Goal: Information Seeking & Learning: Learn about a topic

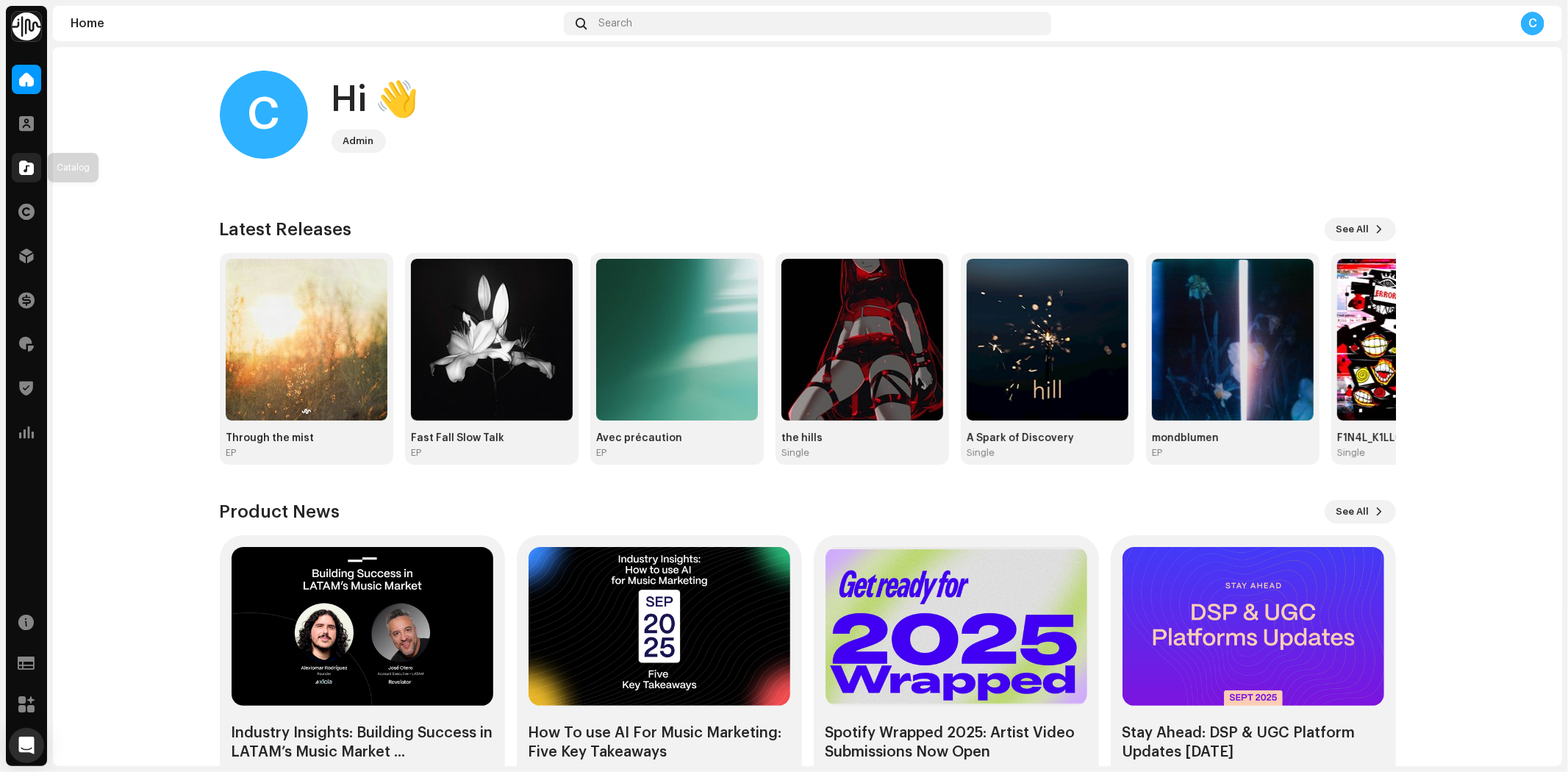
click at [17, 157] on div at bounding box center [26, 168] width 29 height 29
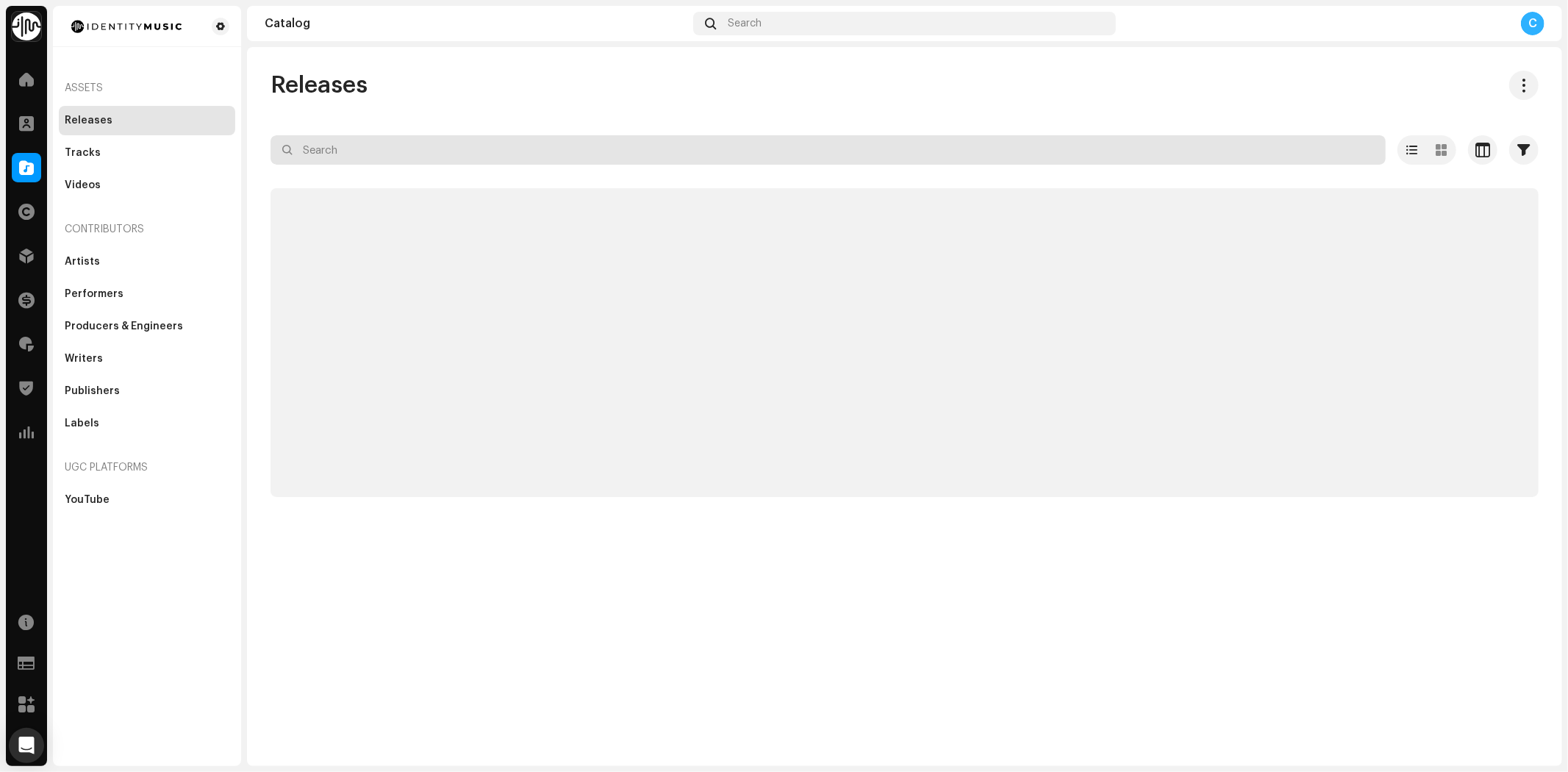
click at [328, 151] on input "text" at bounding box center [828, 150] width 1115 height 29
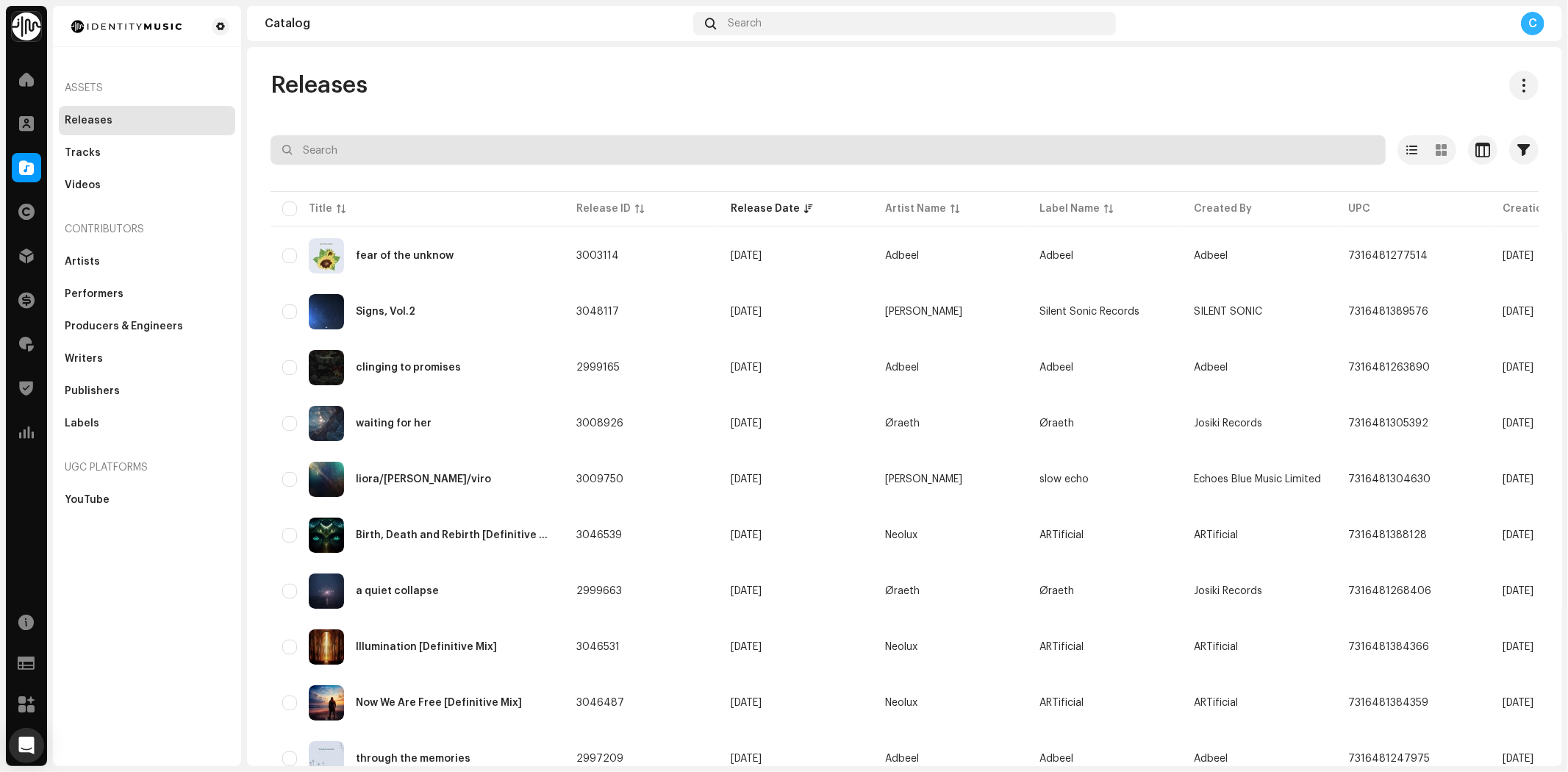
paste input "7316481328780"
type input "7316481328780"
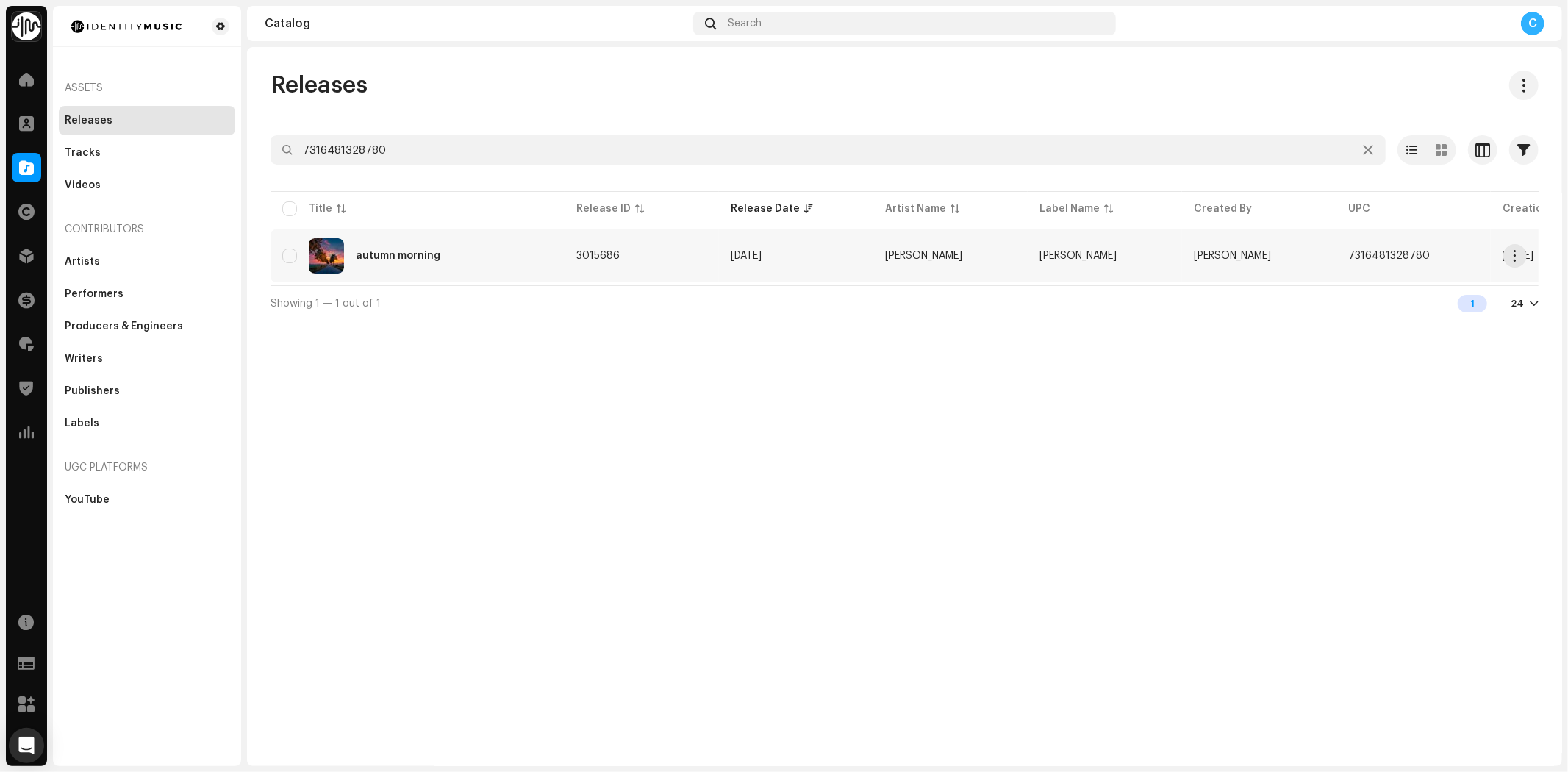
click at [444, 230] on td "autumn morning" at bounding box center [417, 256] width 294 height 53
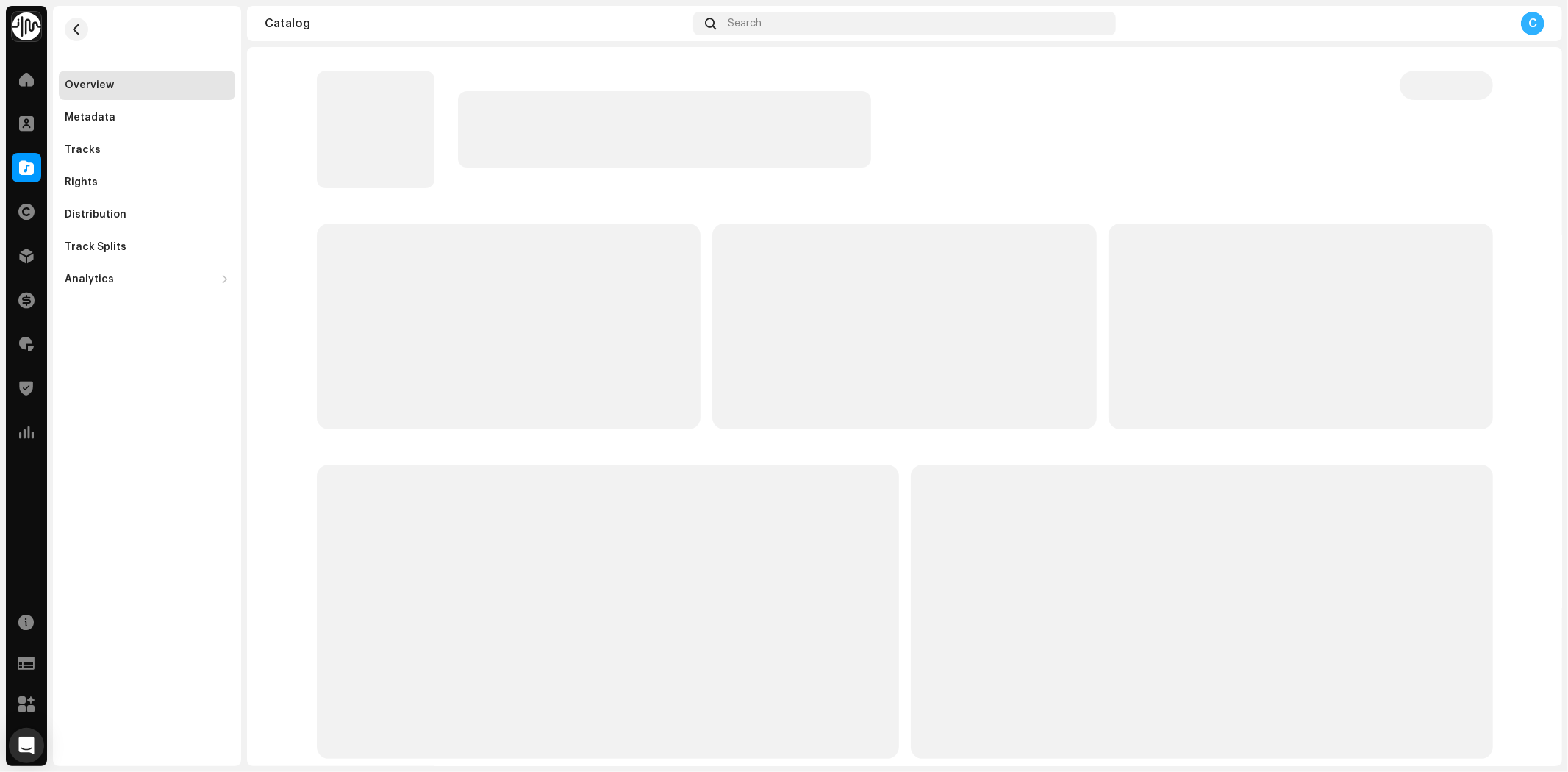
click at [105, 101] on div "Overview Metadata Tracks Rights Distribution Track Splits Analytics Consumption…" at bounding box center [148, 182] width 177 height 223
click at [128, 110] on div "Metadata" at bounding box center [148, 117] width 177 height 29
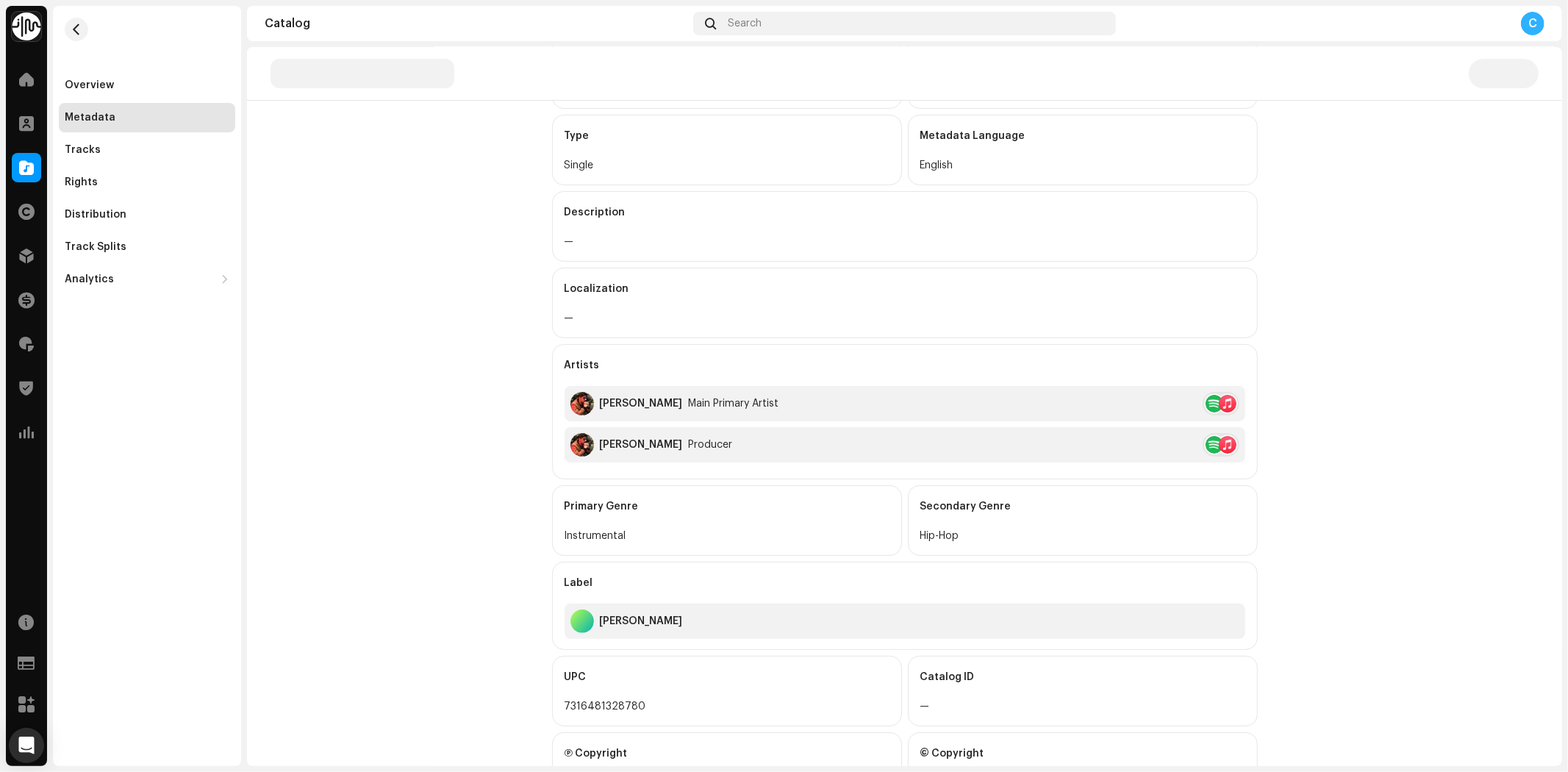
scroll to position [223, 0]
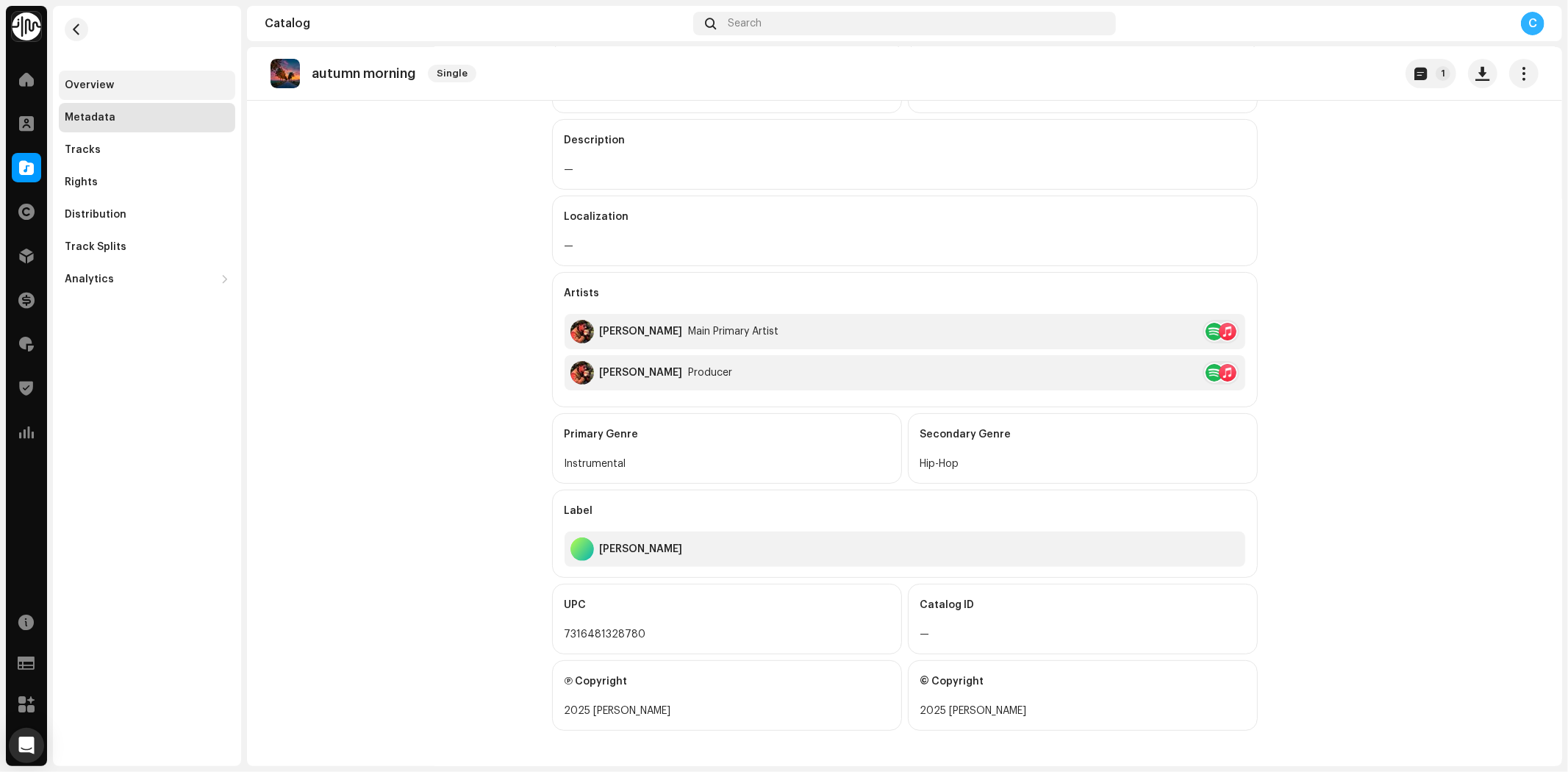
click at [87, 86] on div "Overview" at bounding box center [89, 85] width 49 height 12
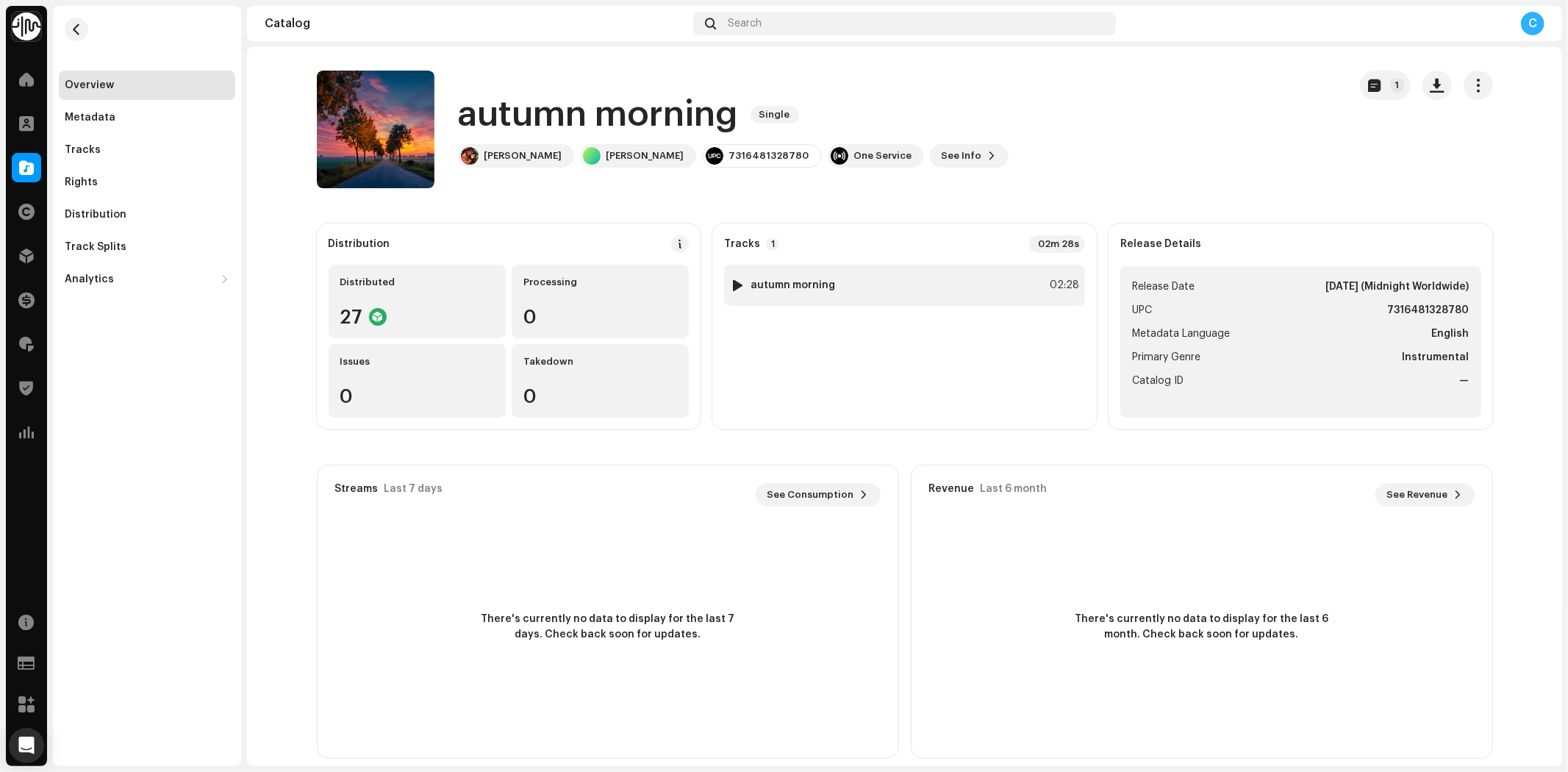
click at [728, 285] on img at bounding box center [737, 285] width 19 height 19
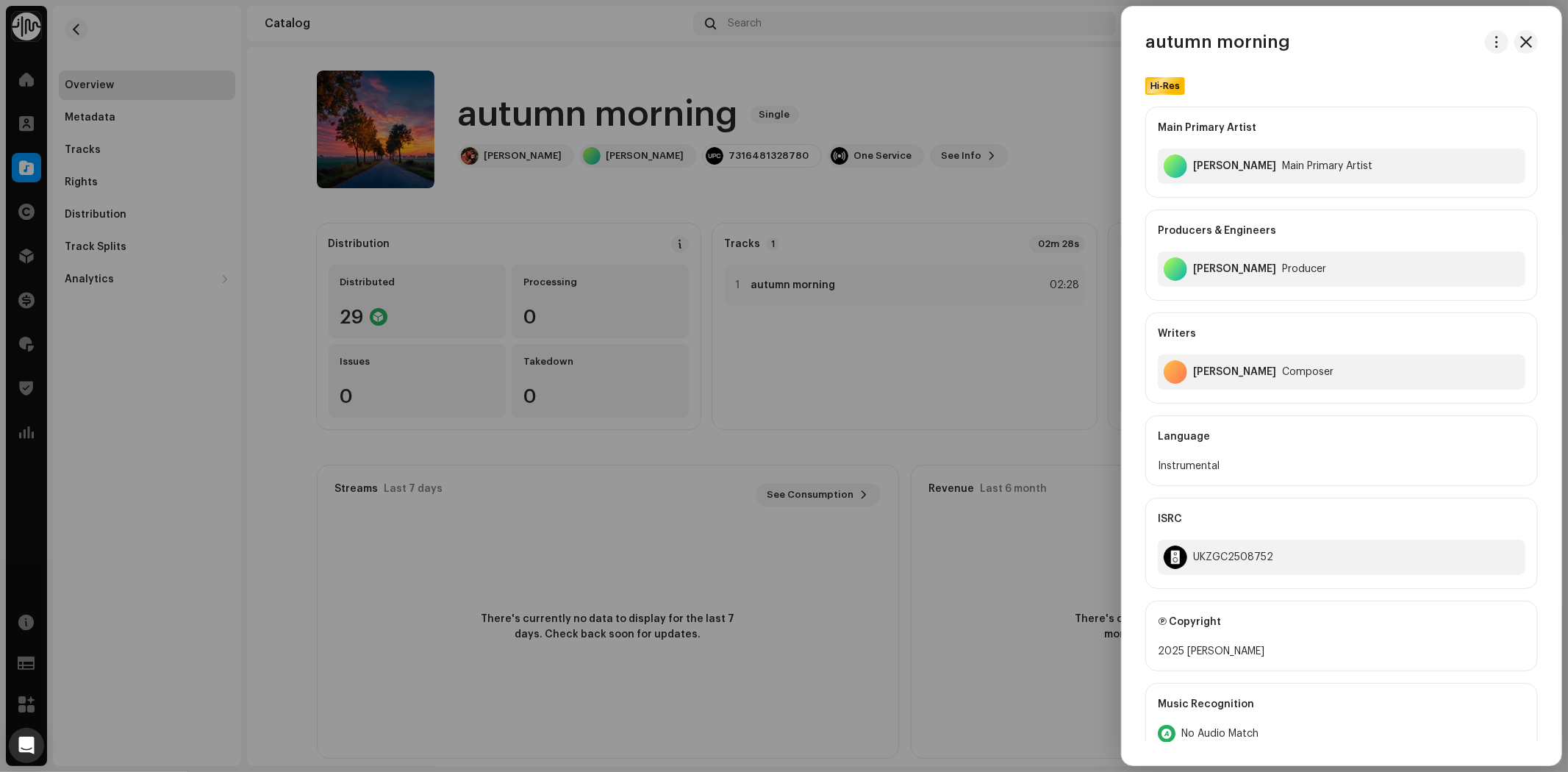
click at [723, 287] on div at bounding box center [784, 386] width 1568 height 772
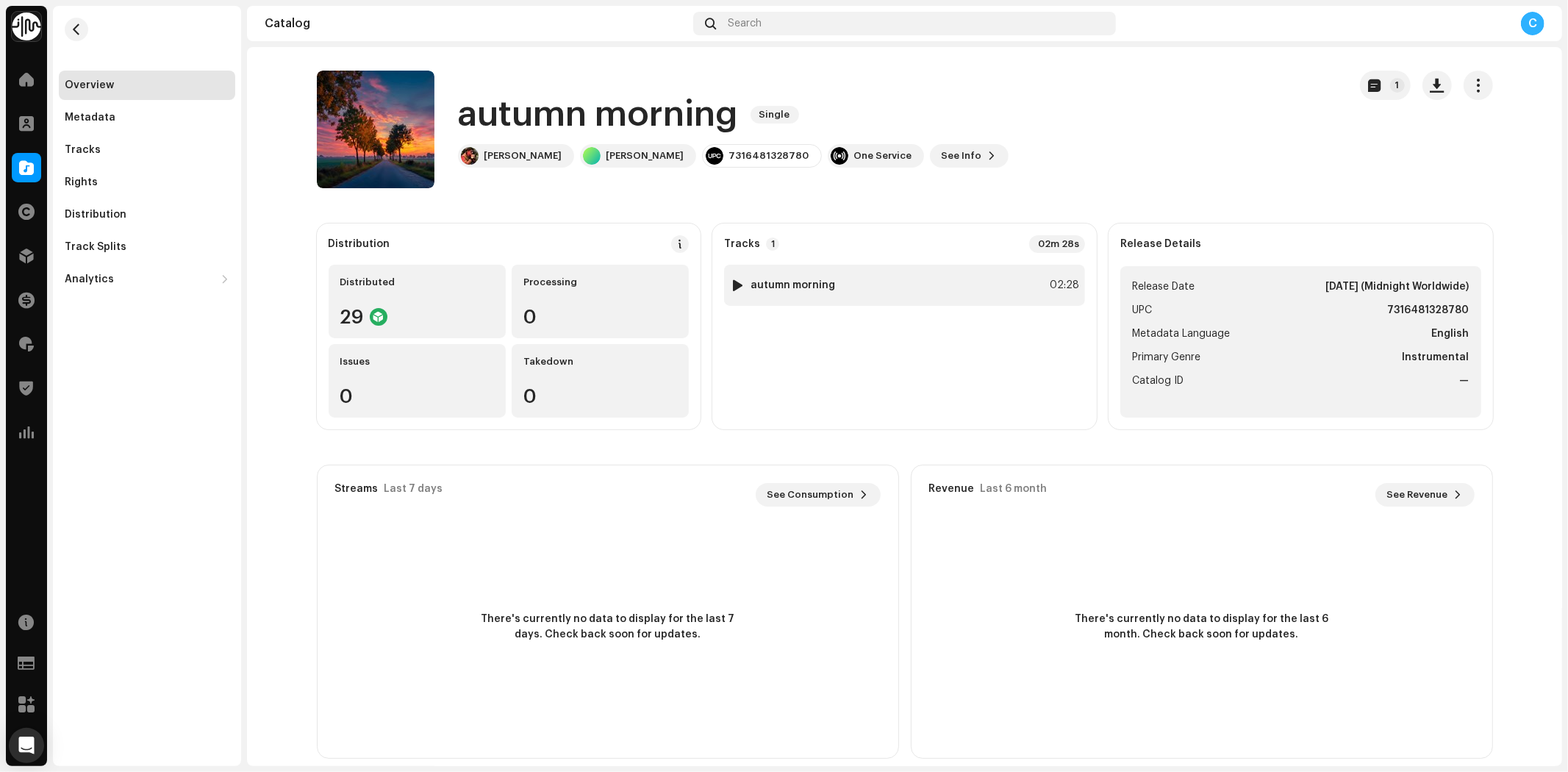
click at [739, 287] on img at bounding box center [737, 285] width 19 height 19
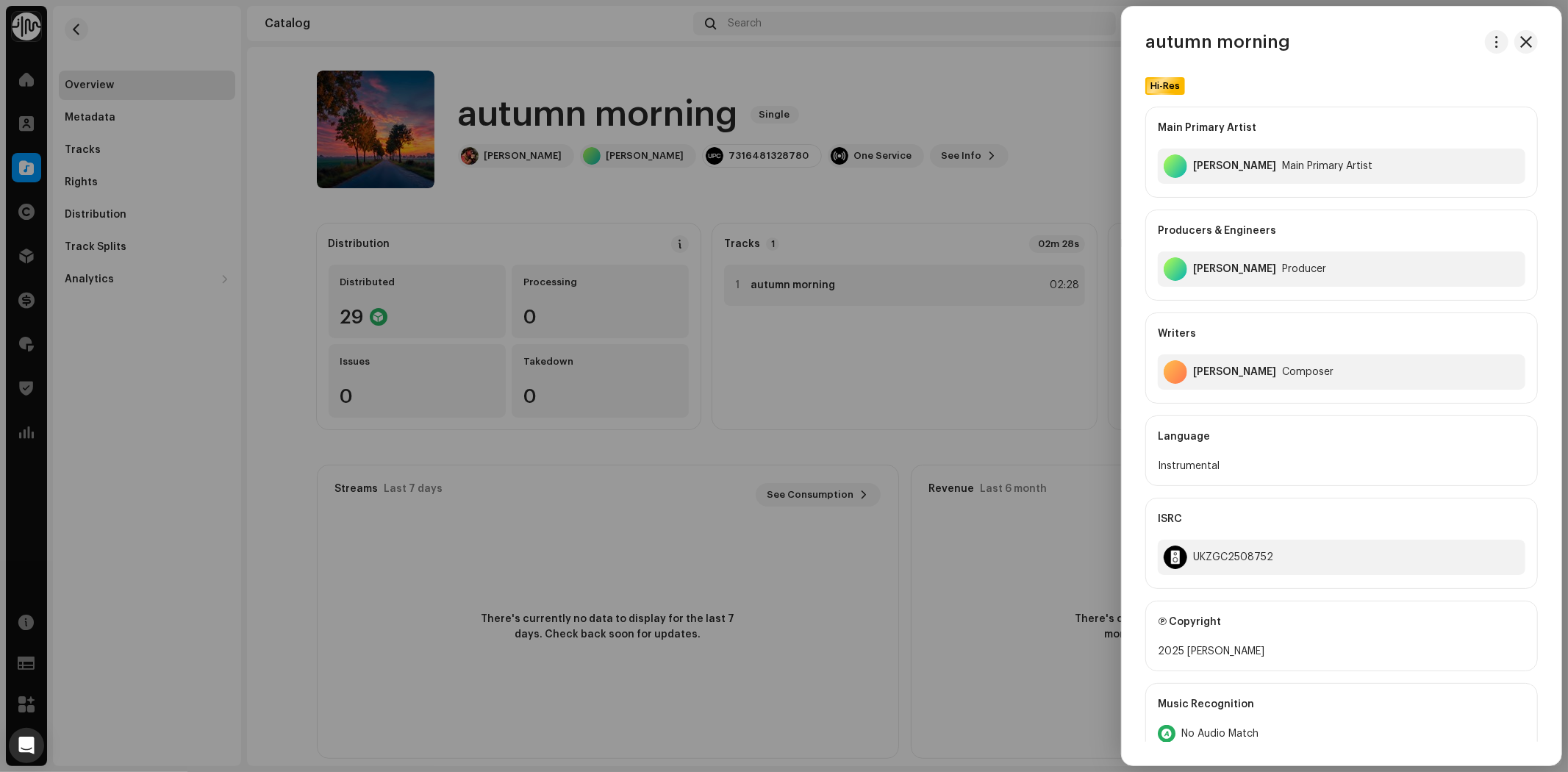
click at [746, 291] on div at bounding box center [784, 386] width 1568 height 772
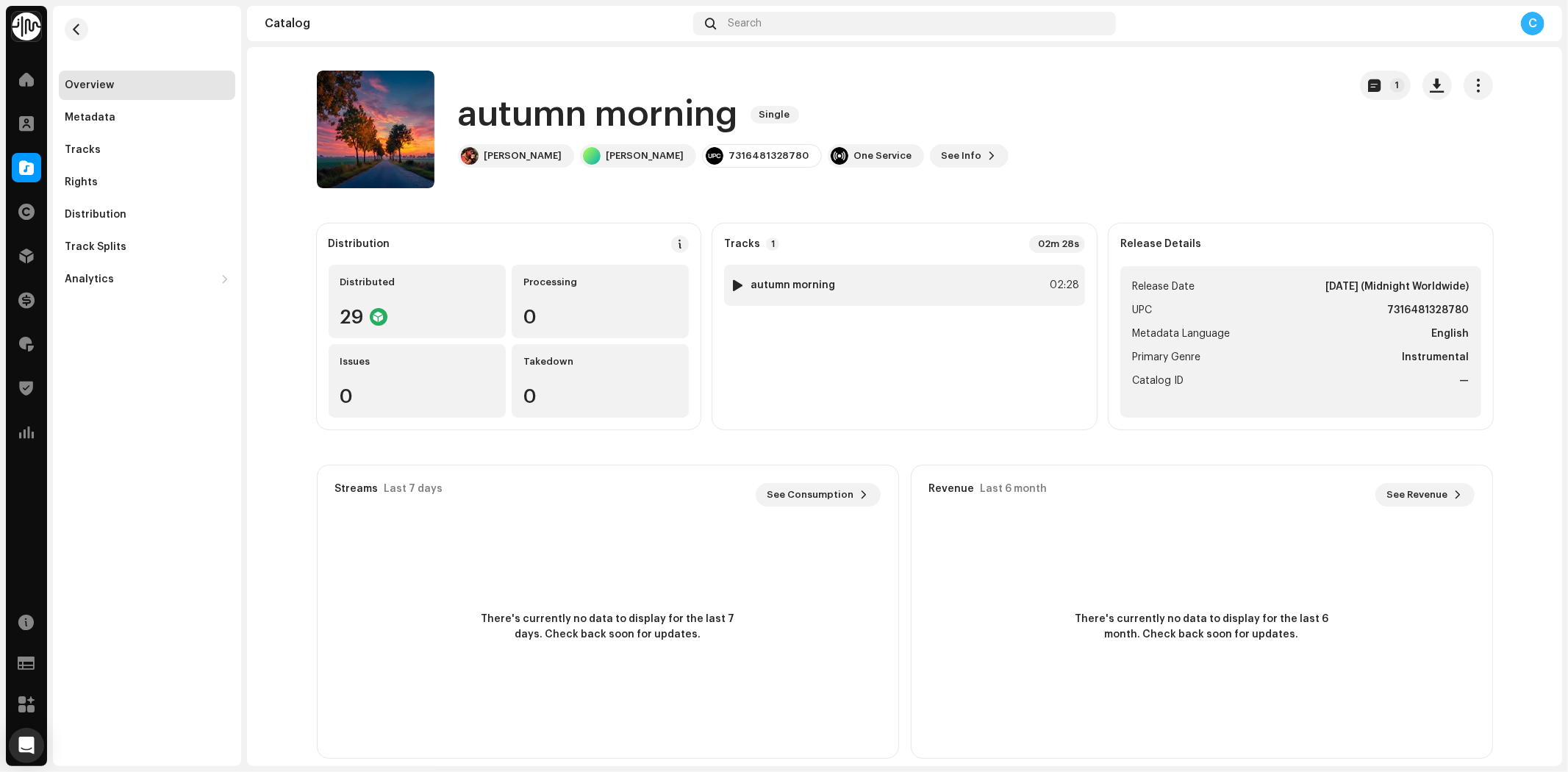
click at [737, 282] on div at bounding box center [738, 285] width 11 height 12
drag, startPoint x: 498, startPoint y: 736, endPoint x: 711, endPoint y: 752, distance: 213.6
click at [711, 752] on div "autumn morning [PERSON_NAME] 00:02 02:28" at bounding box center [904, 736] width 1315 height 60
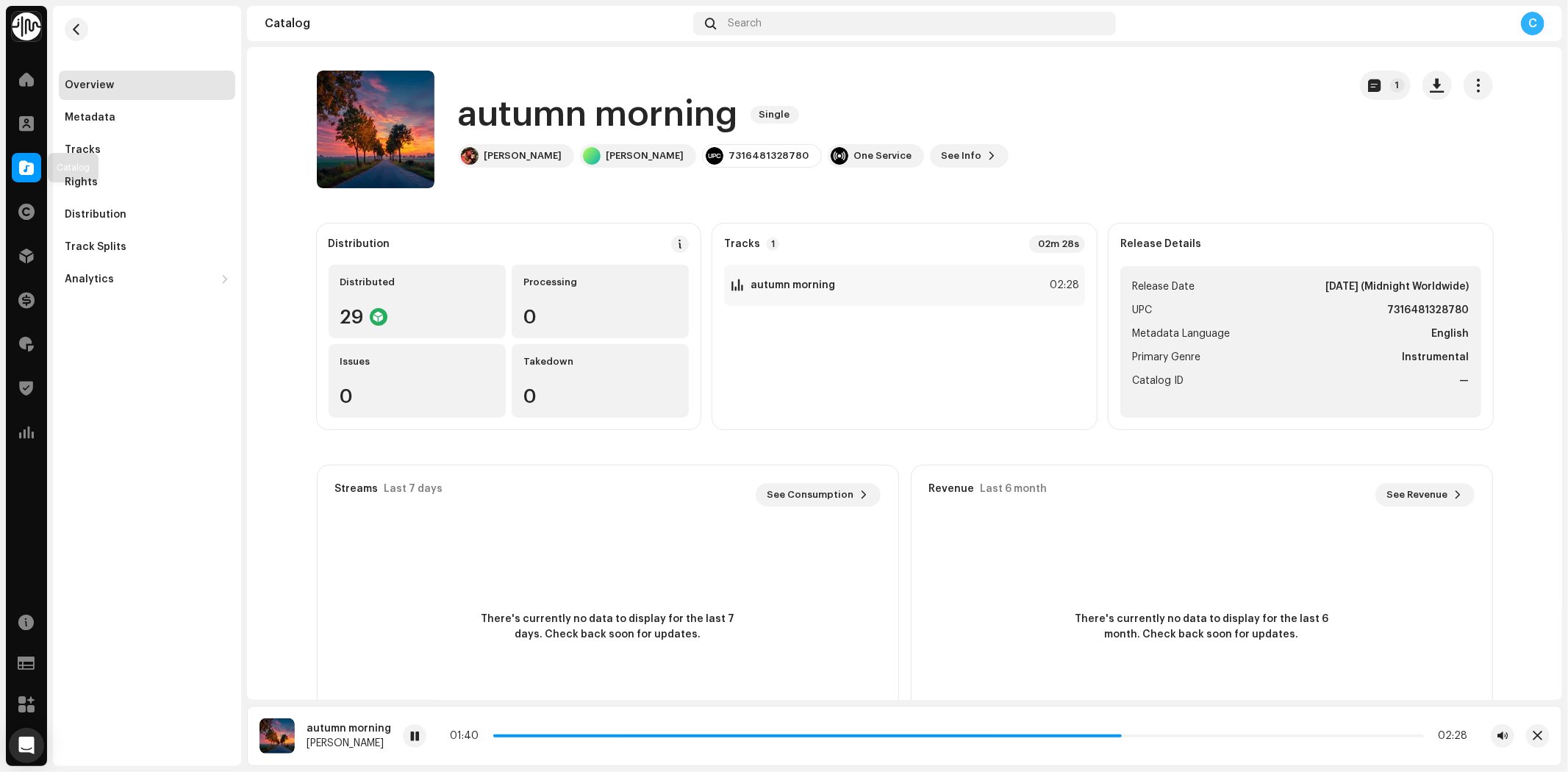
click at [26, 157] on div at bounding box center [26, 168] width 29 height 29
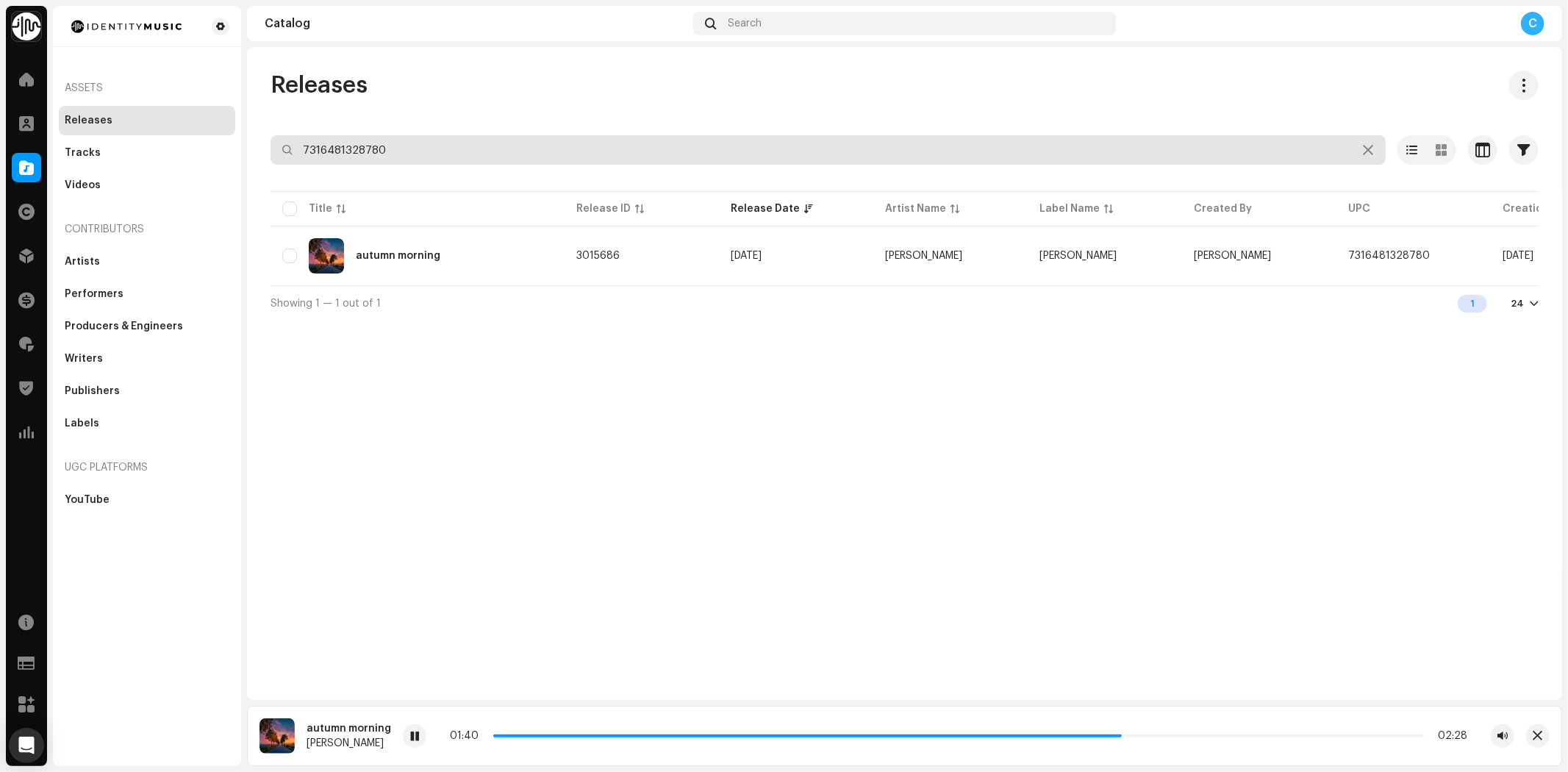
drag, startPoint x: 422, startPoint y: 157, endPoint x: 245, endPoint y: 136, distance: 178.2
click at [245, 138] on div "Identity Music Home Clients Catalog Rights Distribution Finance Royalties Trust…" at bounding box center [784, 386] width 1568 height 772
paste input "7316481269809"
type input "7316481269809"
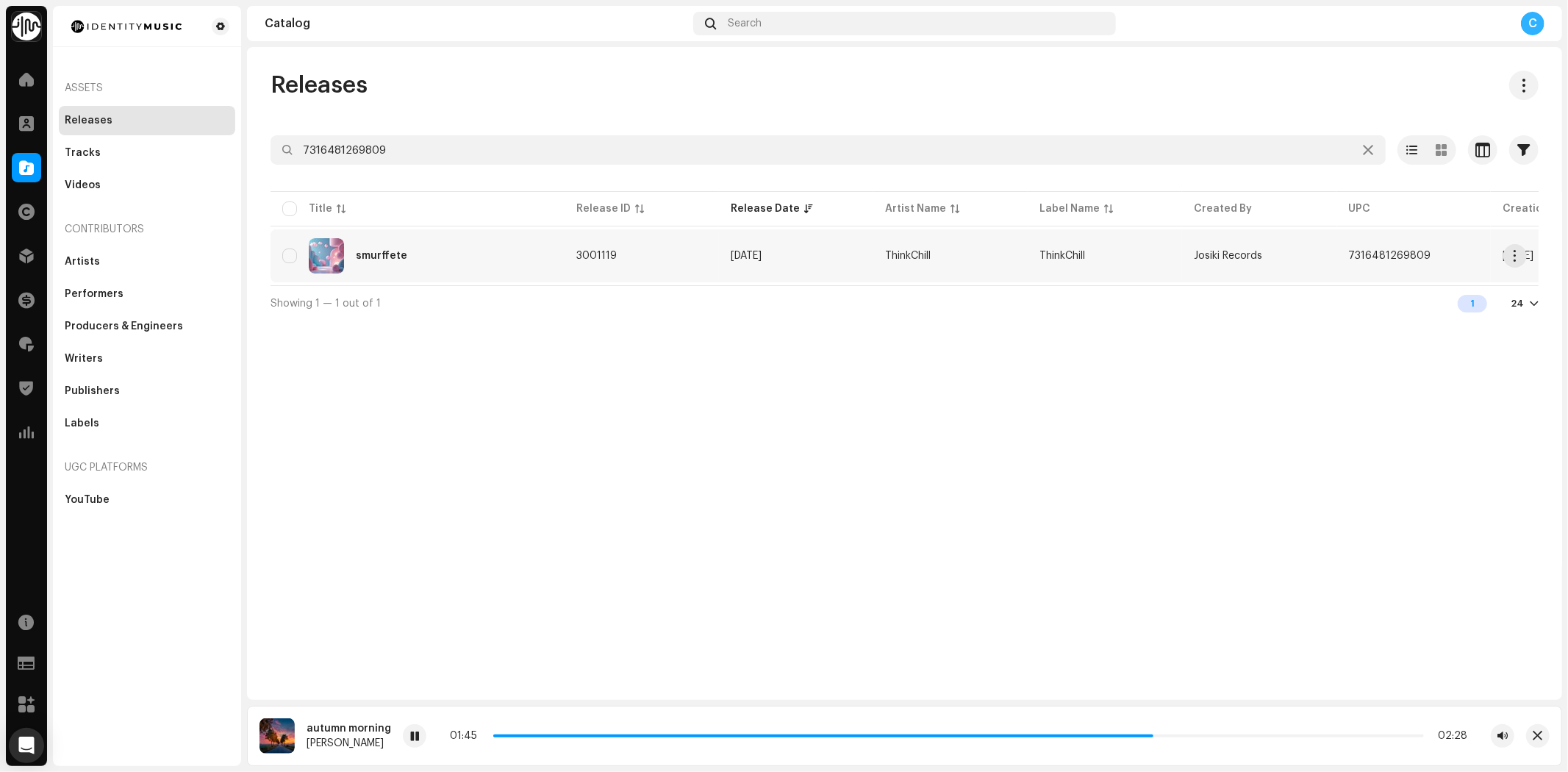
click at [442, 249] on div "smurffete" at bounding box center [417, 256] width 270 height 36
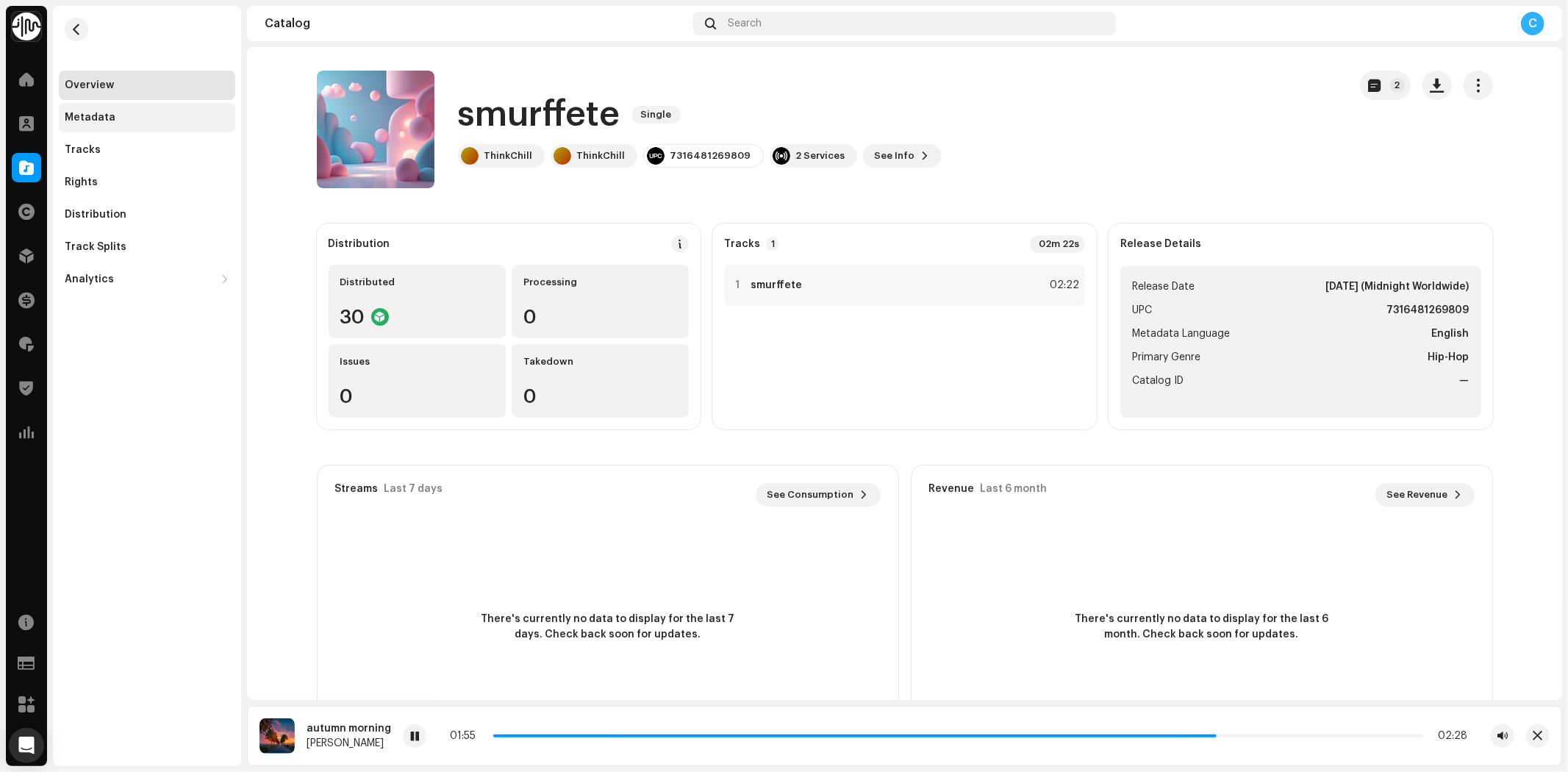
click at [153, 114] on div "Metadata" at bounding box center [147, 117] width 165 height 12
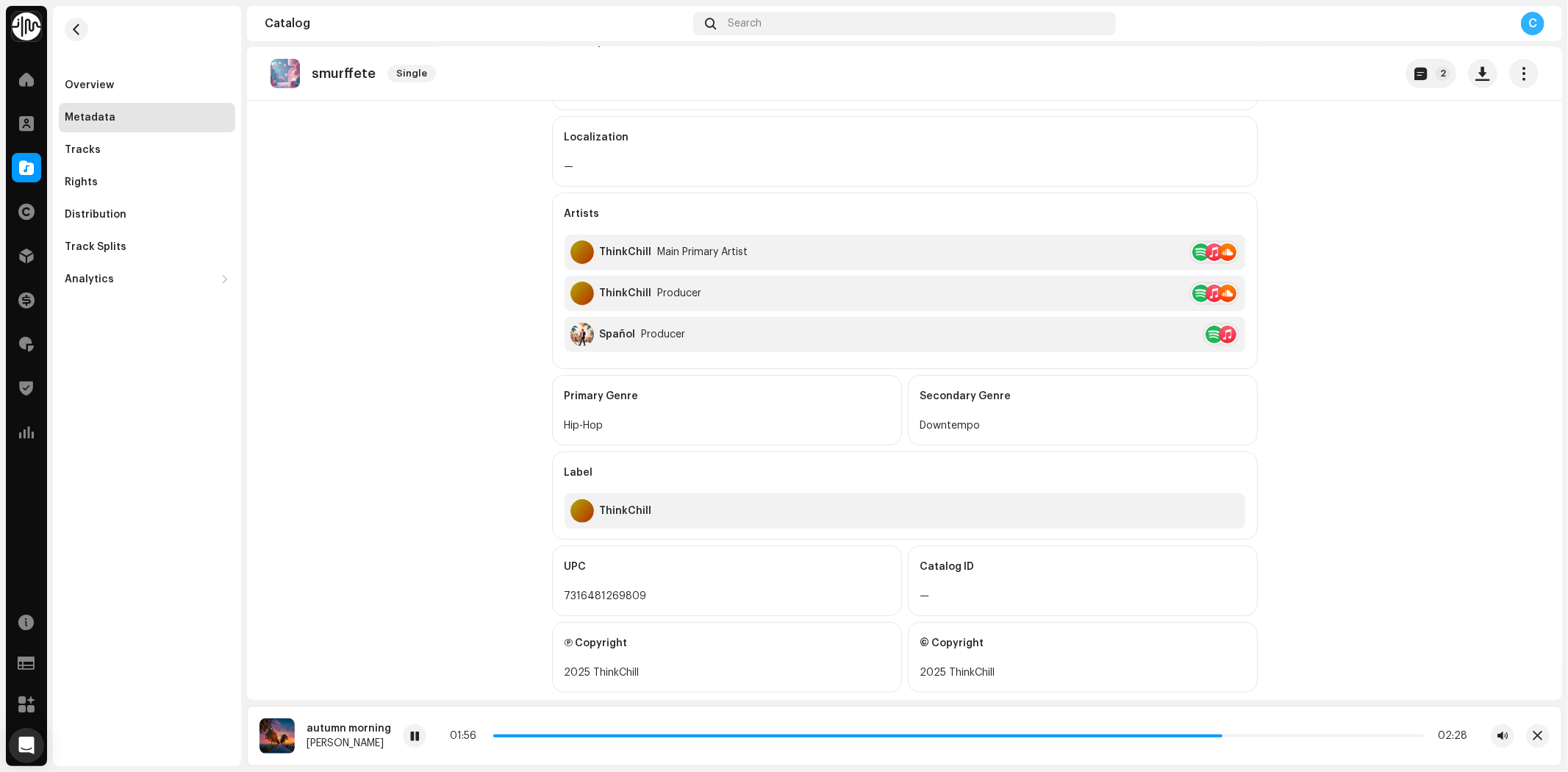
scroll to position [326, 0]
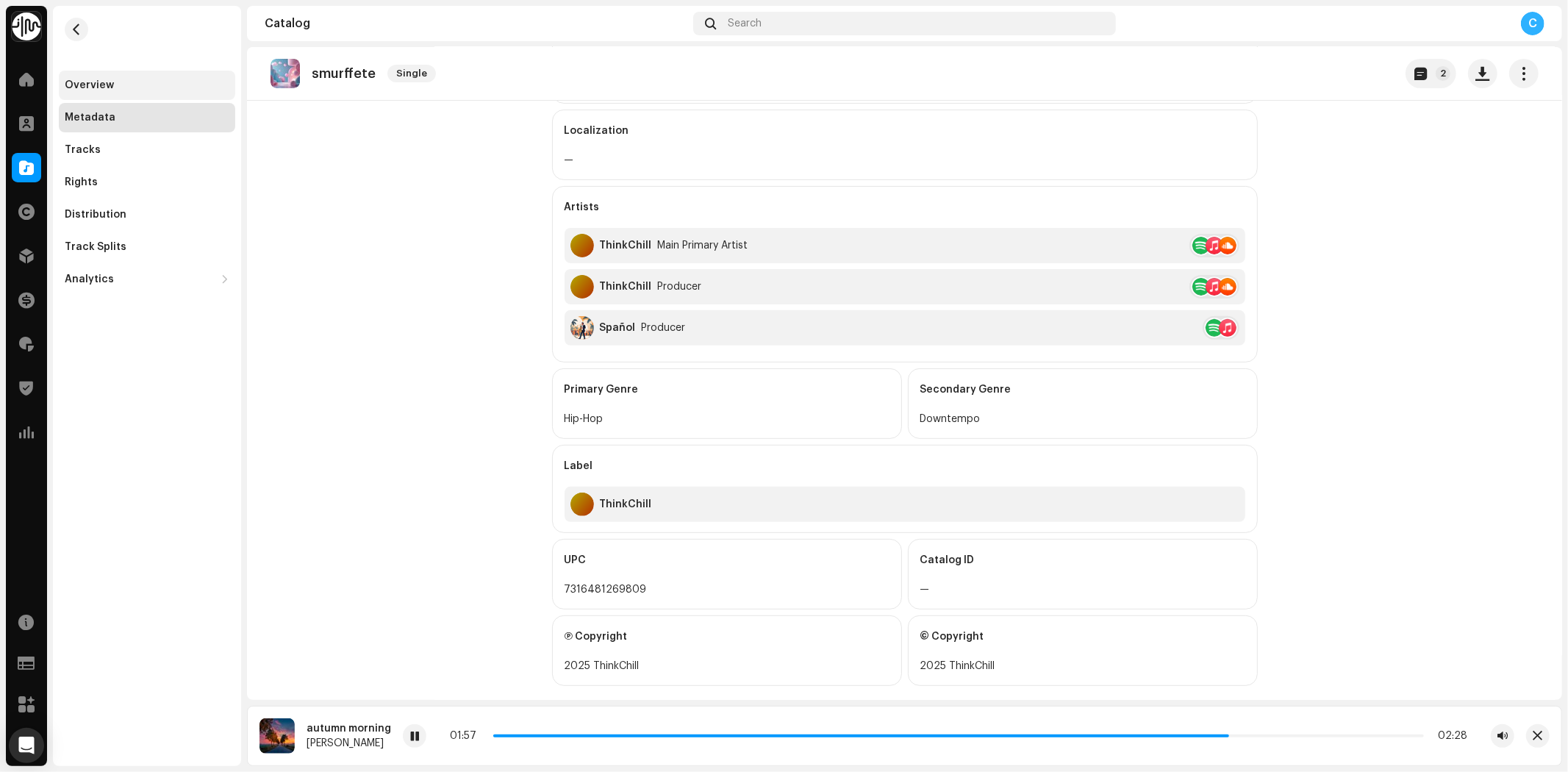
click at [94, 81] on div "Overview" at bounding box center [89, 85] width 49 height 12
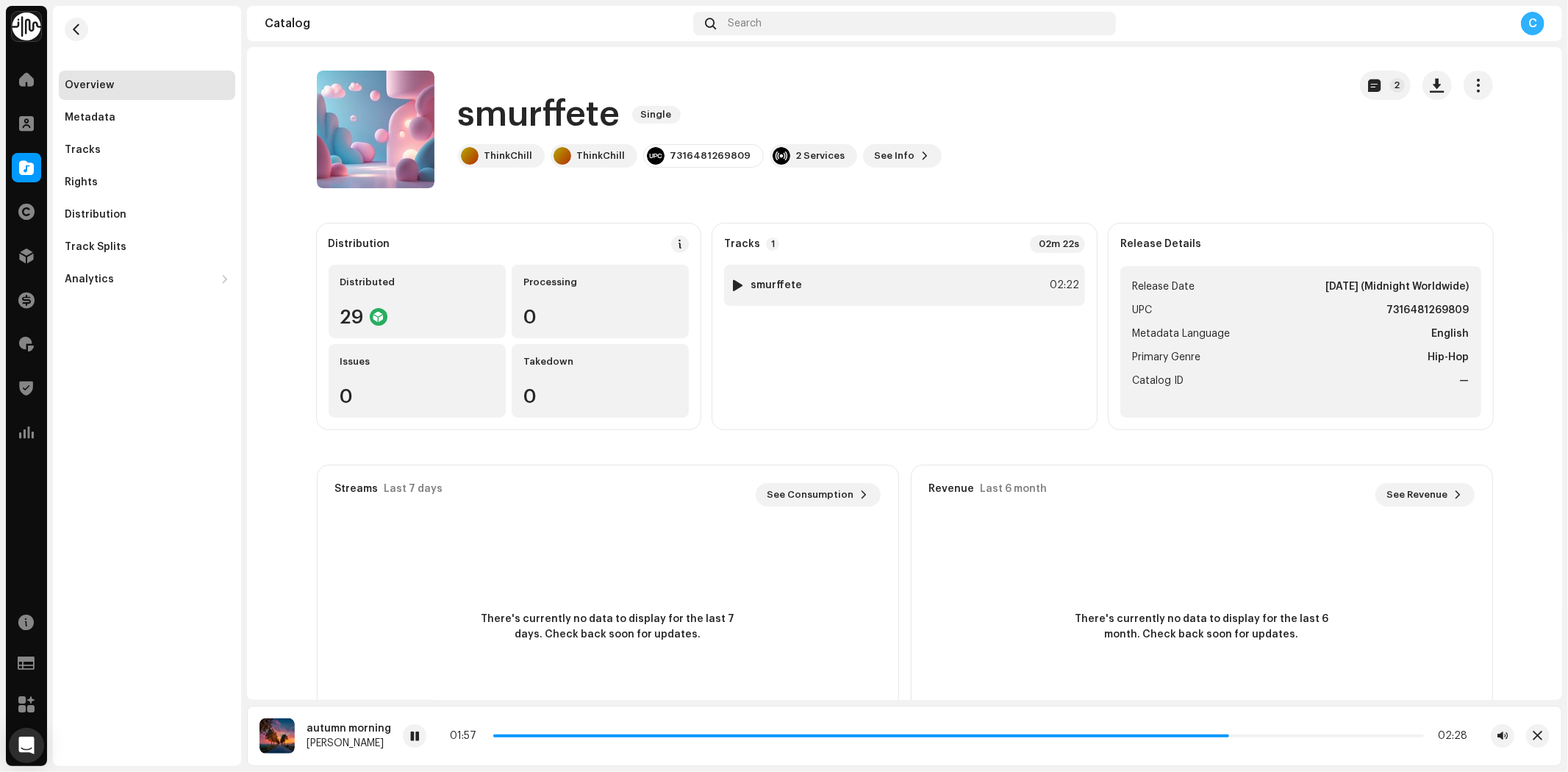
click at [735, 284] on div at bounding box center [738, 285] width 11 height 12
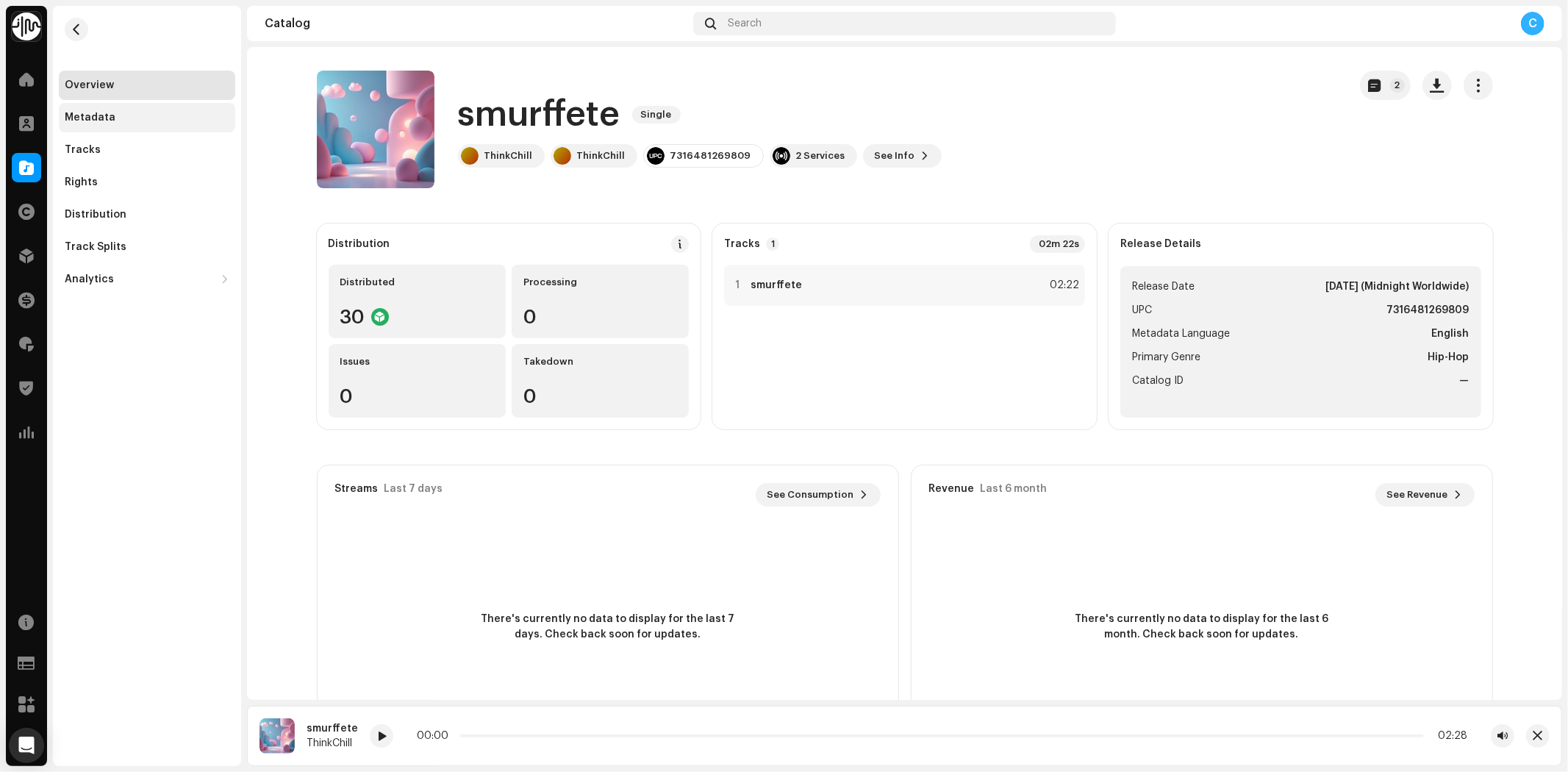
click at [164, 114] on div "Metadata" at bounding box center [147, 117] width 165 height 12
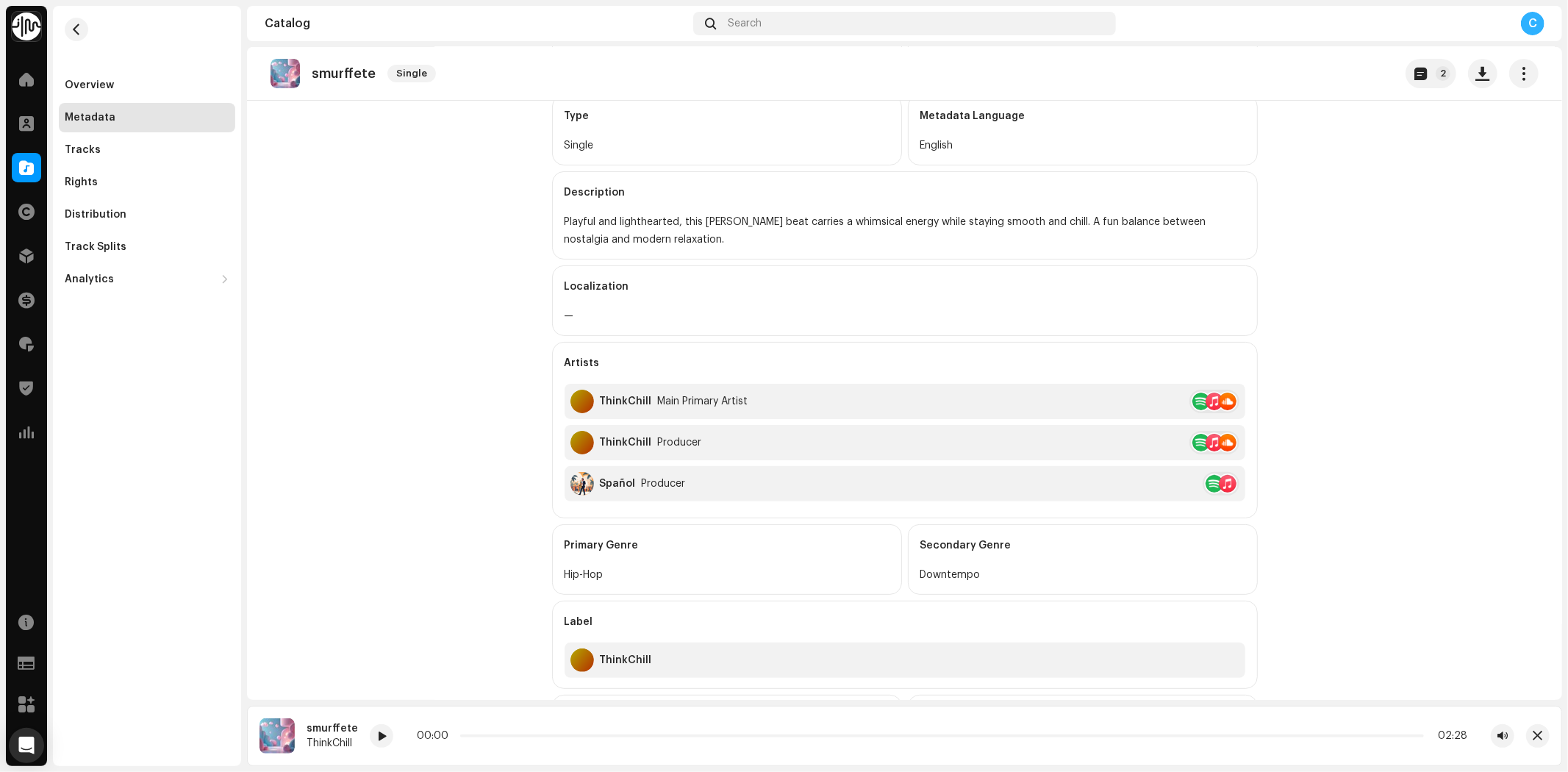
scroll to position [349, 0]
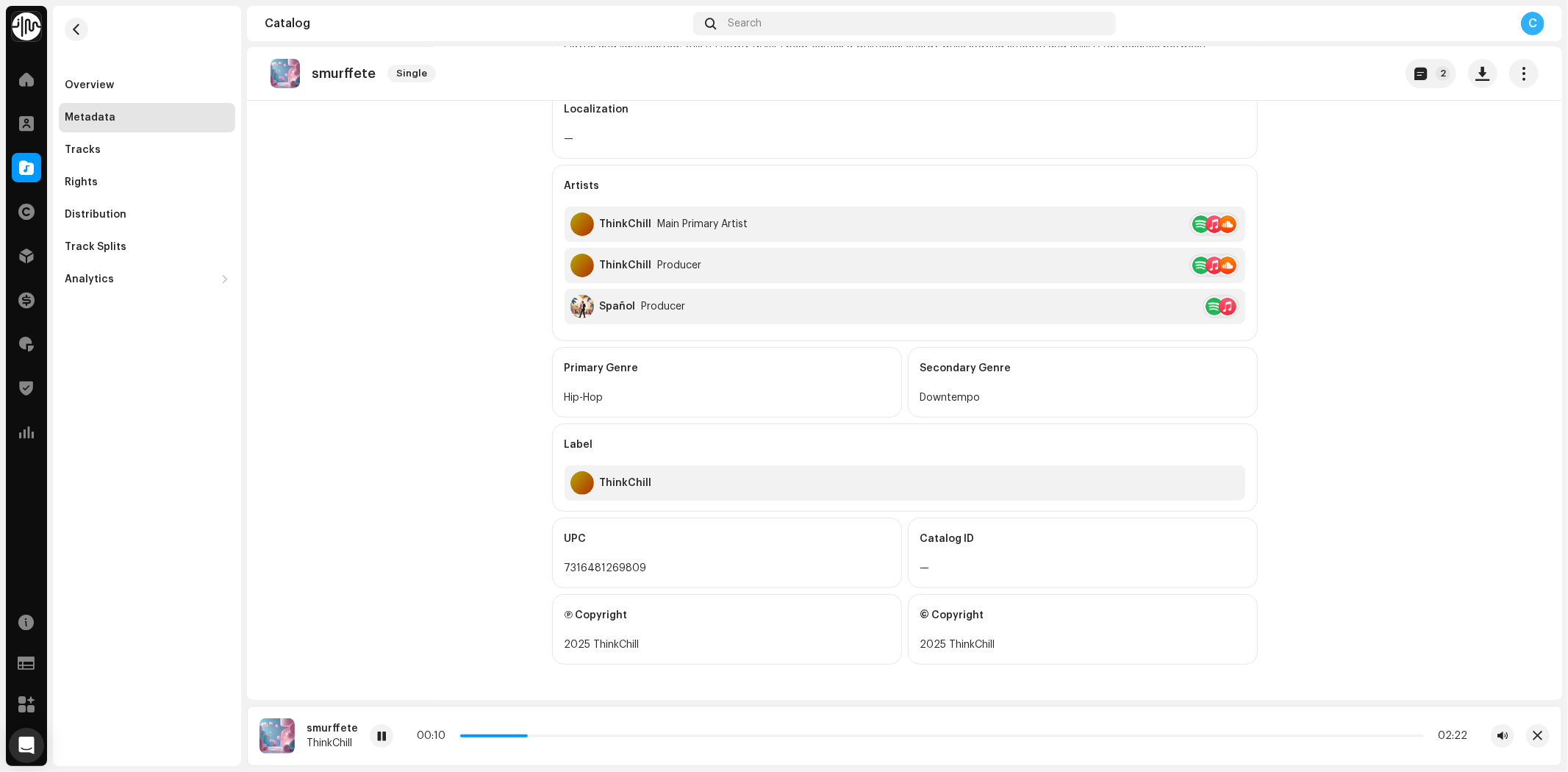
drag, startPoint x: 514, startPoint y: 733, endPoint x: 534, endPoint y: 733, distance: 20.0
click at [534, 733] on div "00:10 02:22" at bounding box center [942, 736] width 1051 height 12
drag, startPoint x: 525, startPoint y: 735, endPoint x: 629, endPoint y: 733, distance: 104.0
click at [629, 733] on div "00:11 02:22" at bounding box center [942, 736] width 1051 height 12
drag, startPoint x: 570, startPoint y: 732, endPoint x: 678, endPoint y: 728, distance: 108.1
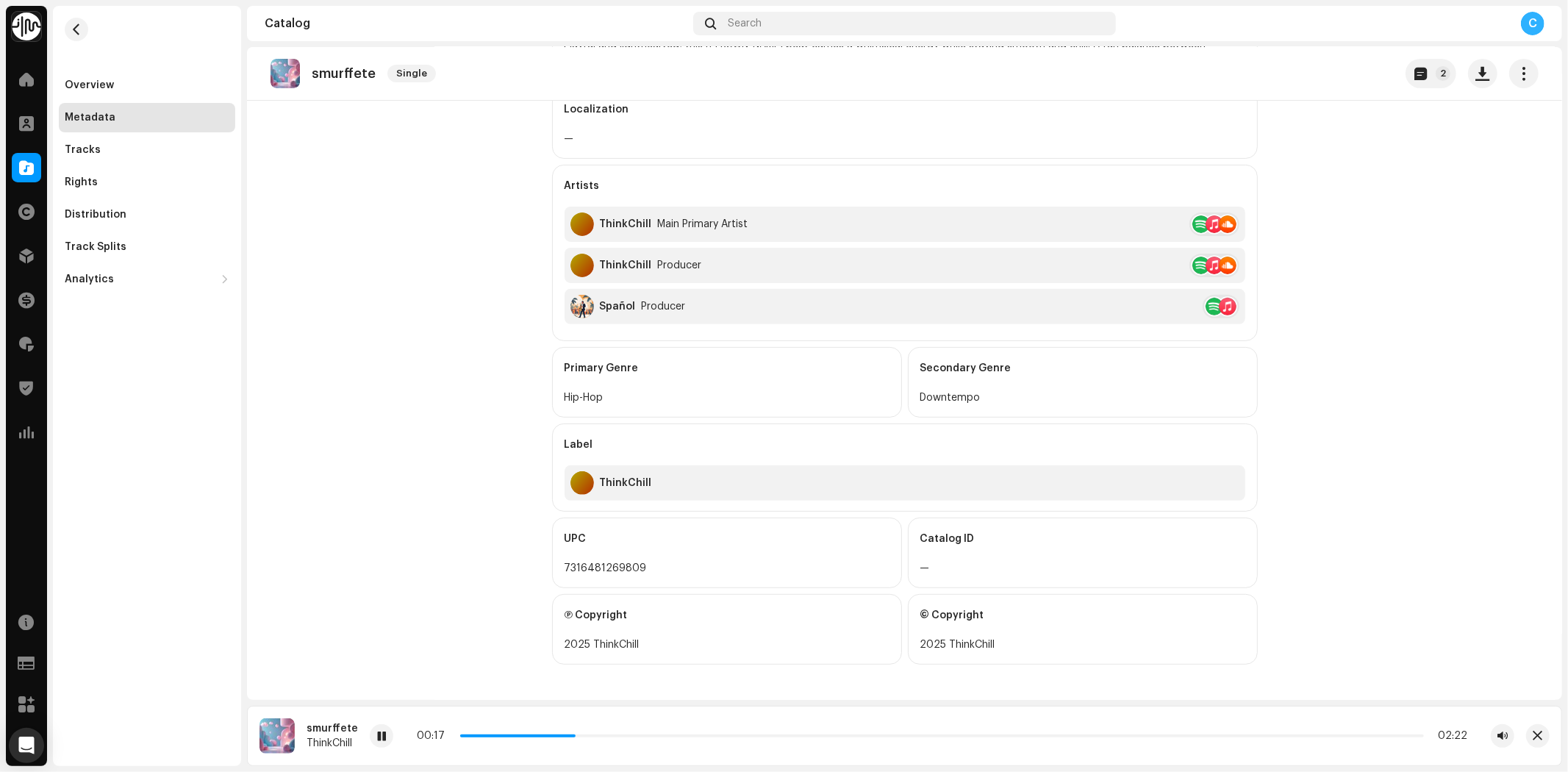
click at [682, 734] on p-slider at bounding box center [942, 735] width 963 height 3
click at [14, 166] on div at bounding box center [26, 168] width 29 height 29
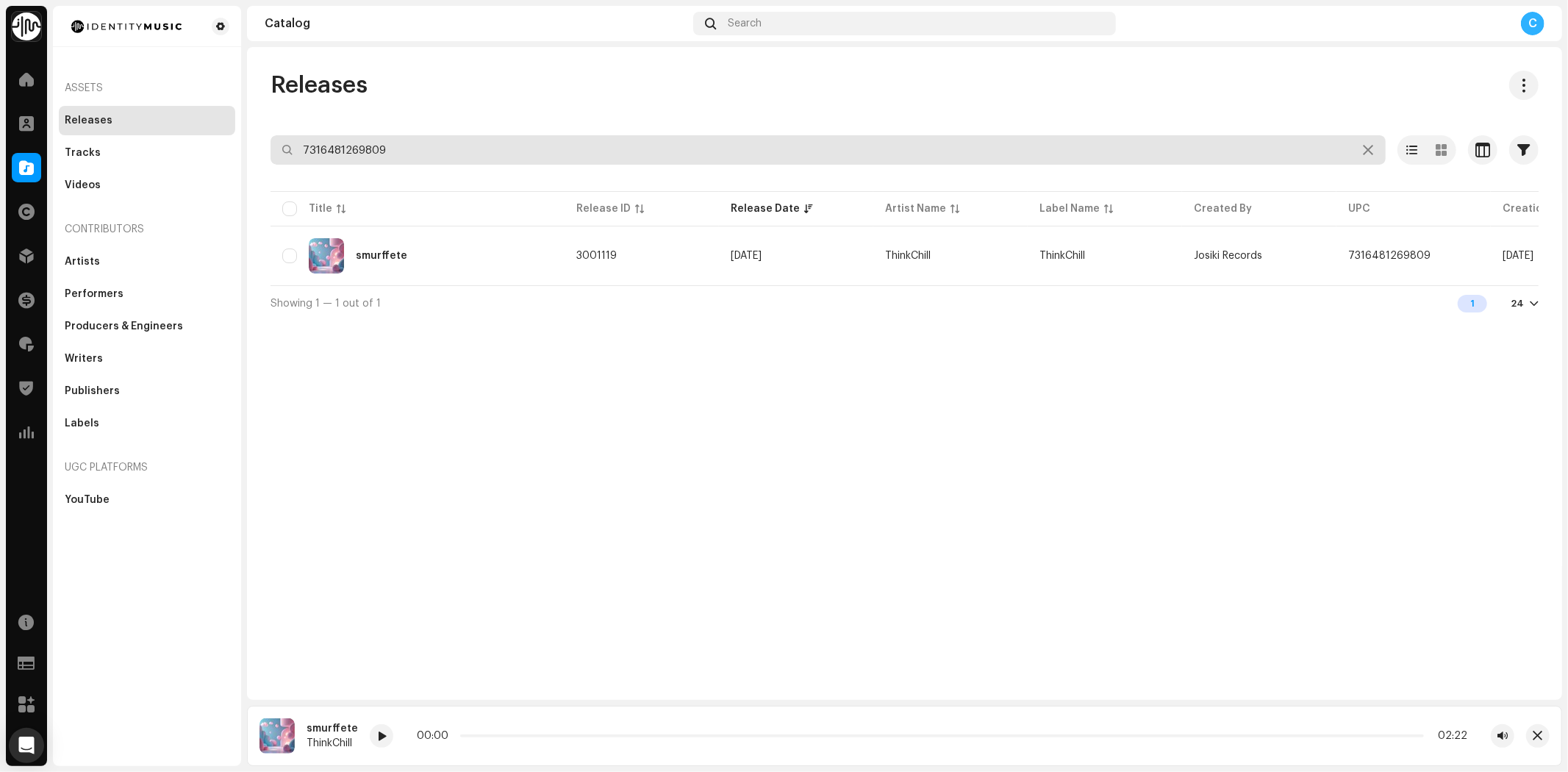
click at [178, 136] on div "Identity Music Home Clients Catalog Rights Distribution Finance Royalties Trust…" at bounding box center [784, 386] width 1568 height 772
paste input "7316481262831"
type input "7316481262831"
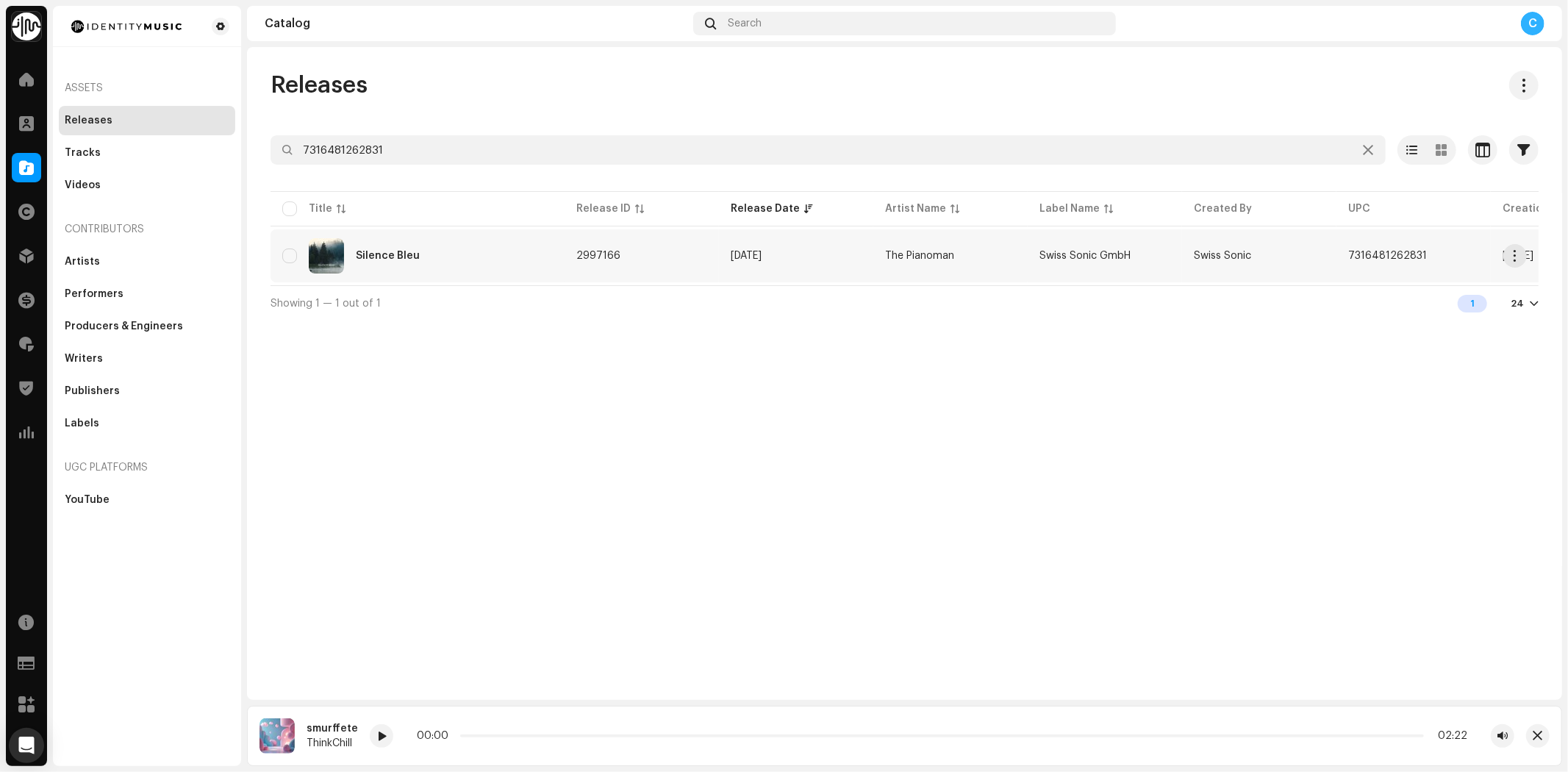
click at [415, 258] on div "Silence Bleu" at bounding box center [388, 255] width 64 height 10
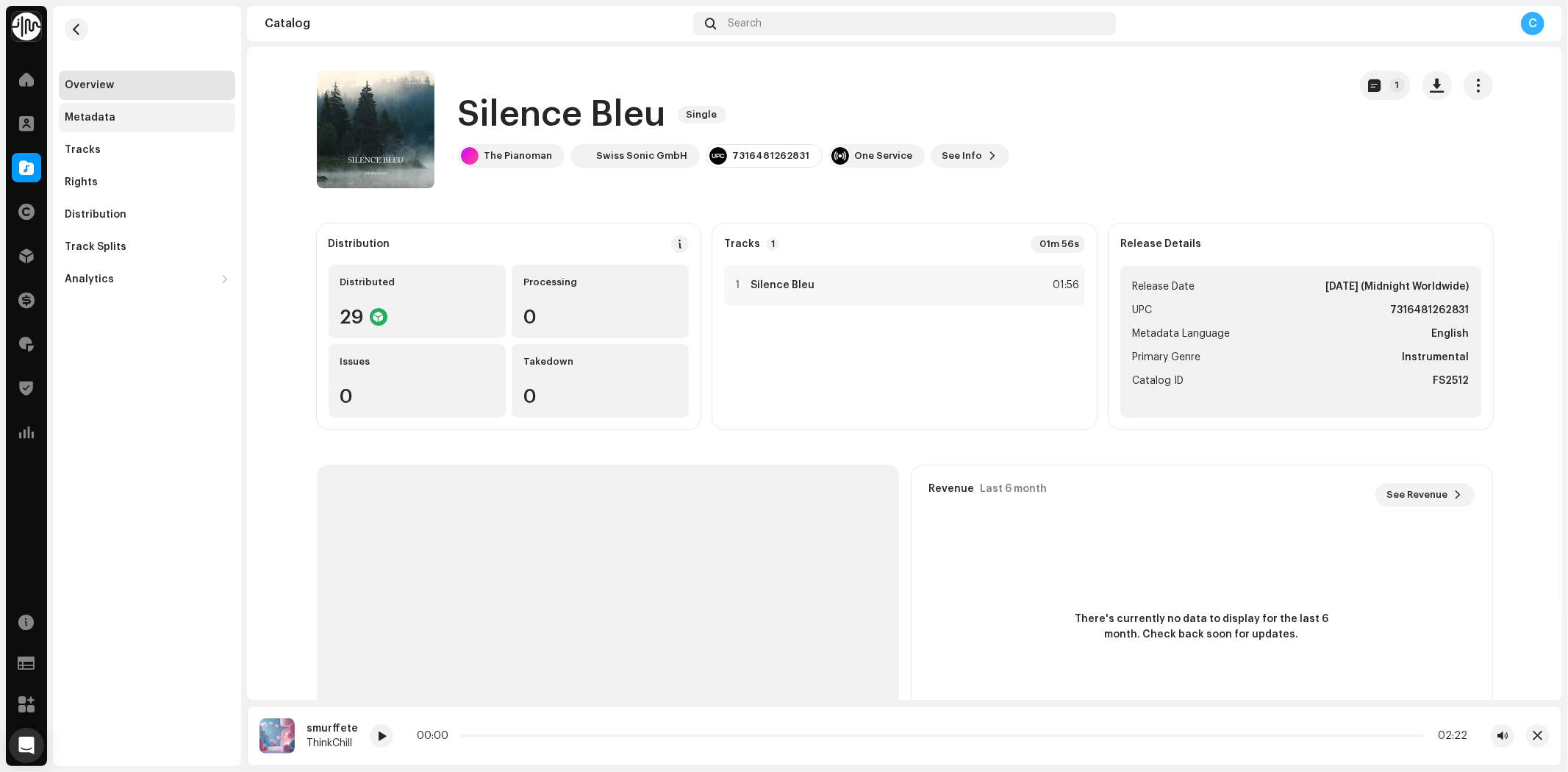
click at [125, 112] on div "Metadata" at bounding box center [147, 117] width 165 height 12
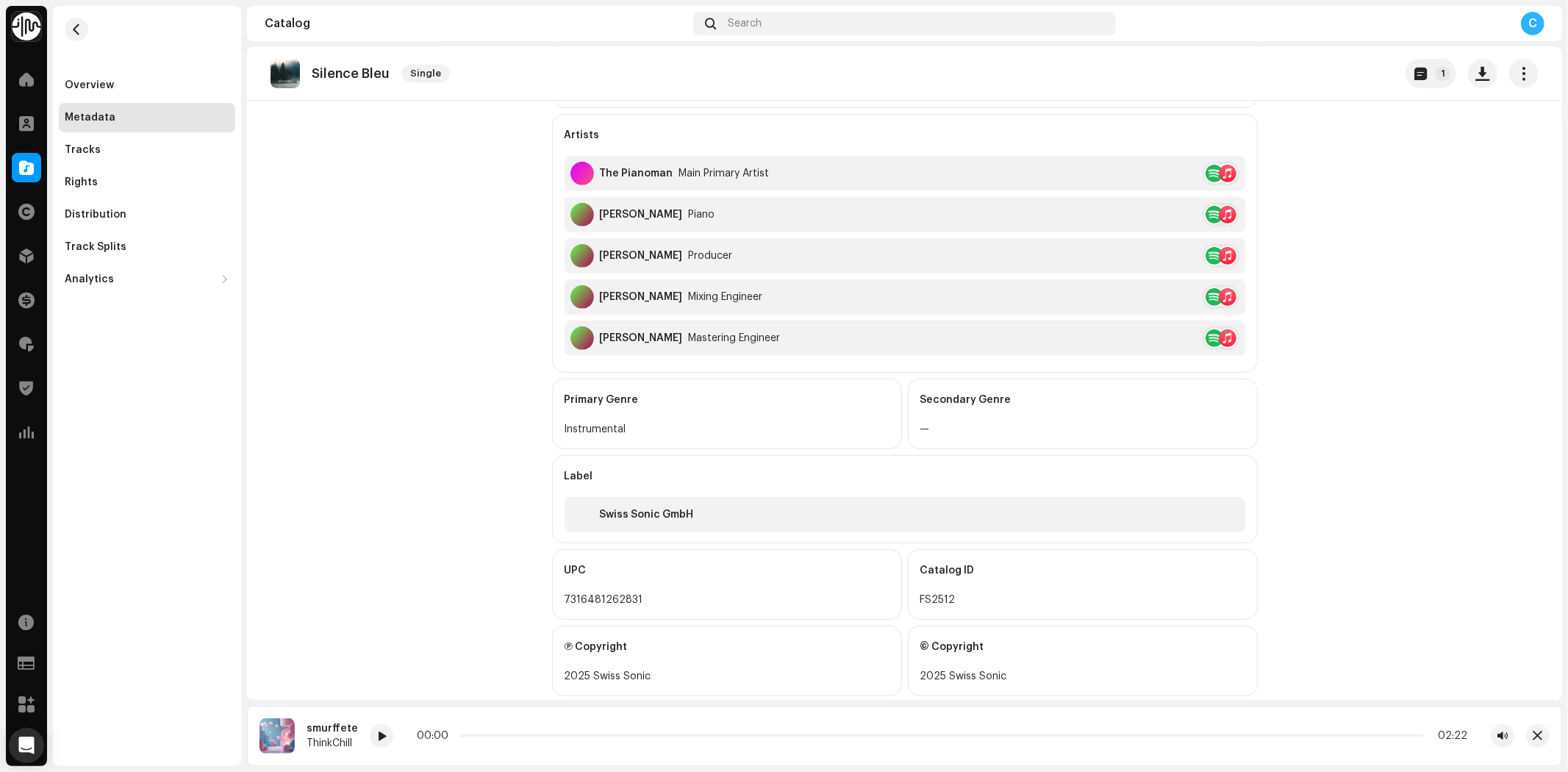
scroll to position [490, 0]
click at [142, 88] on div "Overview" at bounding box center [147, 85] width 165 height 12
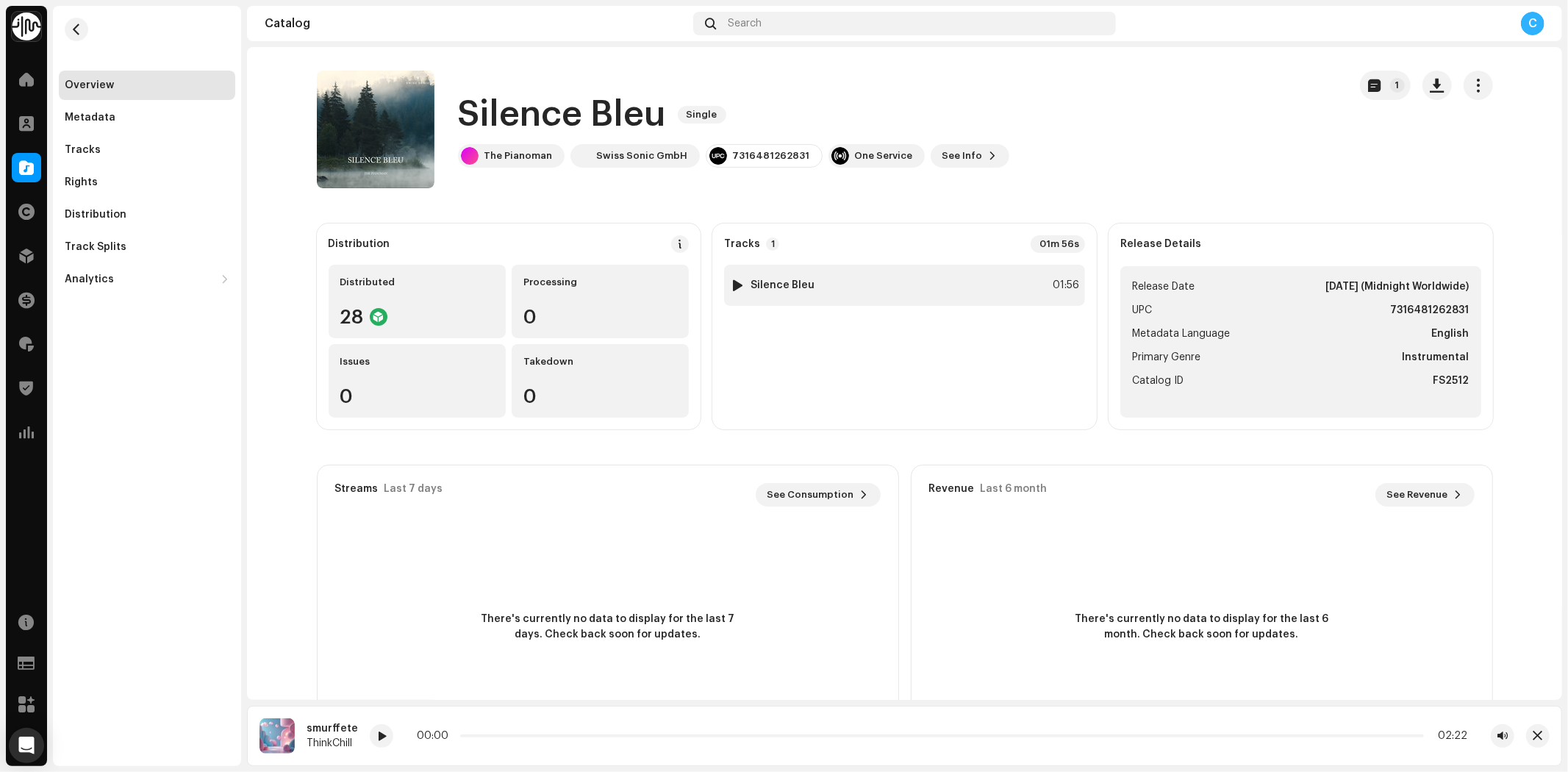
click at [733, 284] on div at bounding box center [738, 285] width 11 height 12
click at [732, 281] on div at bounding box center [738, 285] width 11 height 12
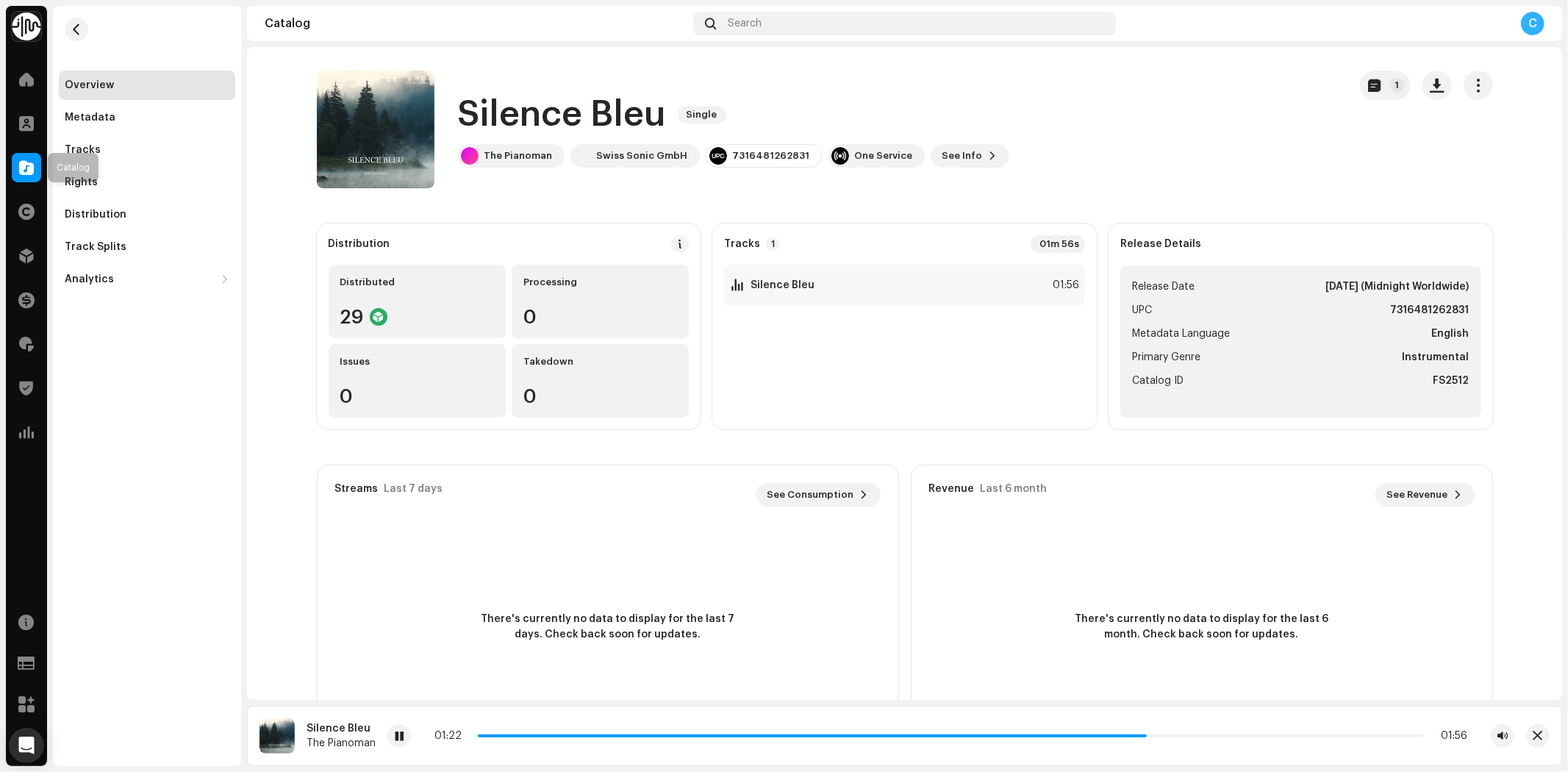
click at [26, 163] on span at bounding box center [26, 168] width 15 height 12
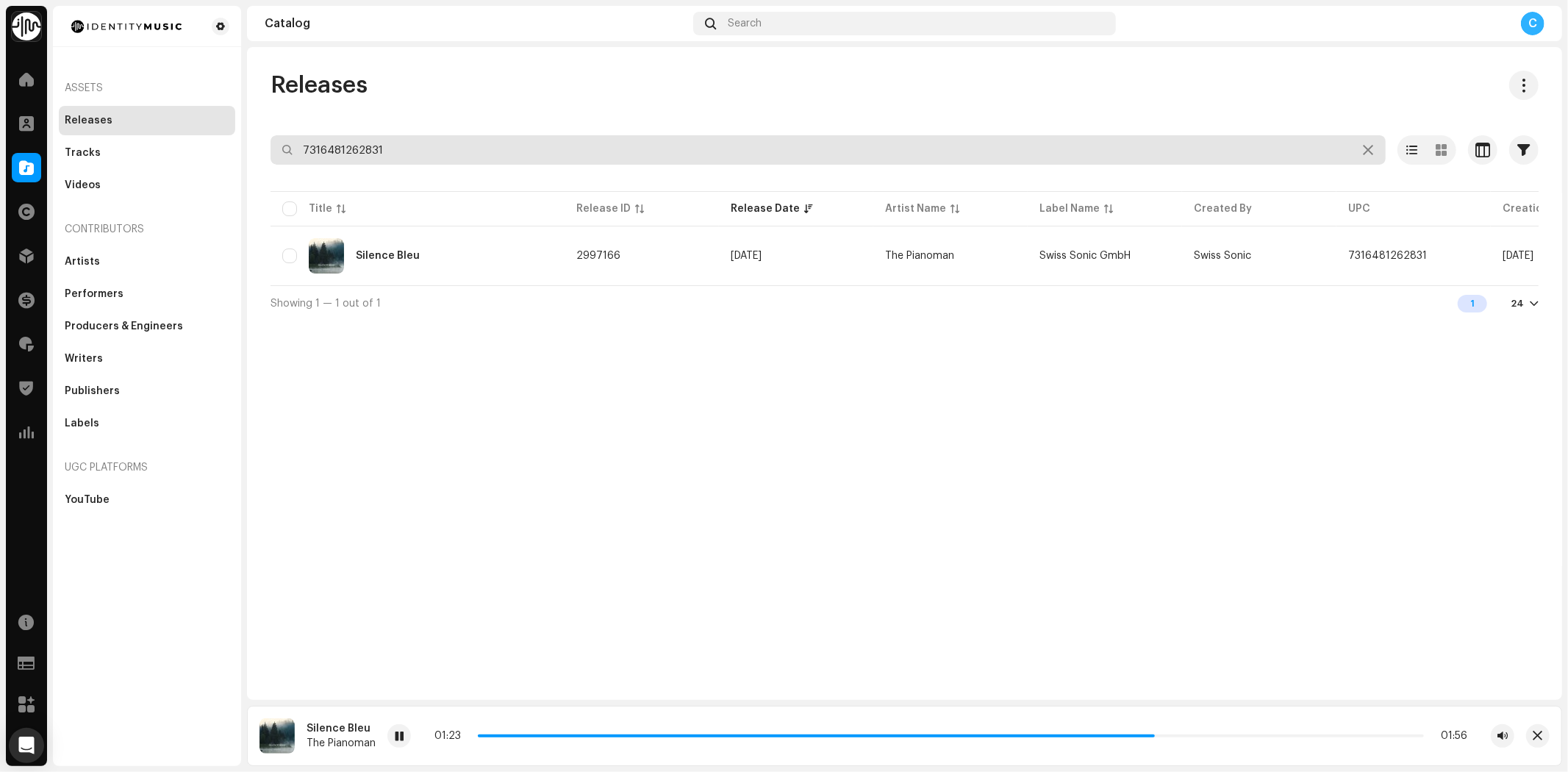
drag, startPoint x: 334, startPoint y: 152, endPoint x: 54, endPoint y: 143, distance: 280.1
click at [68, 148] on div "Identity Music Home Clients Catalog Rights Distribution Finance Royalties Trust…" at bounding box center [784, 386] width 1568 height 772
paste input "7316481268420"
type input "7316481268420"
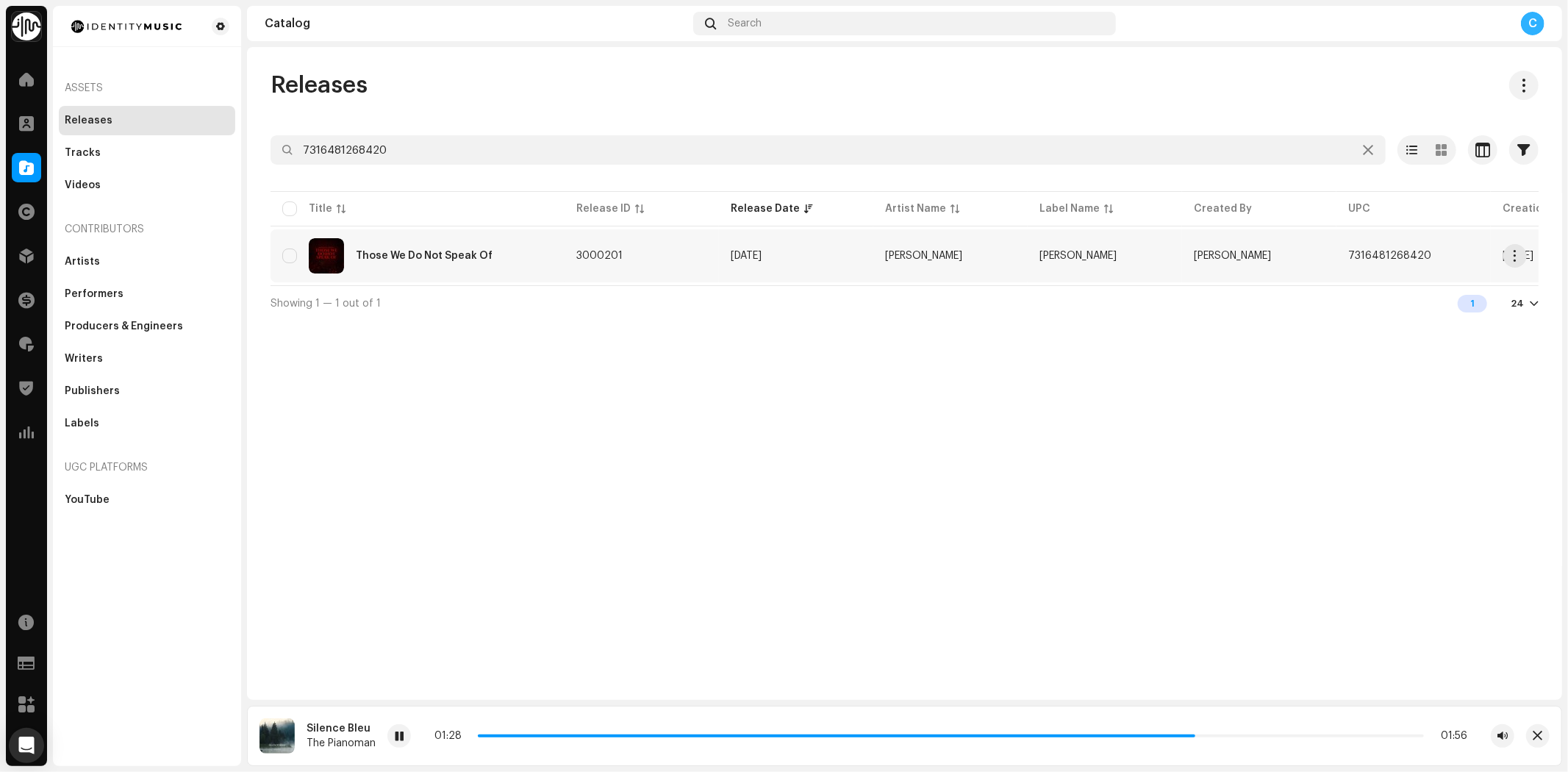
click at [413, 240] on div "Those We Do Not Speak Of" at bounding box center [417, 256] width 270 height 36
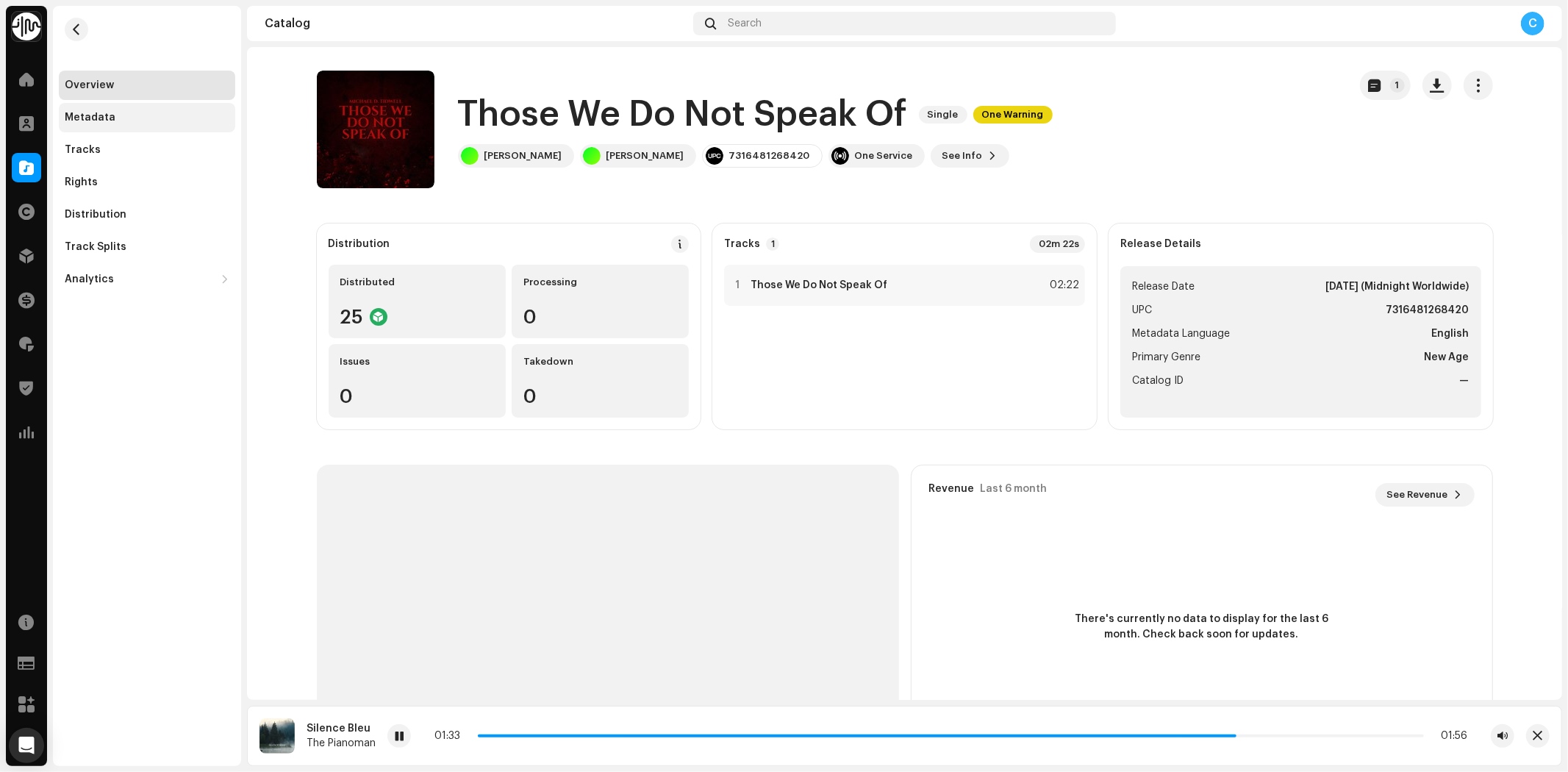
click at [65, 107] on div "Metadata" at bounding box center [148, 117] width 177 height 29
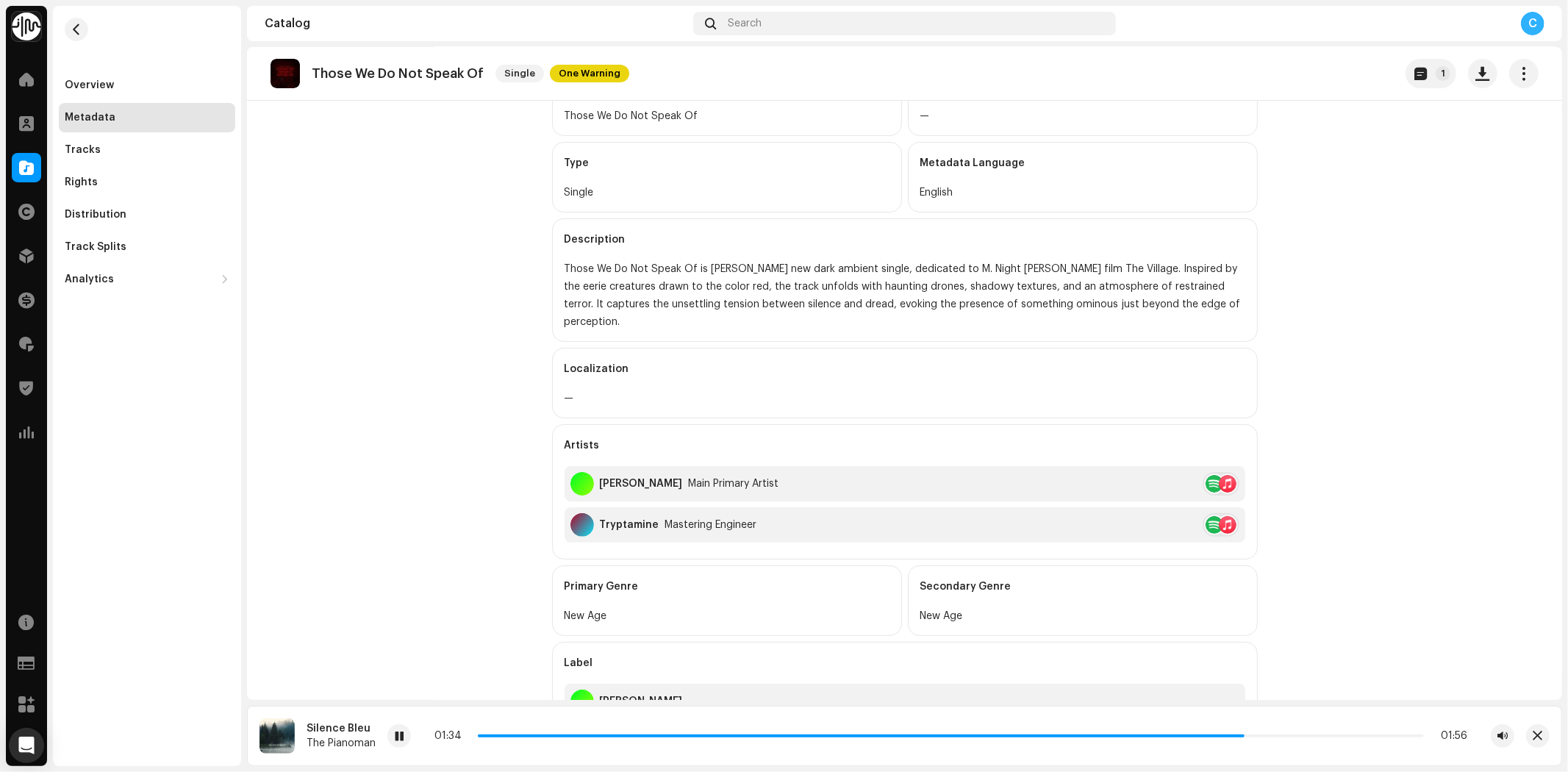
scroll to position [326, 0]
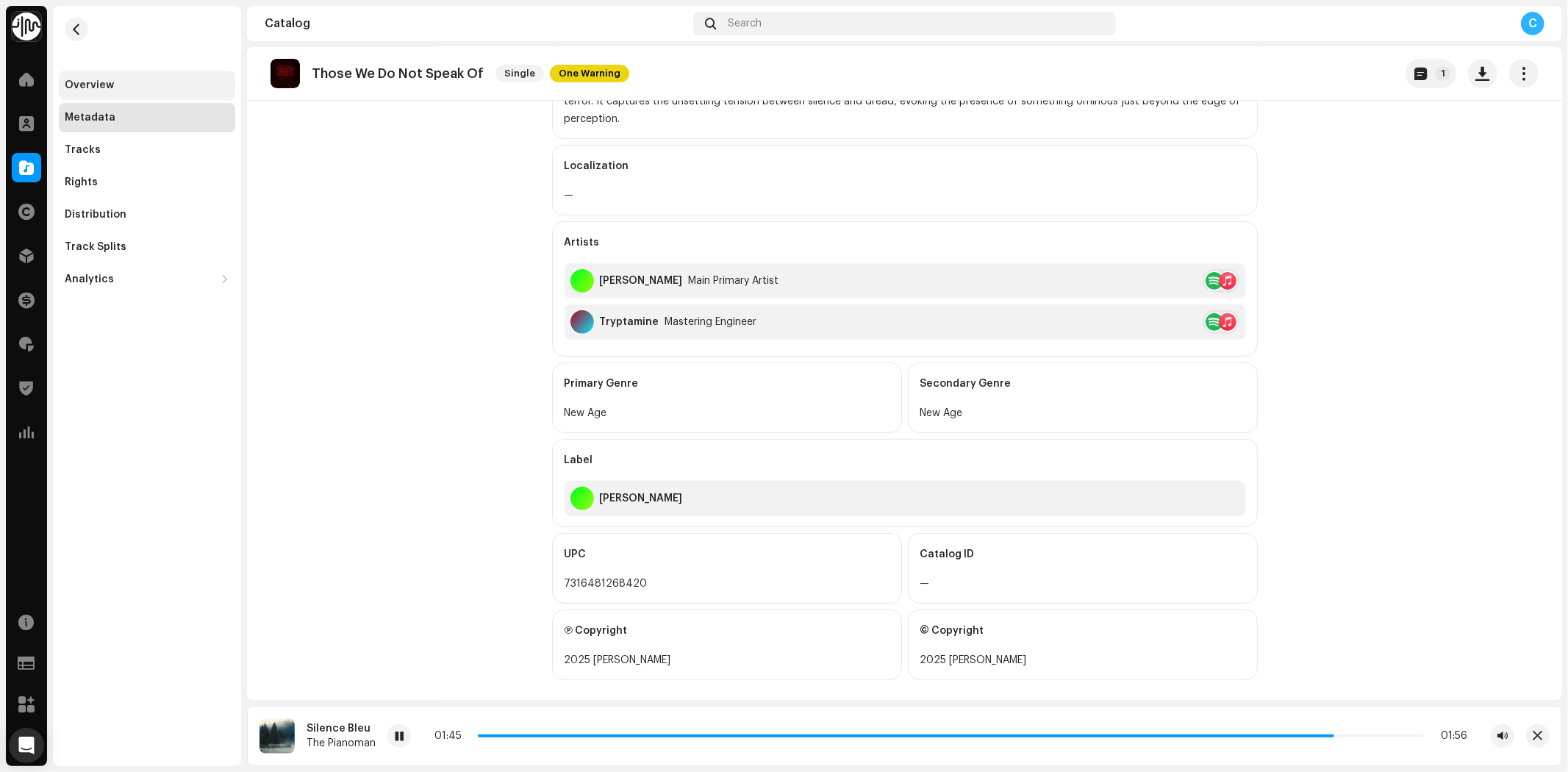
click at [74, 75] on div "Overview" at bounding box center [148, 86] width 177 height 29
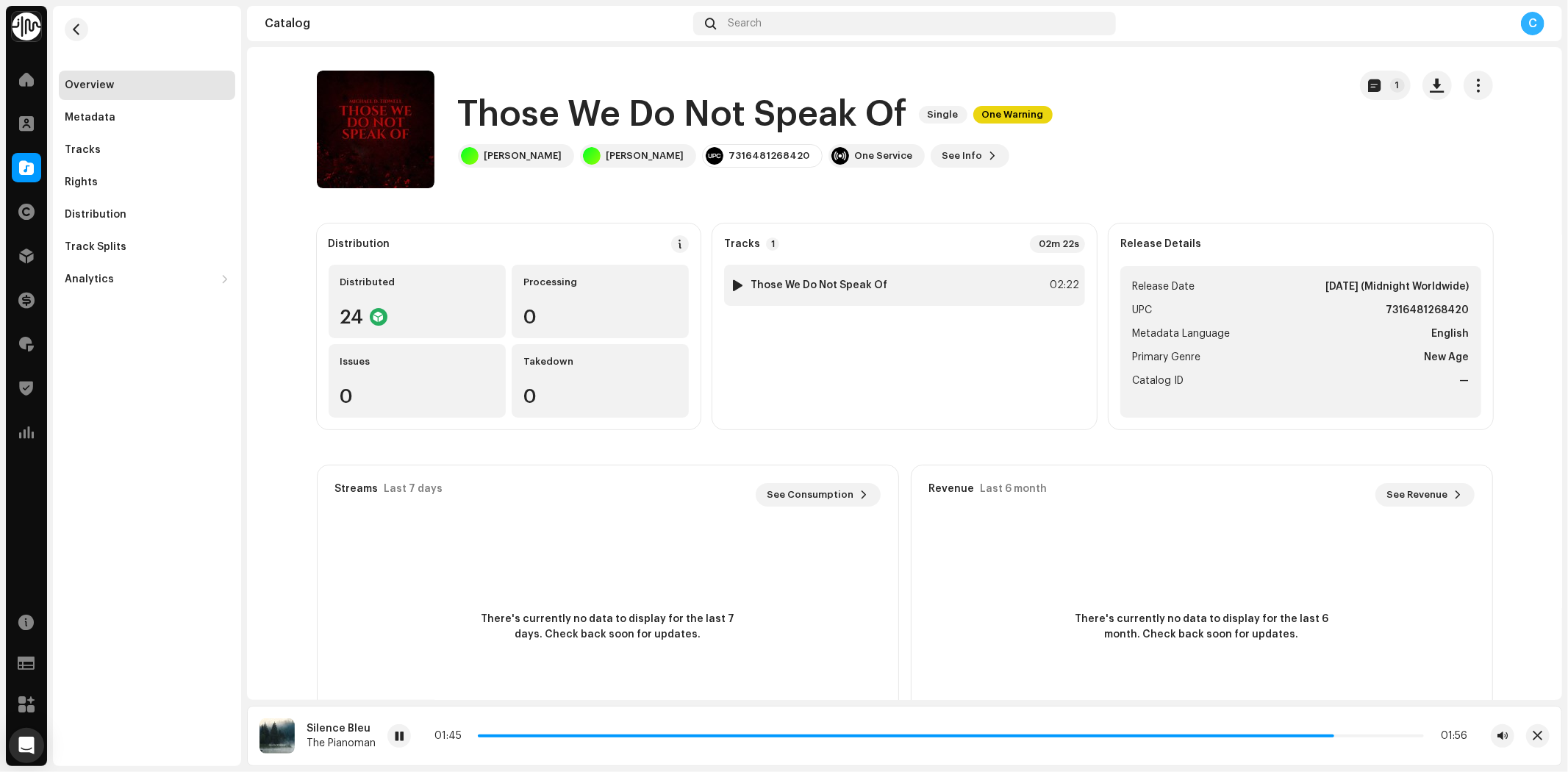
click at [739, 284] on img at bounding box center [737, 285] width 19 height 19
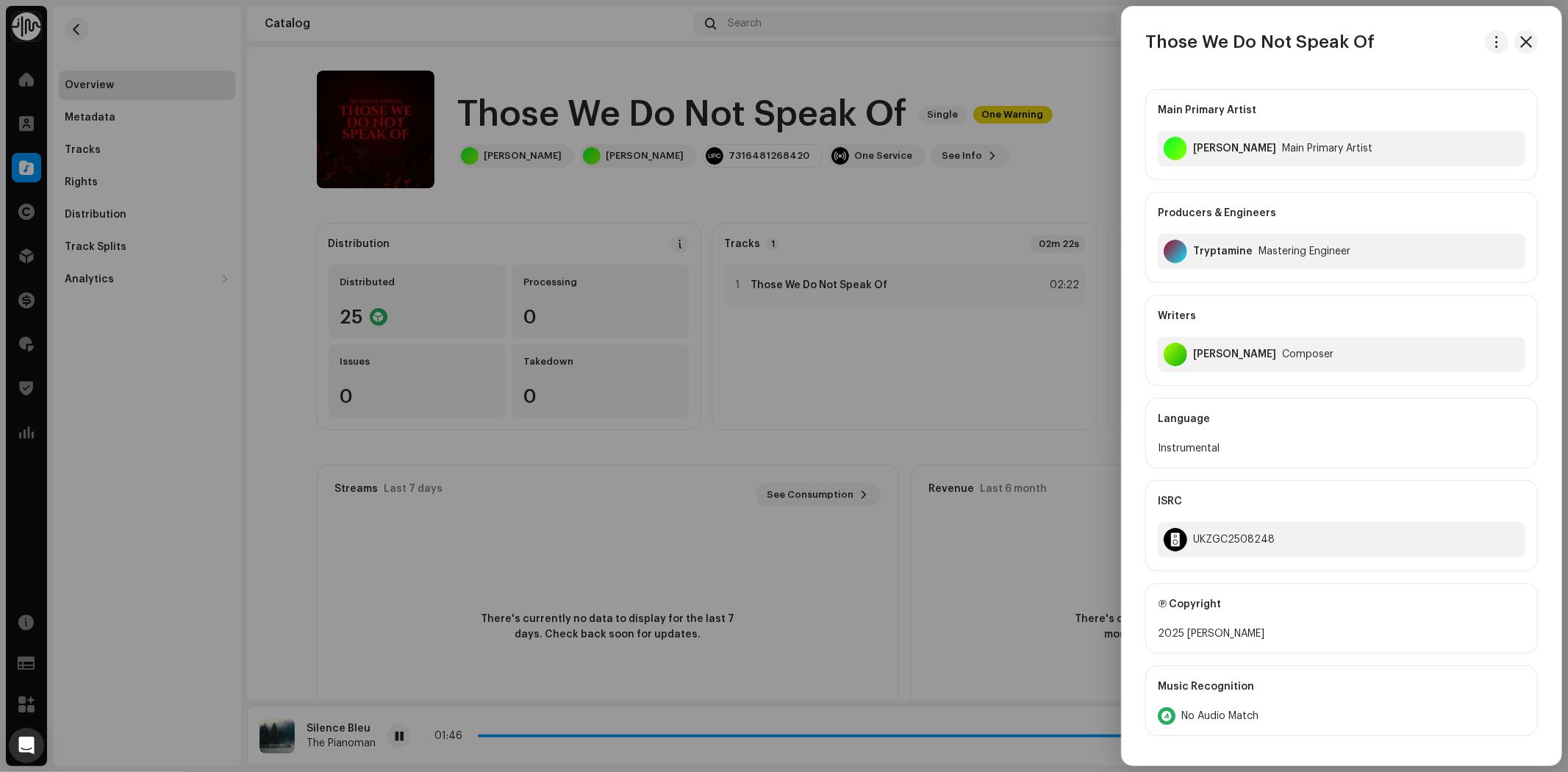
click at [983, 329] on div at bounding box center [784, 386] width 1568 height 772
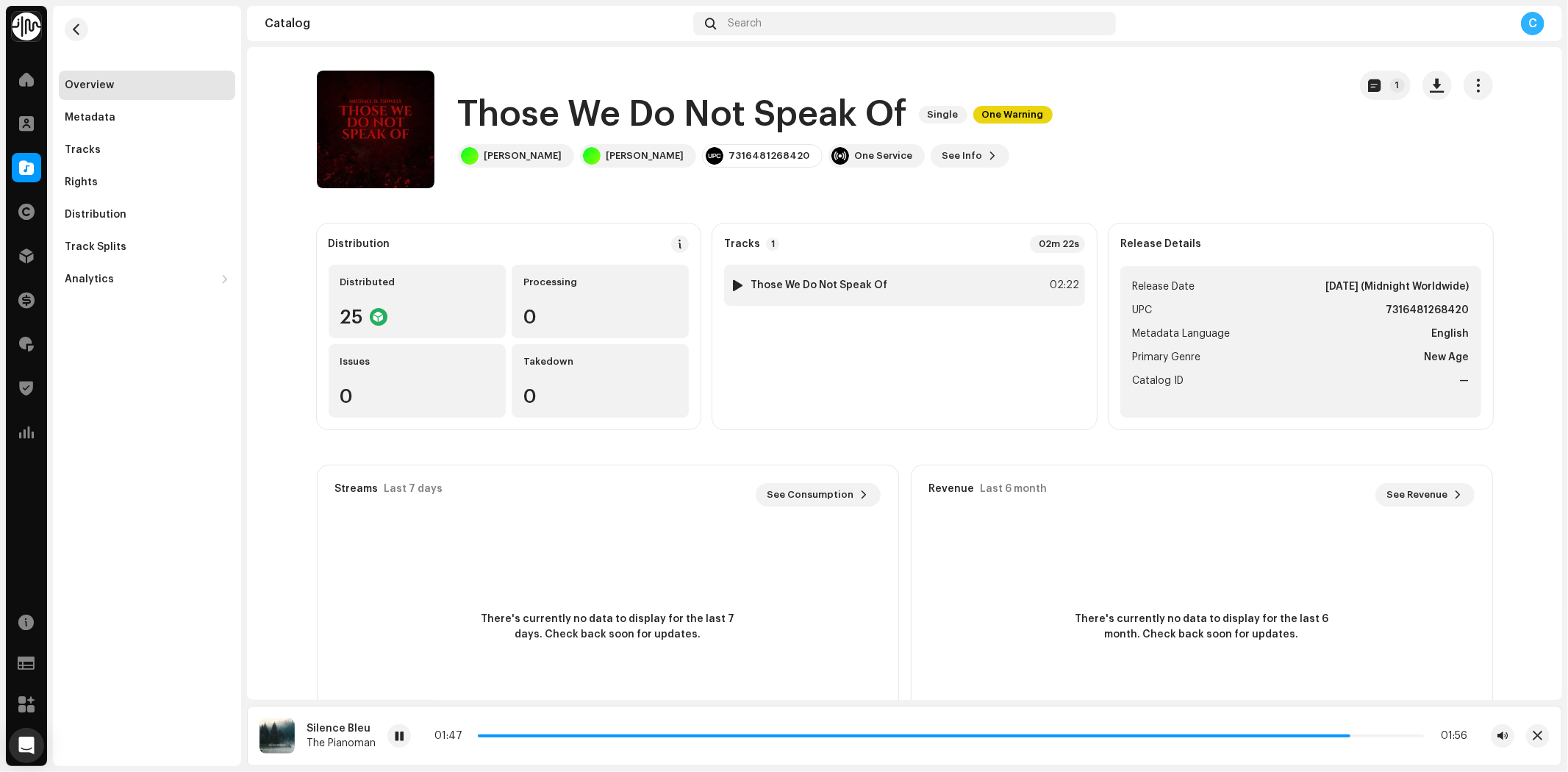
click at [732, 288] on div at bounding box center [738, 285] width 11 height 12
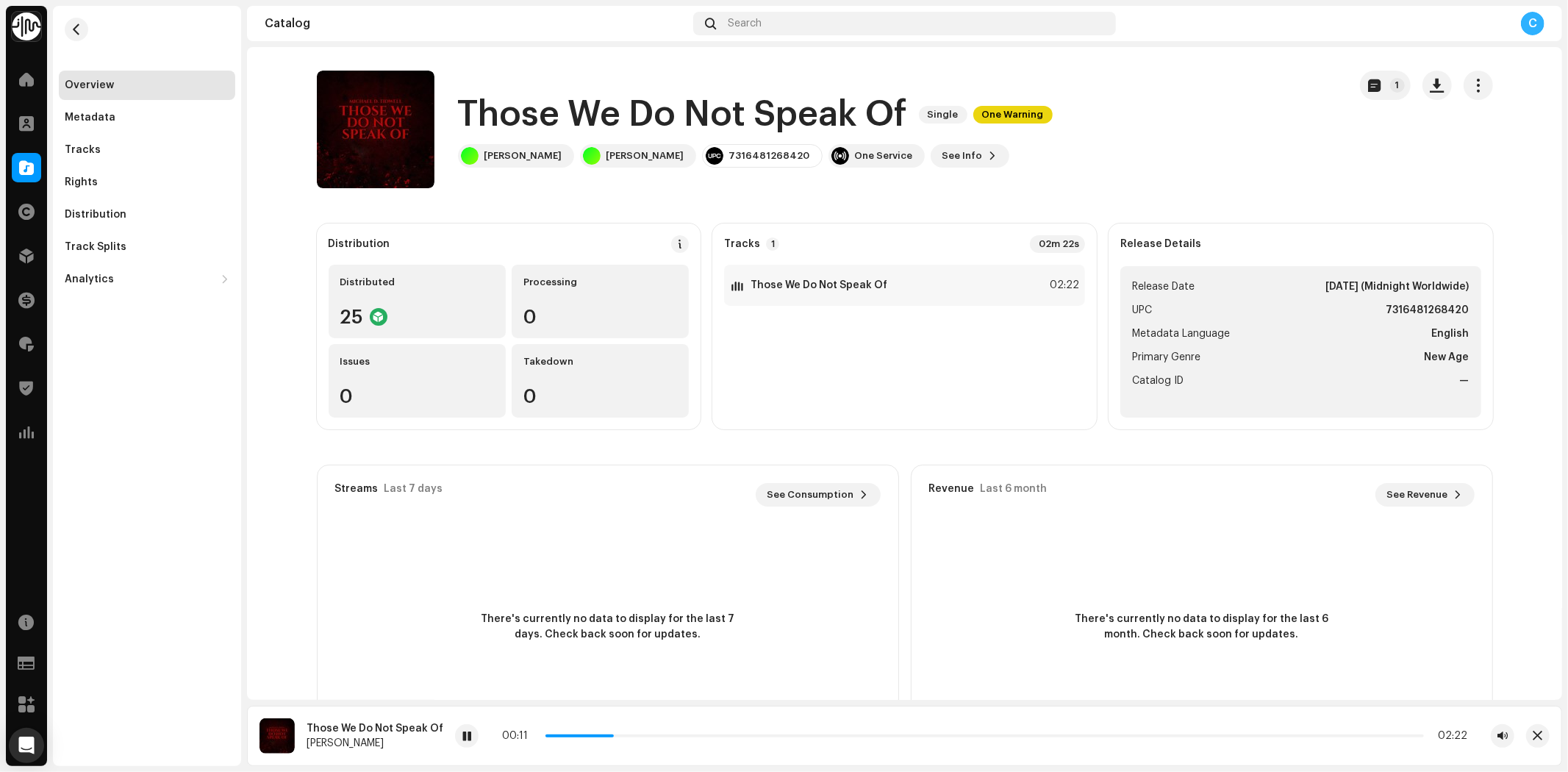
drag, startPoint x: 605, startPoint y: 737, endPoint x: 750, endPoint y: 739, distance: 145.0
click at [752, 746] on div "00:11 02:22" at bounding box center [984, 736] width 1059 height 24
click at [27, 167] on span at bounding box center [26, 168] width 15 height 12
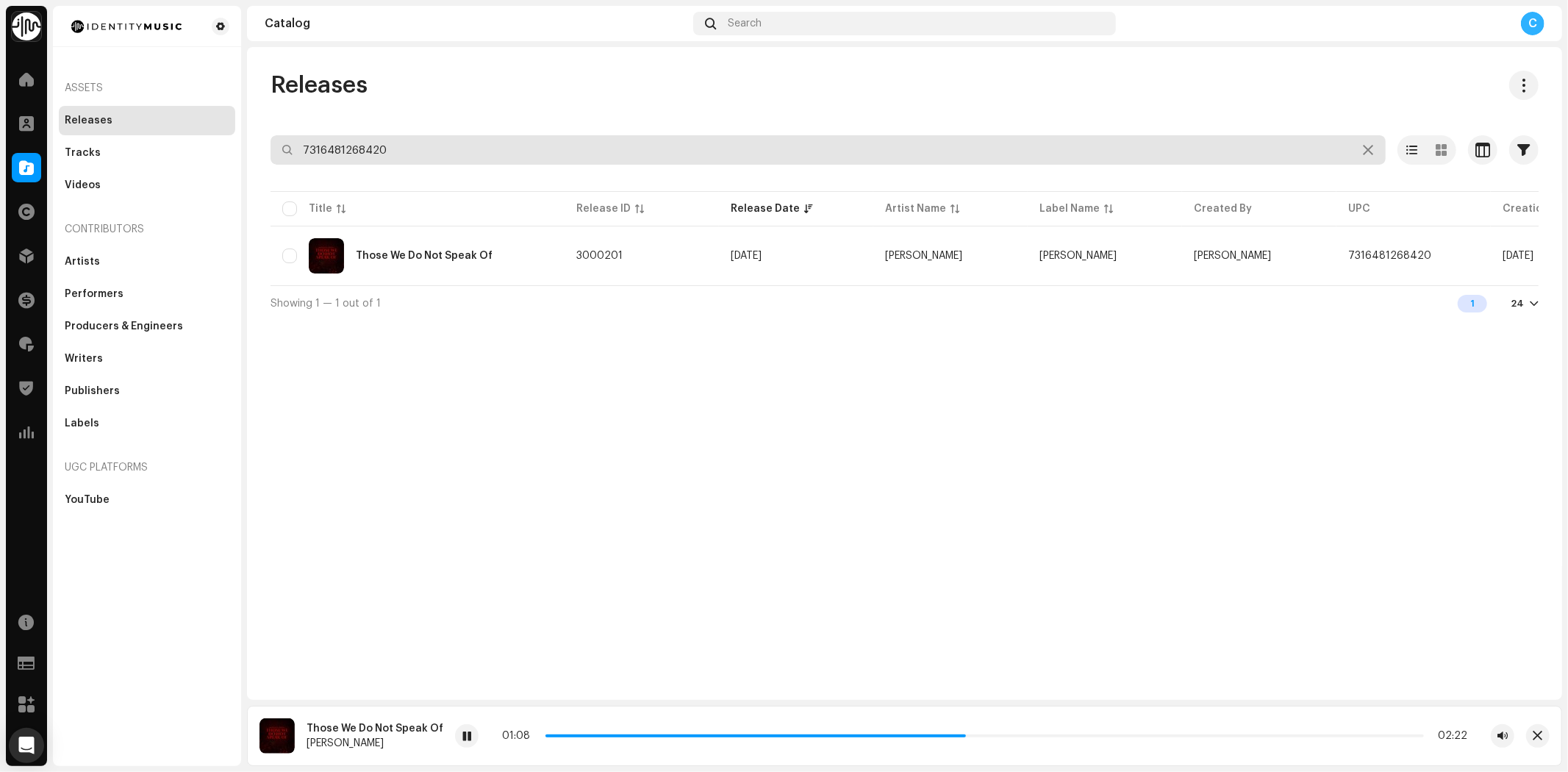
drag, startPoint x: 429, startPoint y: 155, endPoint x: 43, endPoint y: 116, distance: 388.0
click at [75, 127] on div "Identity Music Home Clients Catalog Rights Distribution Finance Royalties Trust…" at bounding box center [784, 386] width 1568 height 772
paste input "7316481301820"
type input "7316481301820"
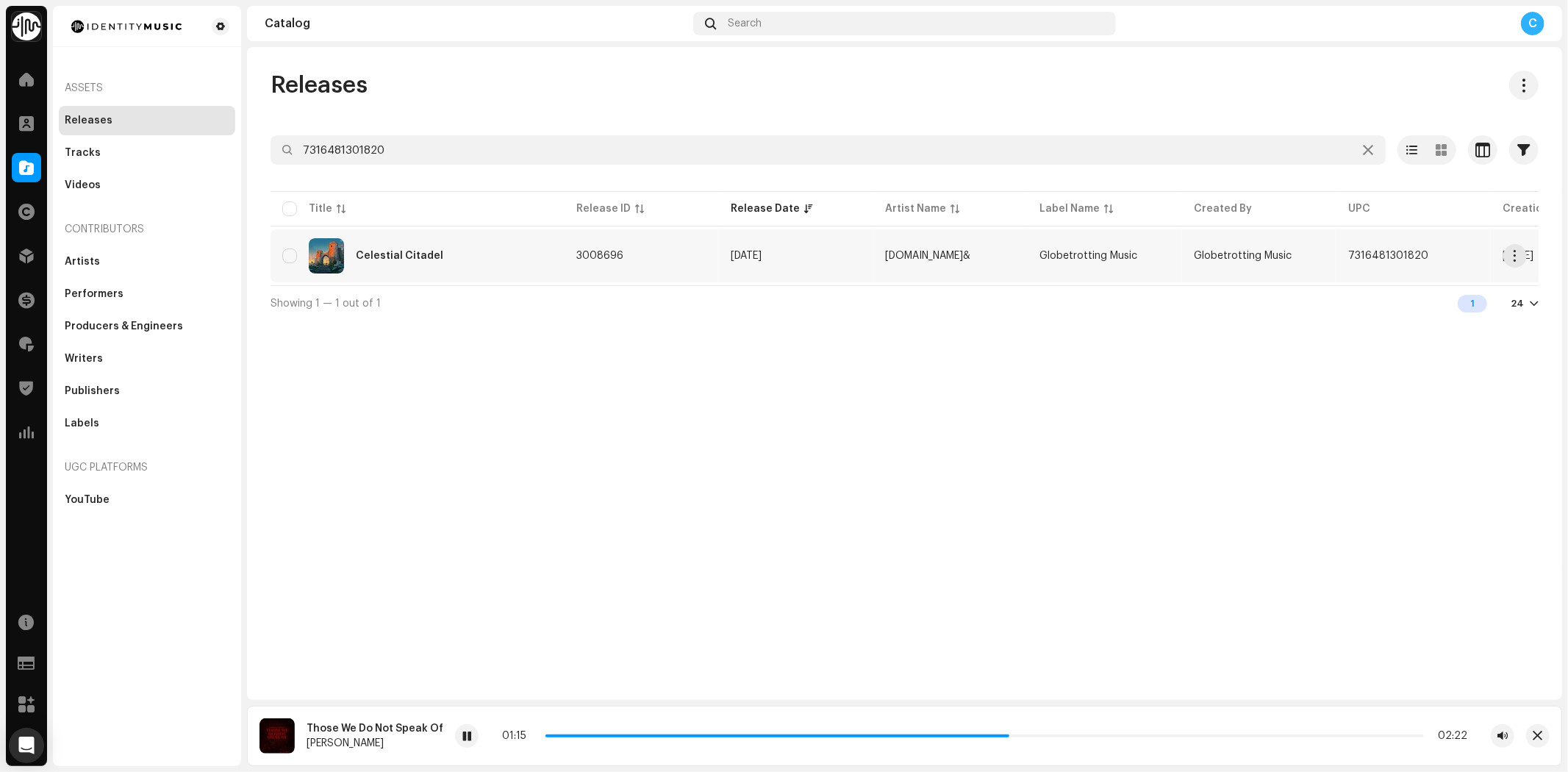
click at [578, 253] on span "3008696" at bounding box center [600, 255] width 47 height 10
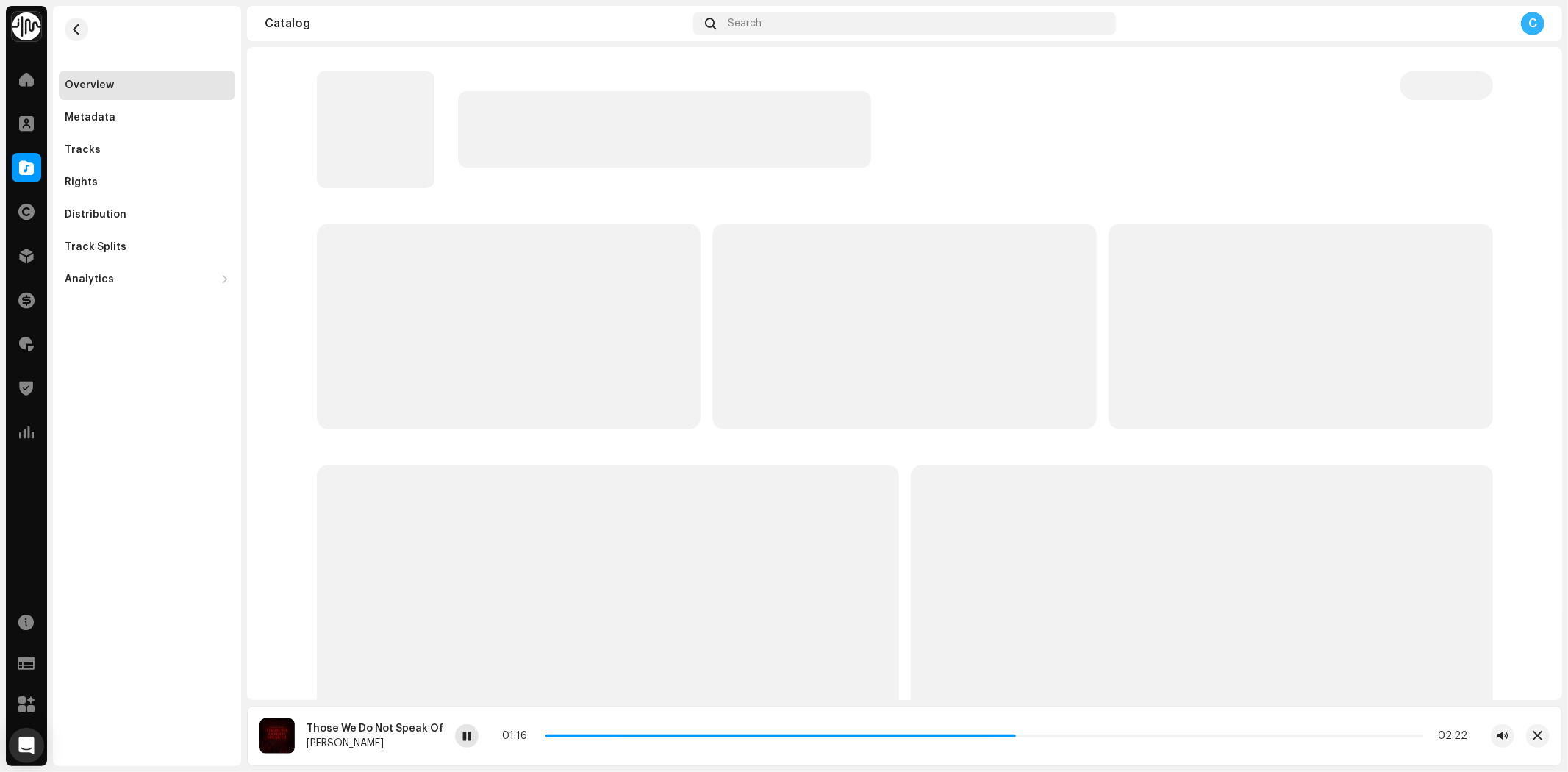
click at [464, 736] on span at bounding box center [467, 736] width 9 height 12
click at [142, 120] on div "Metadata" at bounding box center [147, 117] width 165 height 12
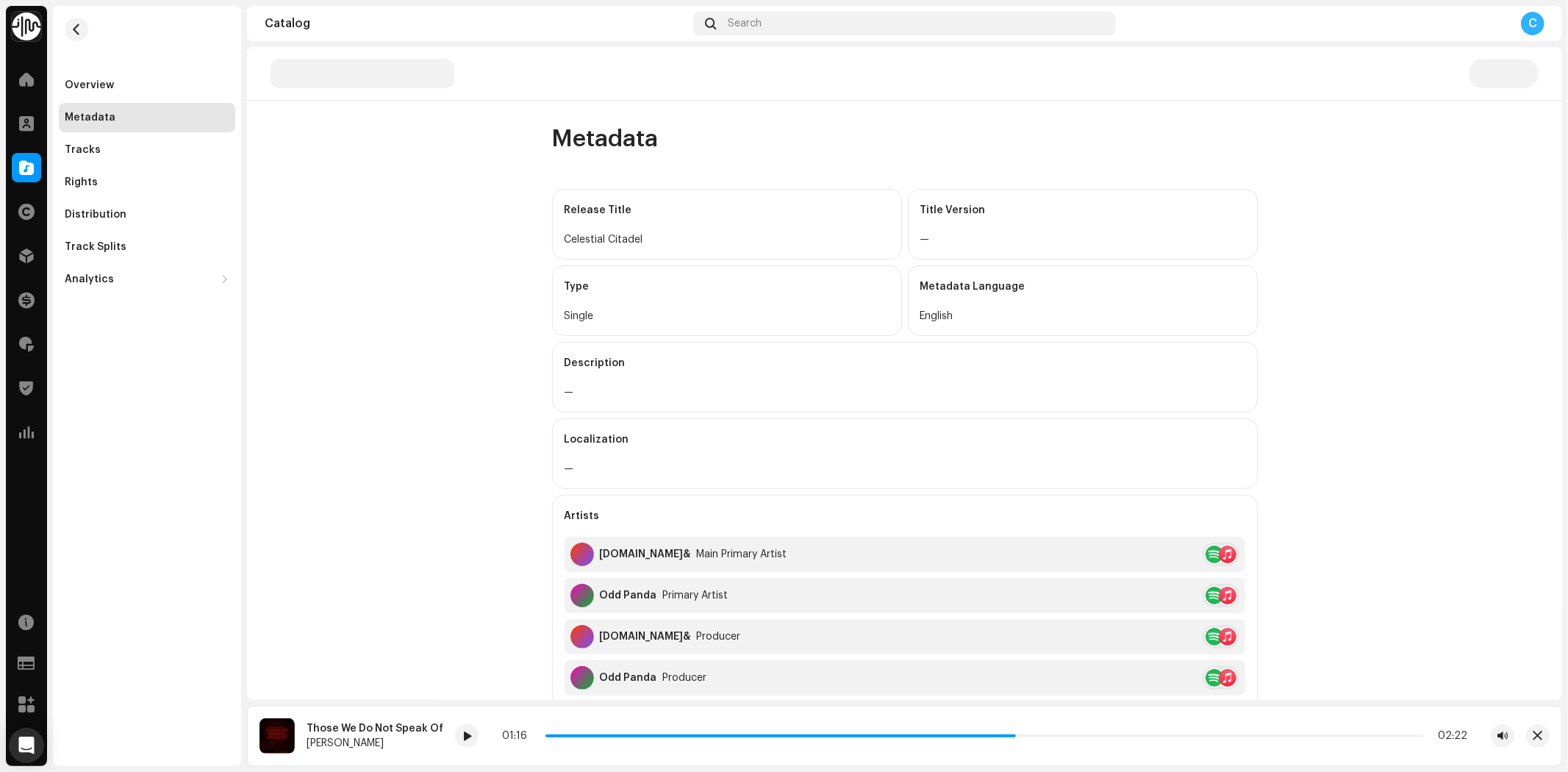
click at [113, 68] on div "Overview Metadata Tracks Rights Distribution Track Splits Analytics Consumption…" at bounding box center [147, 149] width 188 height 288
click at [155, 85] on div "Overview" at bounding box center [147, 85] width 165 height 12
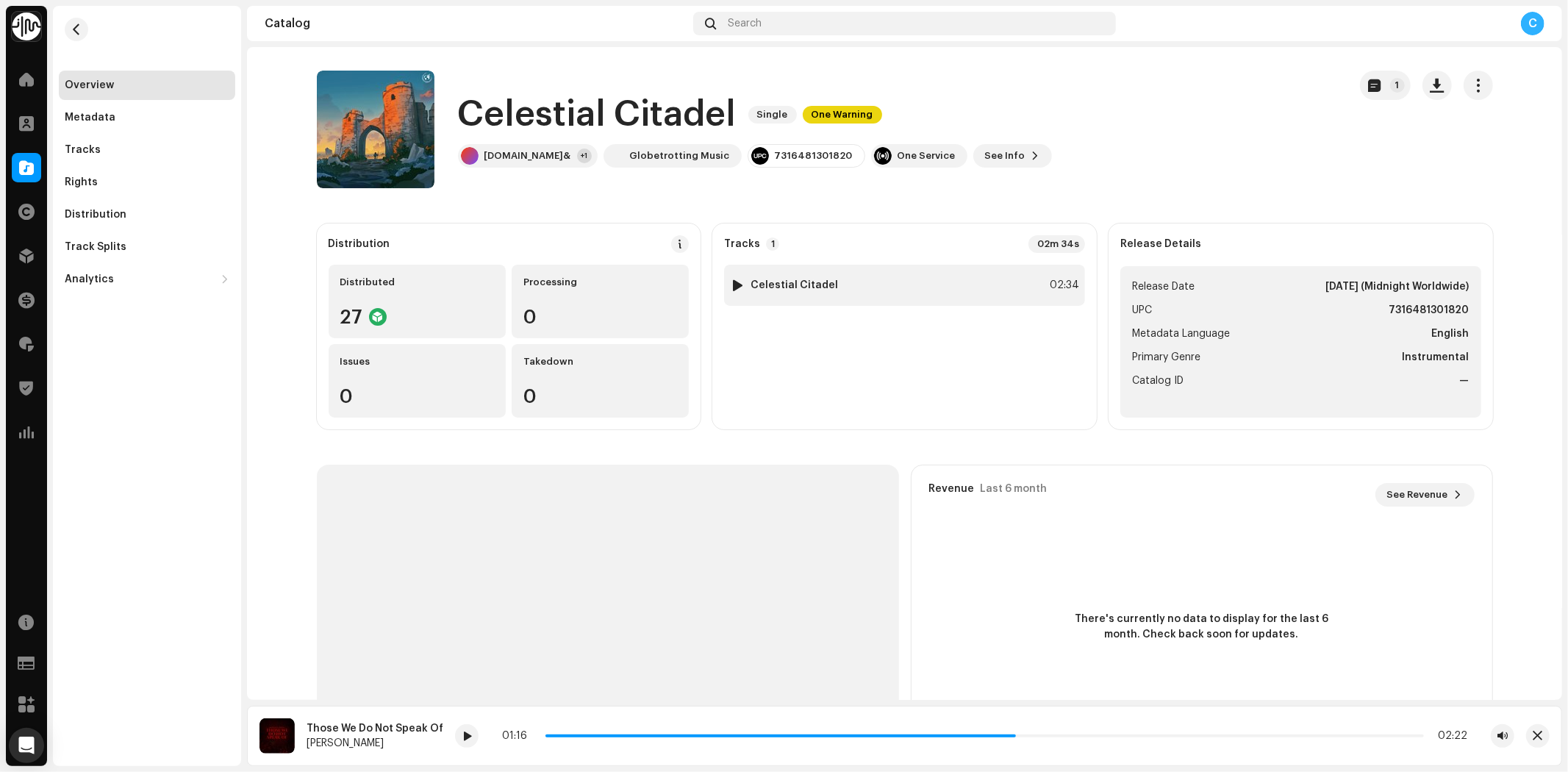
click at [737, 287] on div at bounding box center [738, 285] width 11 height 12
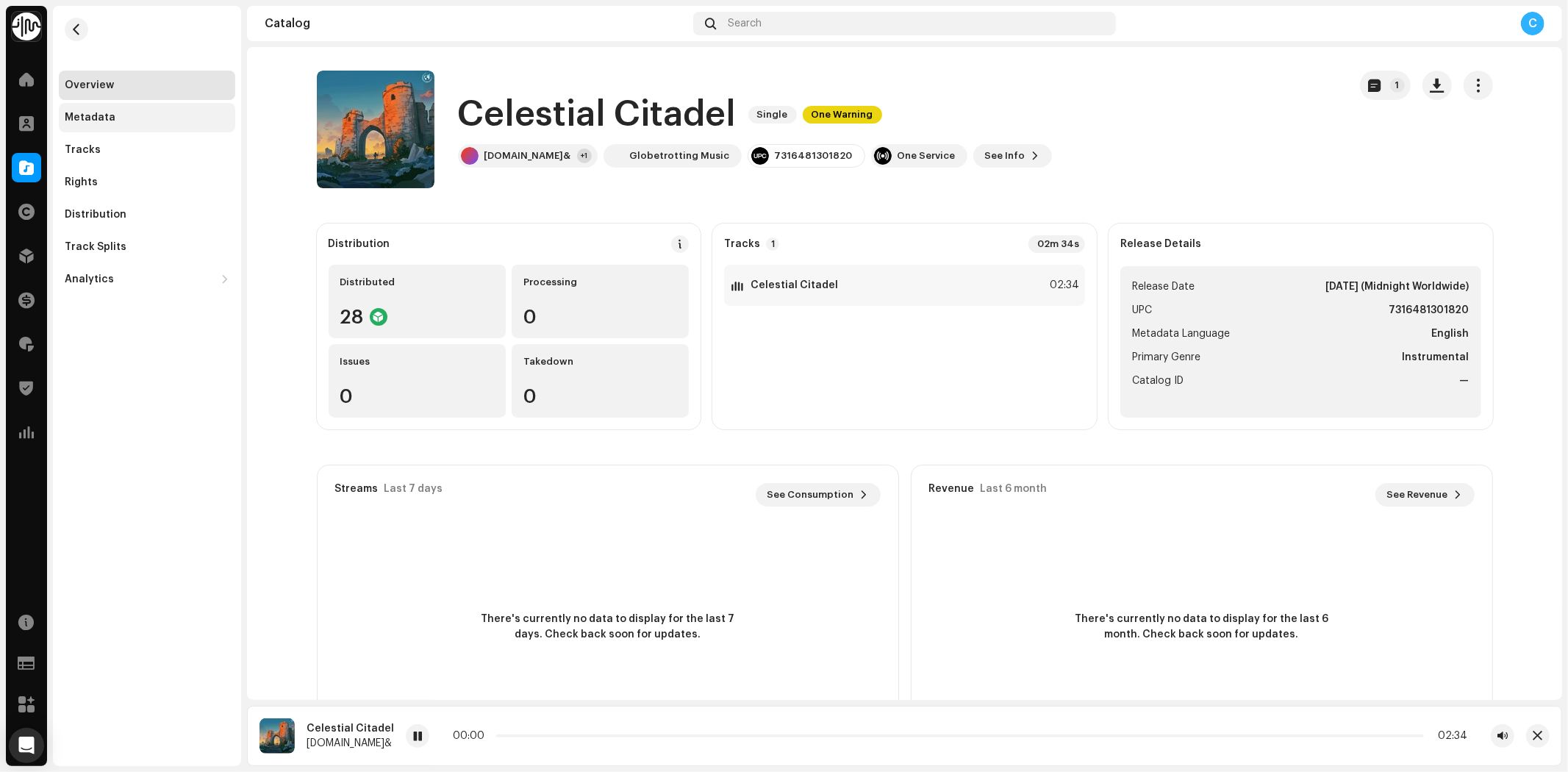
click at [164, 119] on div "Metadata" at bounding box center [147, 117] width 165 height 12
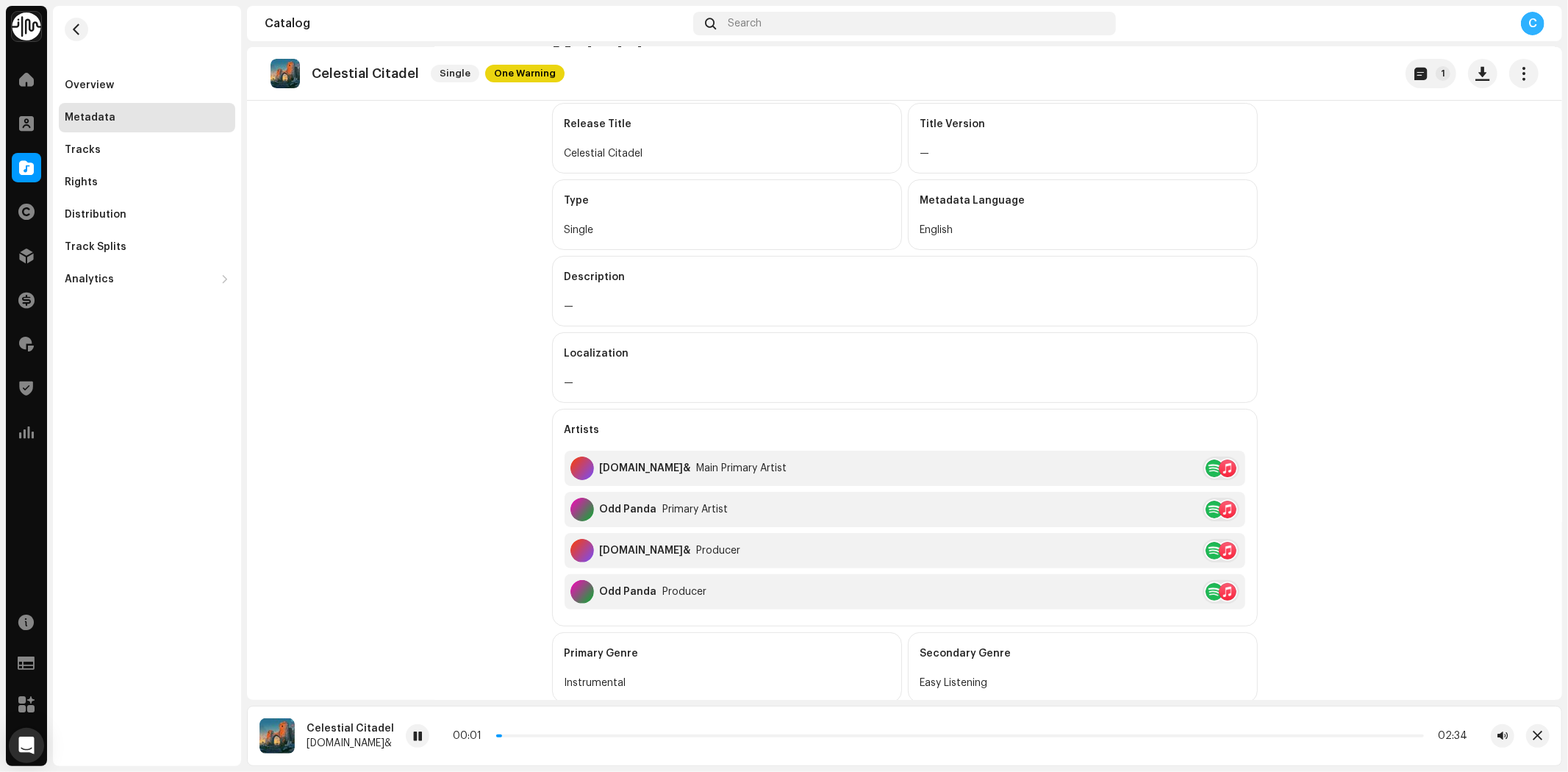
scroll to position [371, 0]
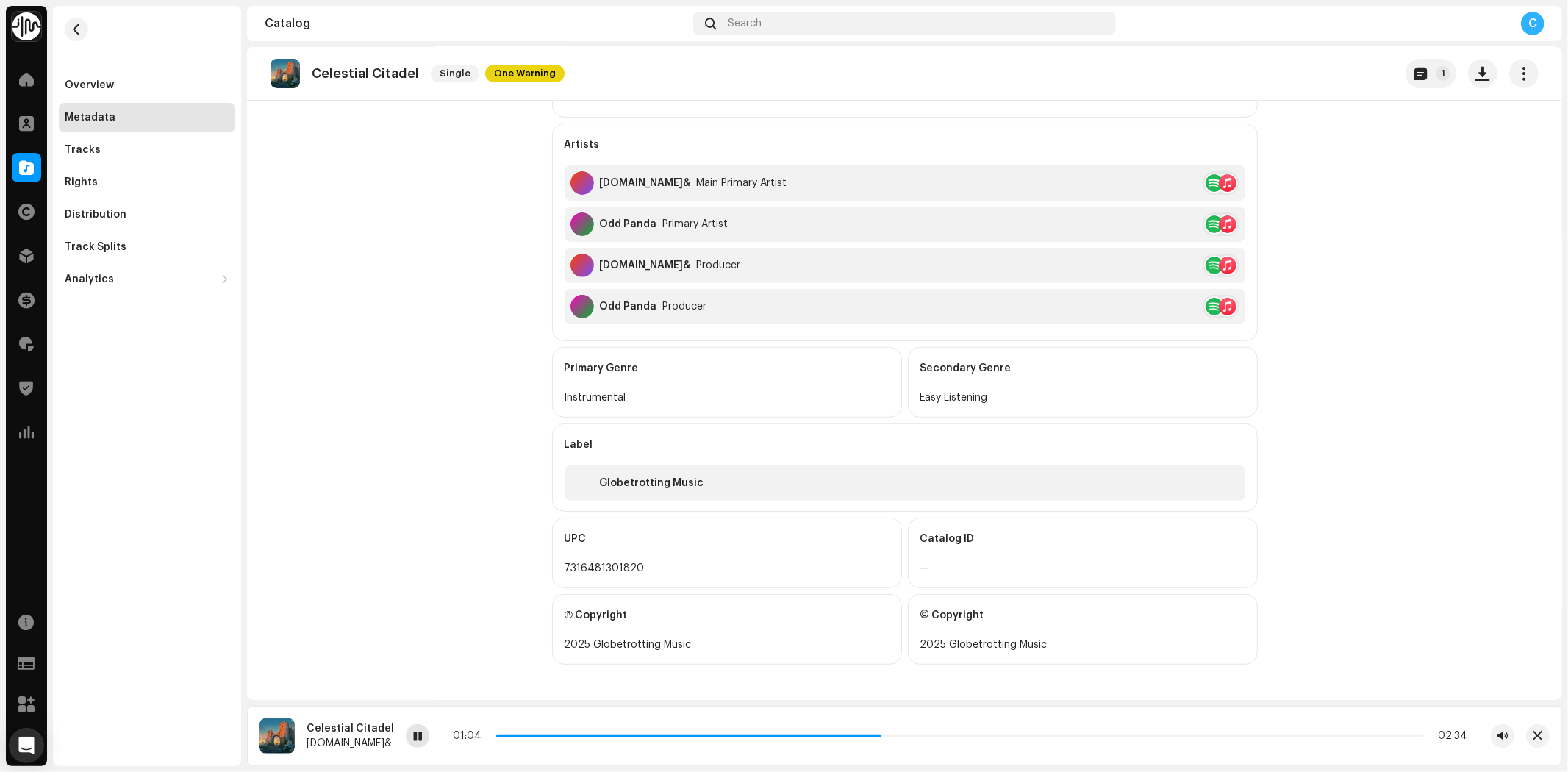
click at [413, 736] on span at bounding box center [418, 736] width 9 height 12
click at [101, 86] on div "Overview" at bounding box center [89, 85] width 49 height 12
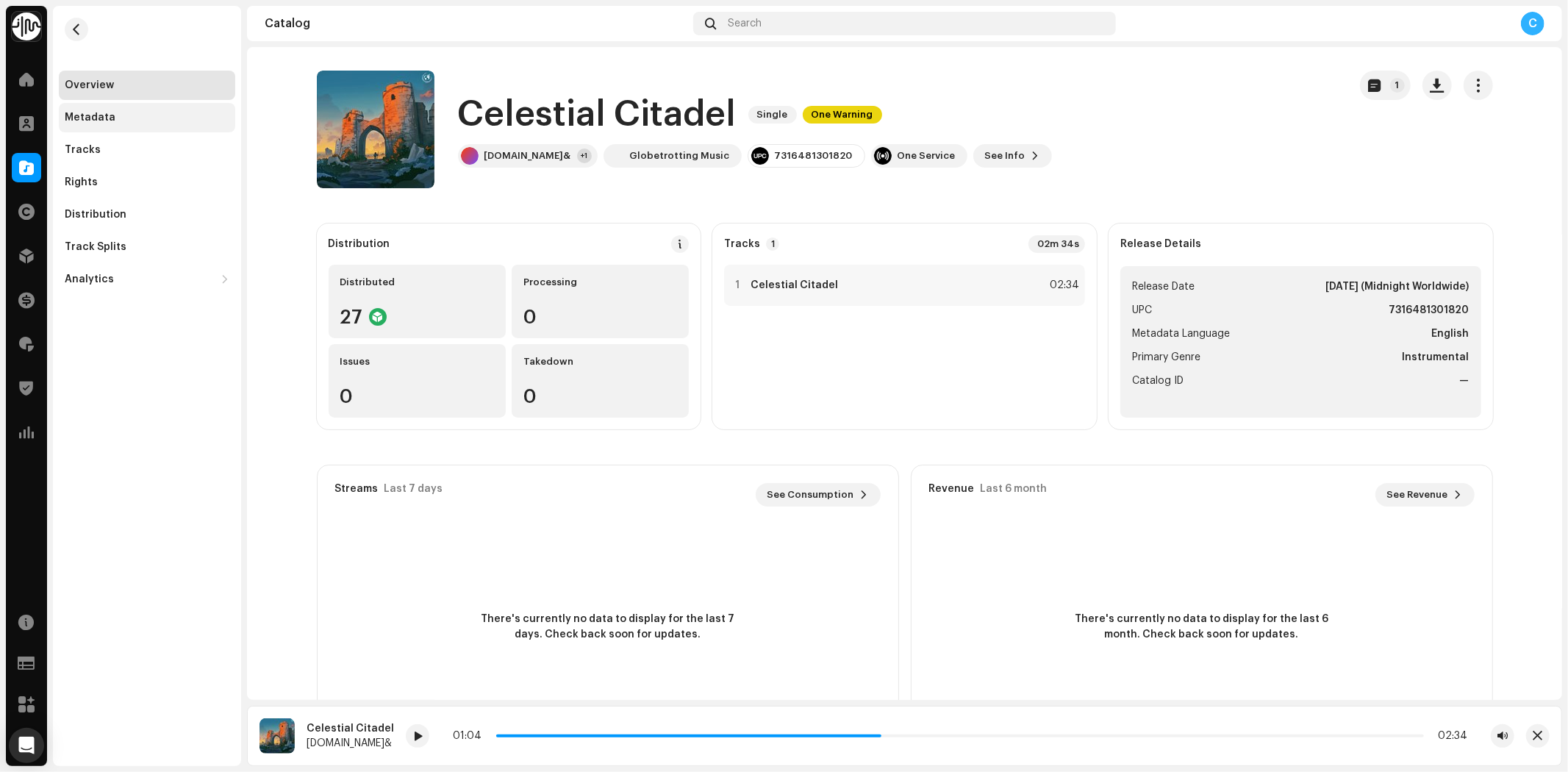
click at [135, 107] on div "Metadata" at bounding box center [148, 117] width 177 height 29
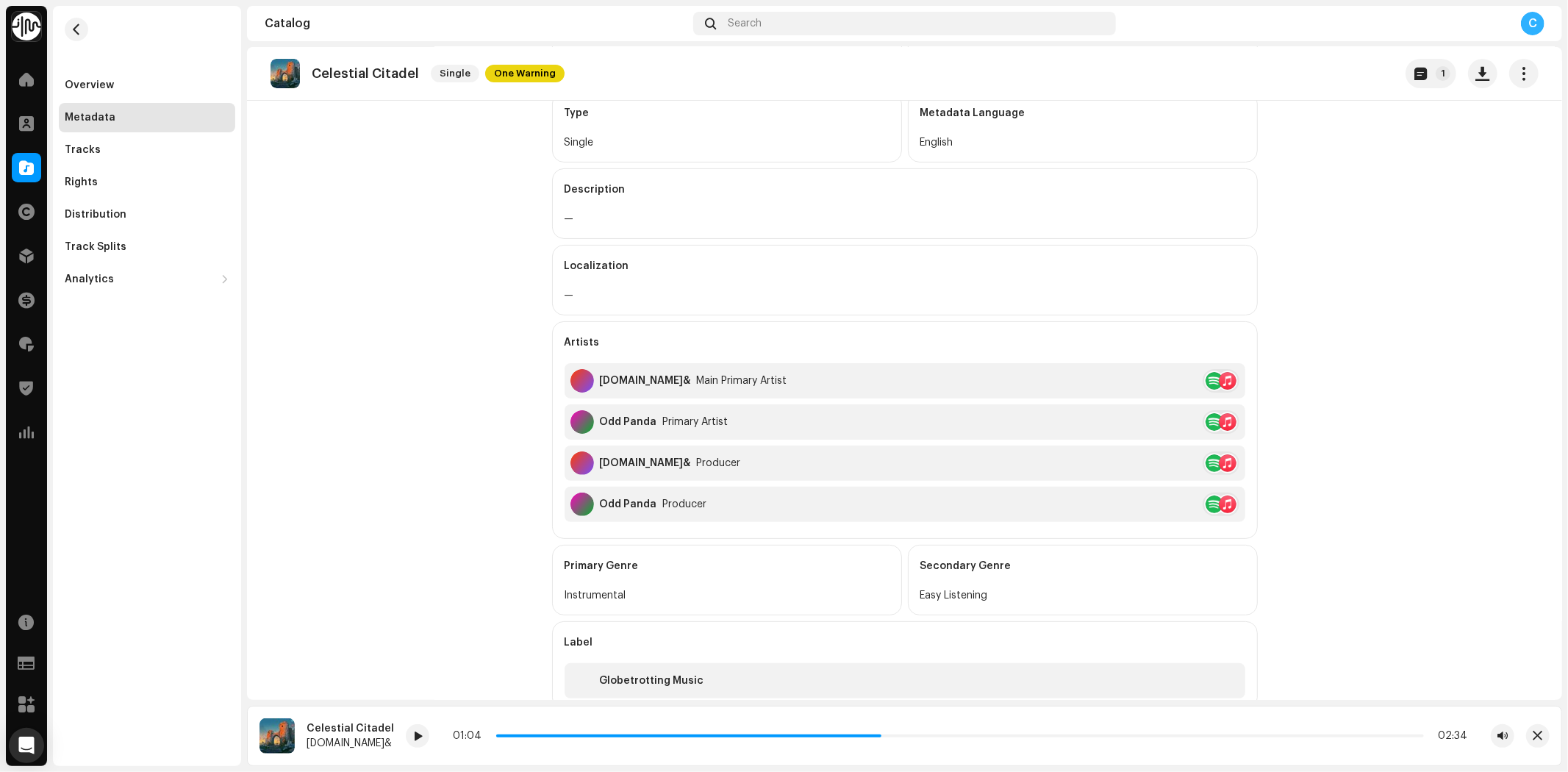
scroll to position [371, 0]
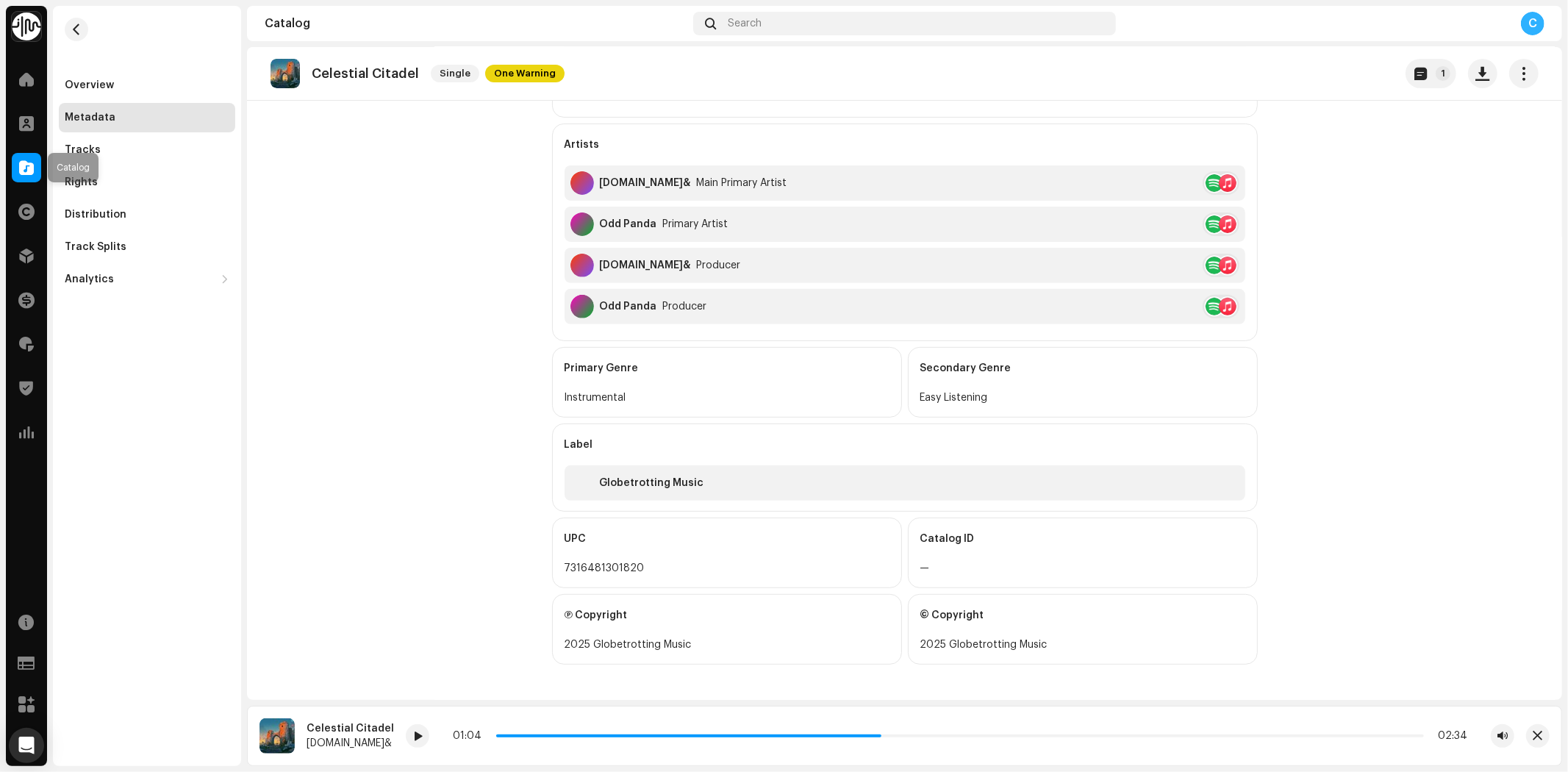
click at [28, 173] on span at bounding box center [26, 168] width 15 height 12
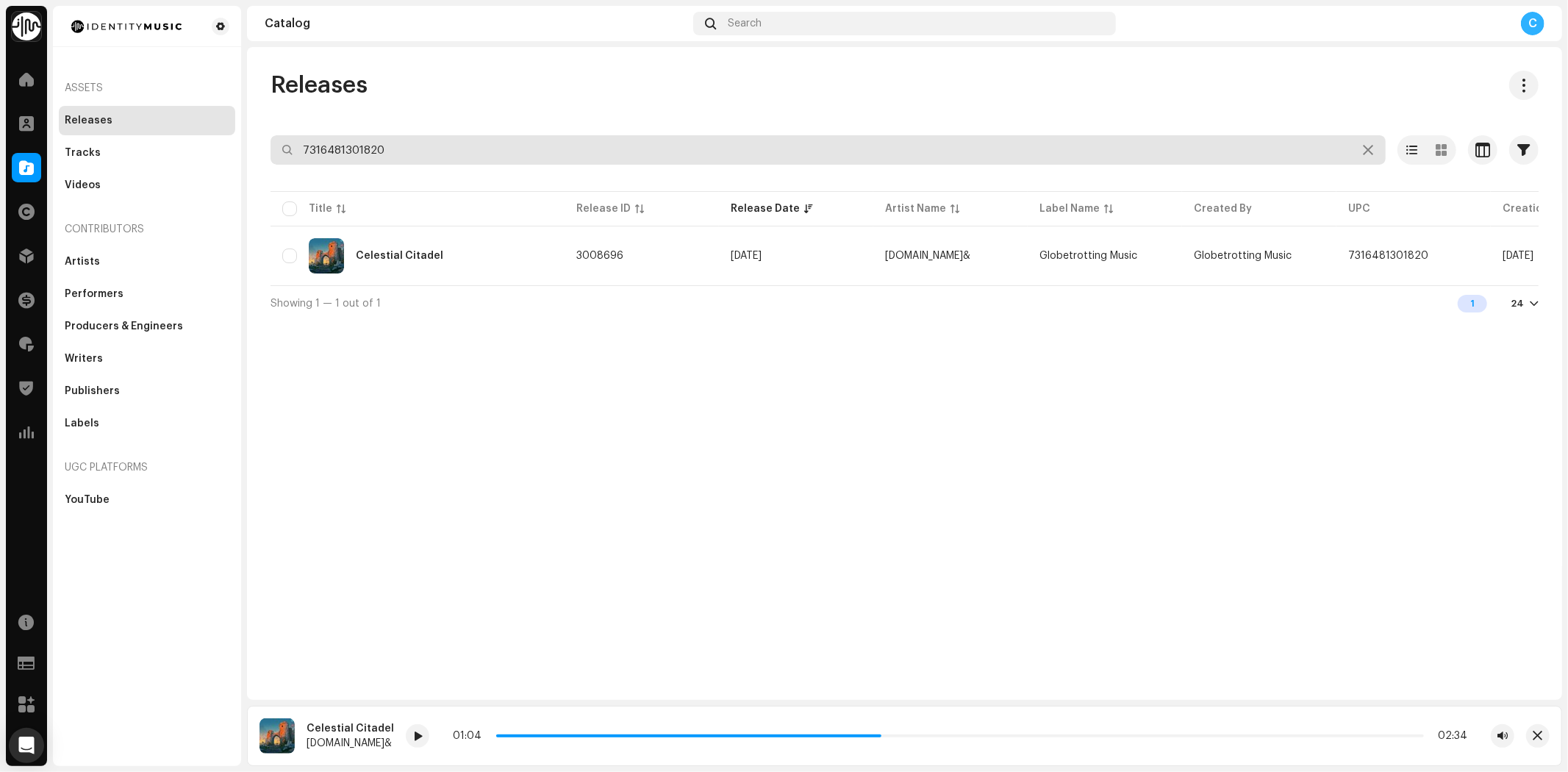
drag, startPoint x: 441, startPoint y: 149, endPoint x: 39, endPoint y: 93, distance: 405.9
click at [134, 127] on div "Identity Music Home Clients Catalog Rights Distribution Finance Royalties Trust…" at bounding box center [784, 386] width 1568 height 772
paste input "7316481305248"
type input "7316481305248"
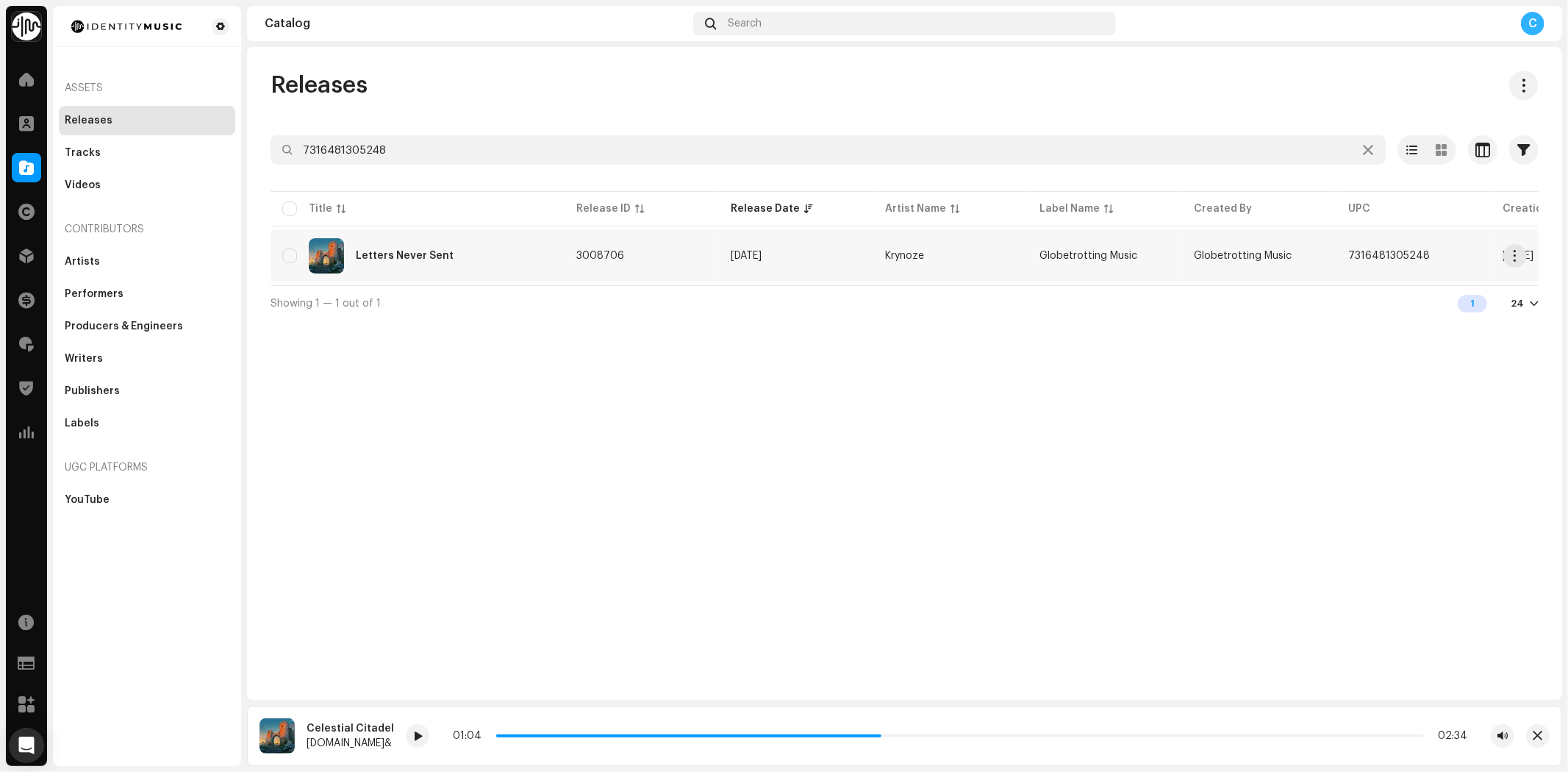
click at [479, 239] on div "Letters Never Sent" at bounding box center [417, 256] width 270 height 36
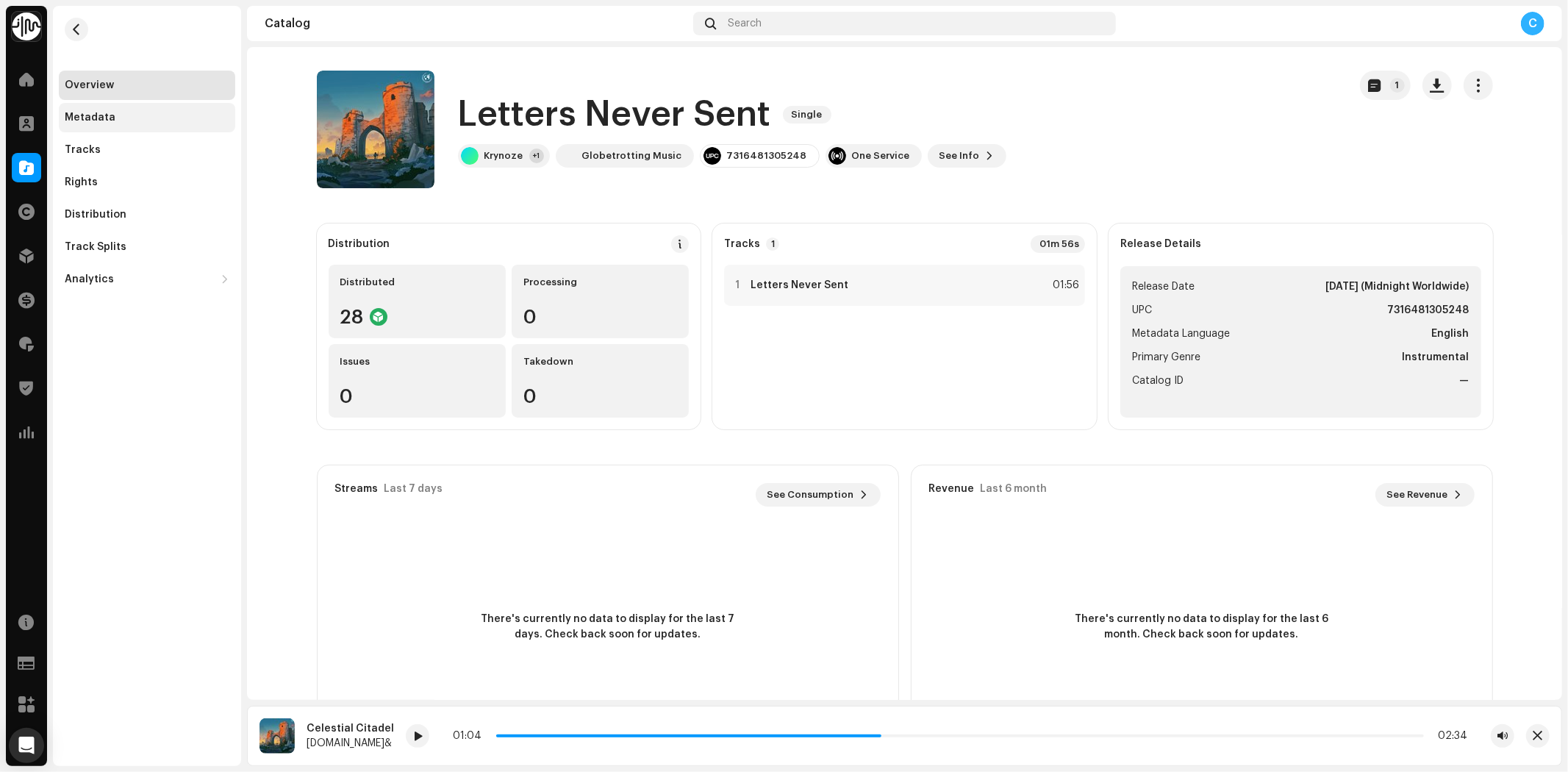
click at [165, 117] on div "Metadata" at bounding box center [147, 117] width 165 height 12
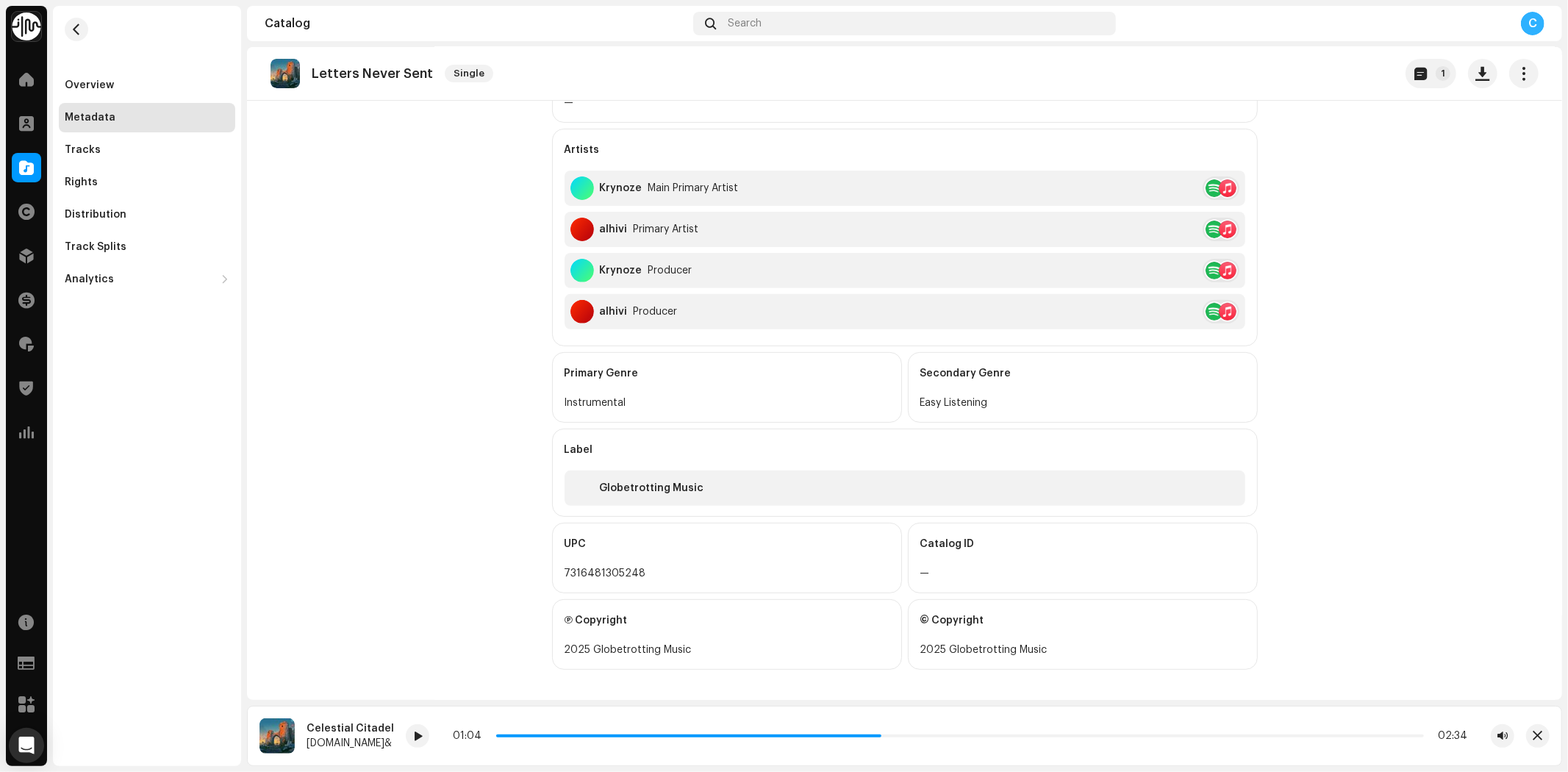
scroll to position [371, 0]
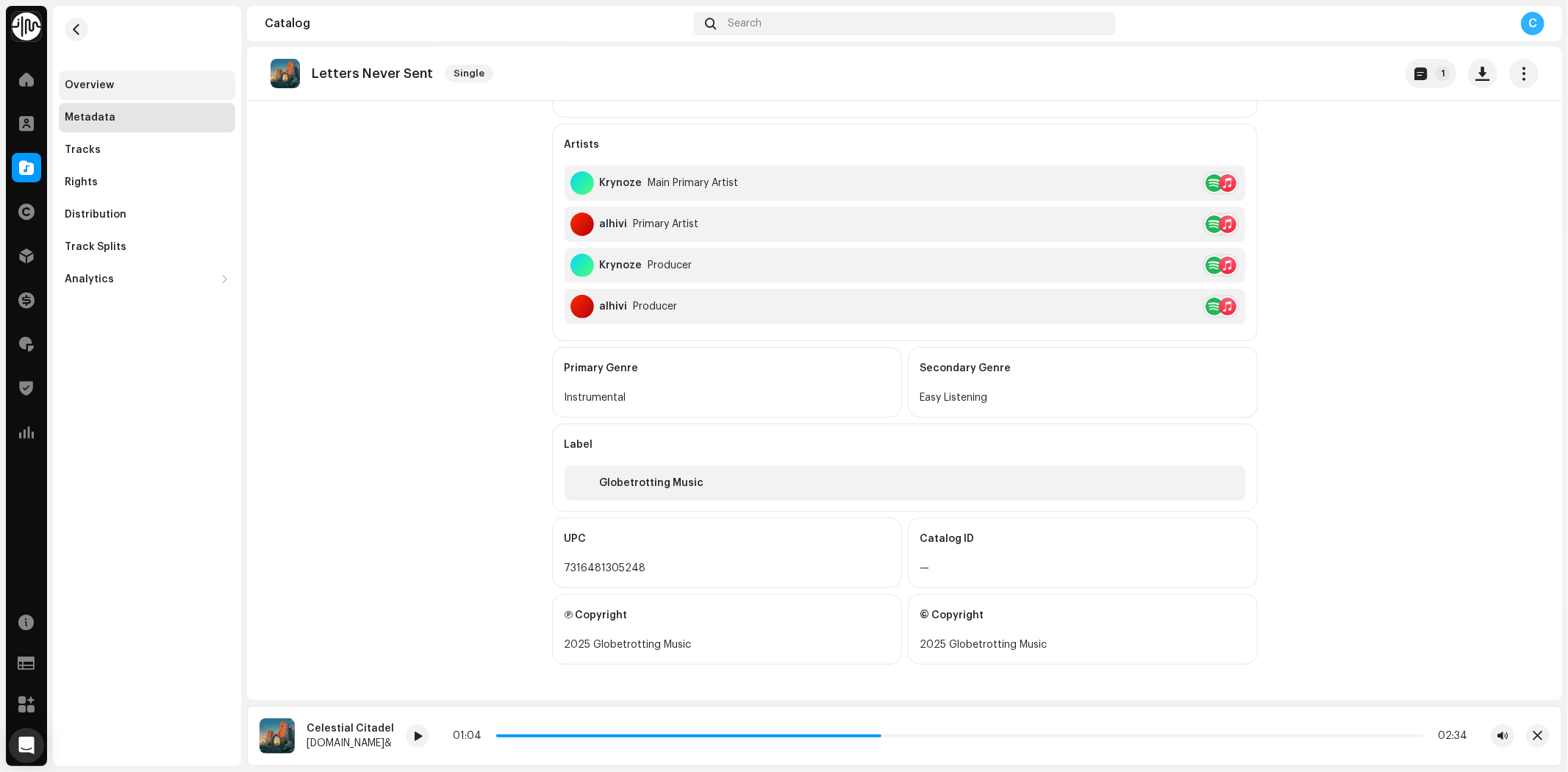
click at [133, 85] on div "Overview" at bounding box center [147, 85] width 165 height 12
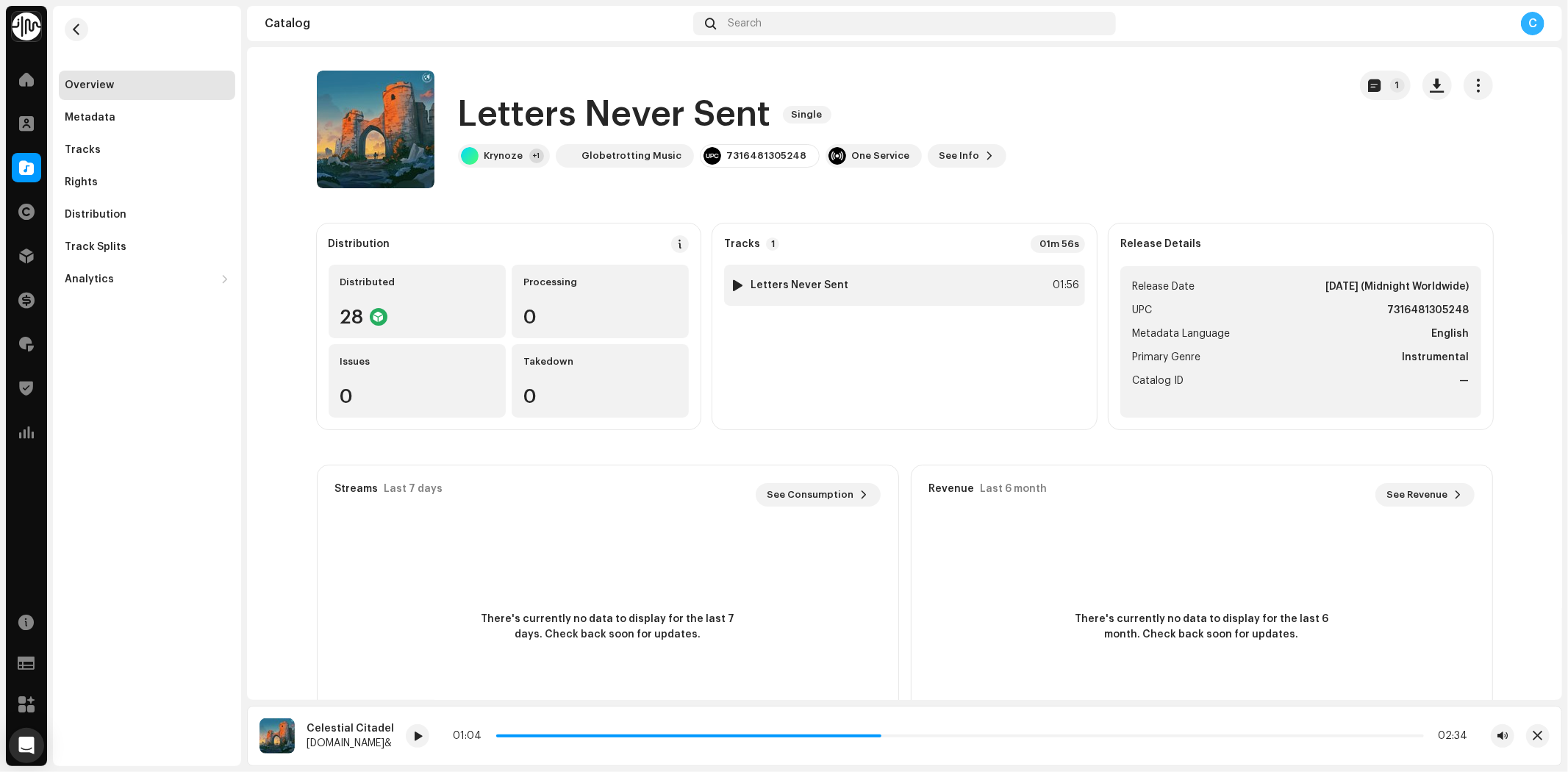
click at [733, 287] on div at bounding box center [738, 285] width 11 height 12
click at [14, 160] on div at bounding box center [26, 168] width 29 height 29
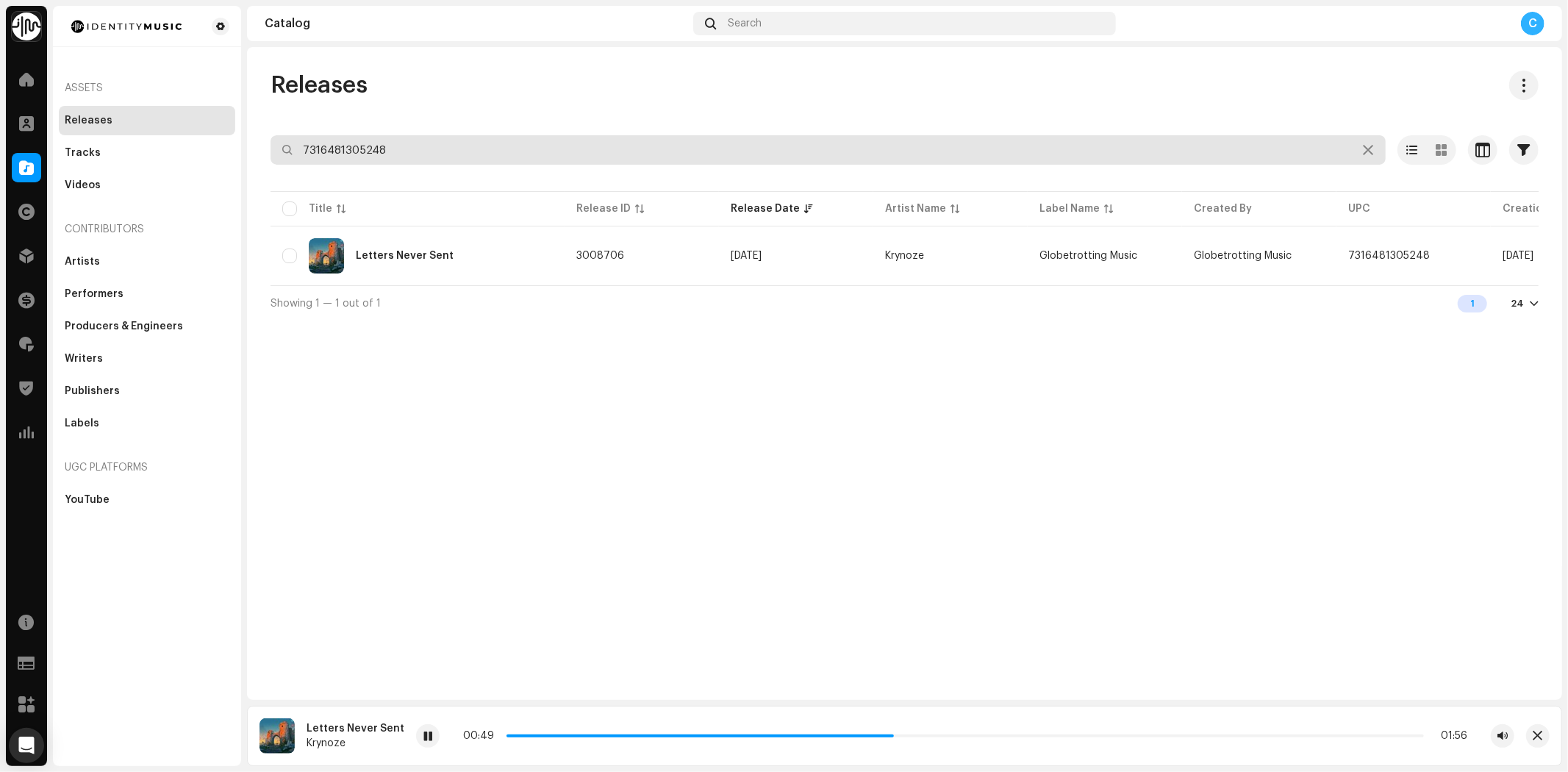
drag, startPoint x: 439, startPoint y: 148, endPoint x: 0, endPoint y: 112, distance: 440.5
click at [25, 140] on div "Identity Music Home Clients Catalog Rights Distribution Finance Royalties Trust…" at bounding box center [784, 386] width 1568 height 772
paste input "7316481304500"
type input "7316481304500"
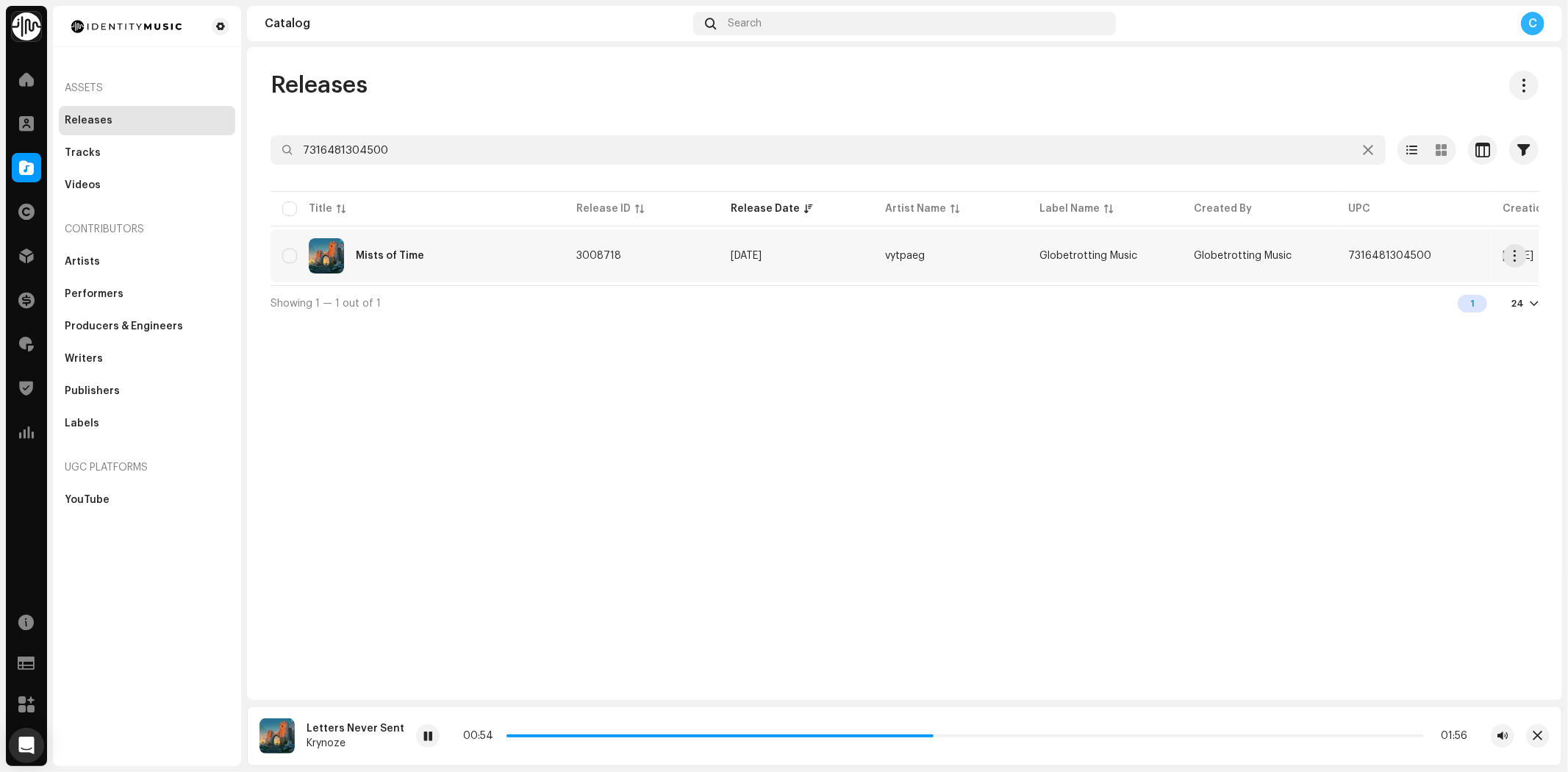
click at [409, 258] on div "Mists of Time" at bounding box center [390, 255] width 68 height 10
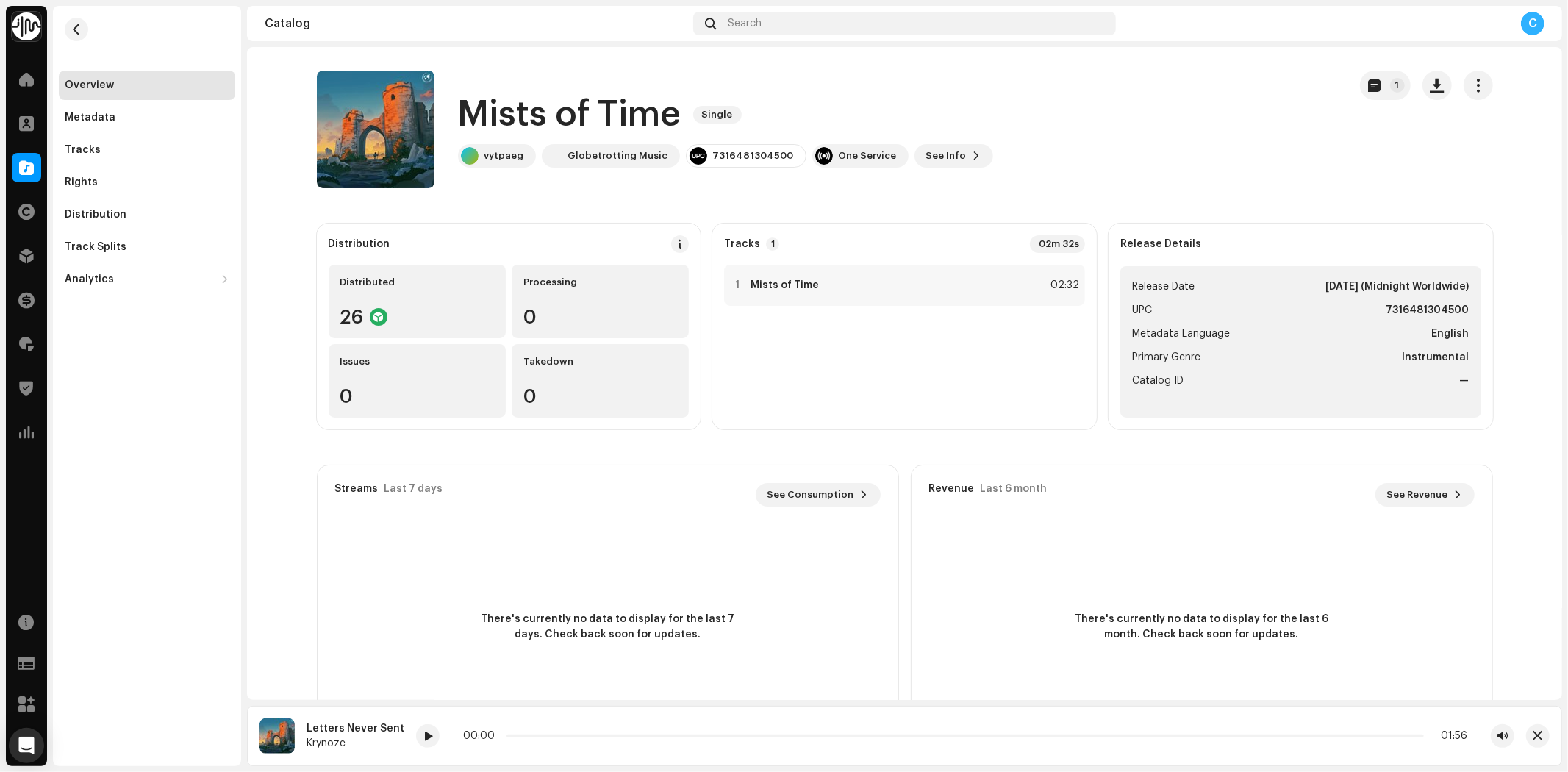
click at [32, 169] on span at bounding box center [26, 168] width 15 height 12
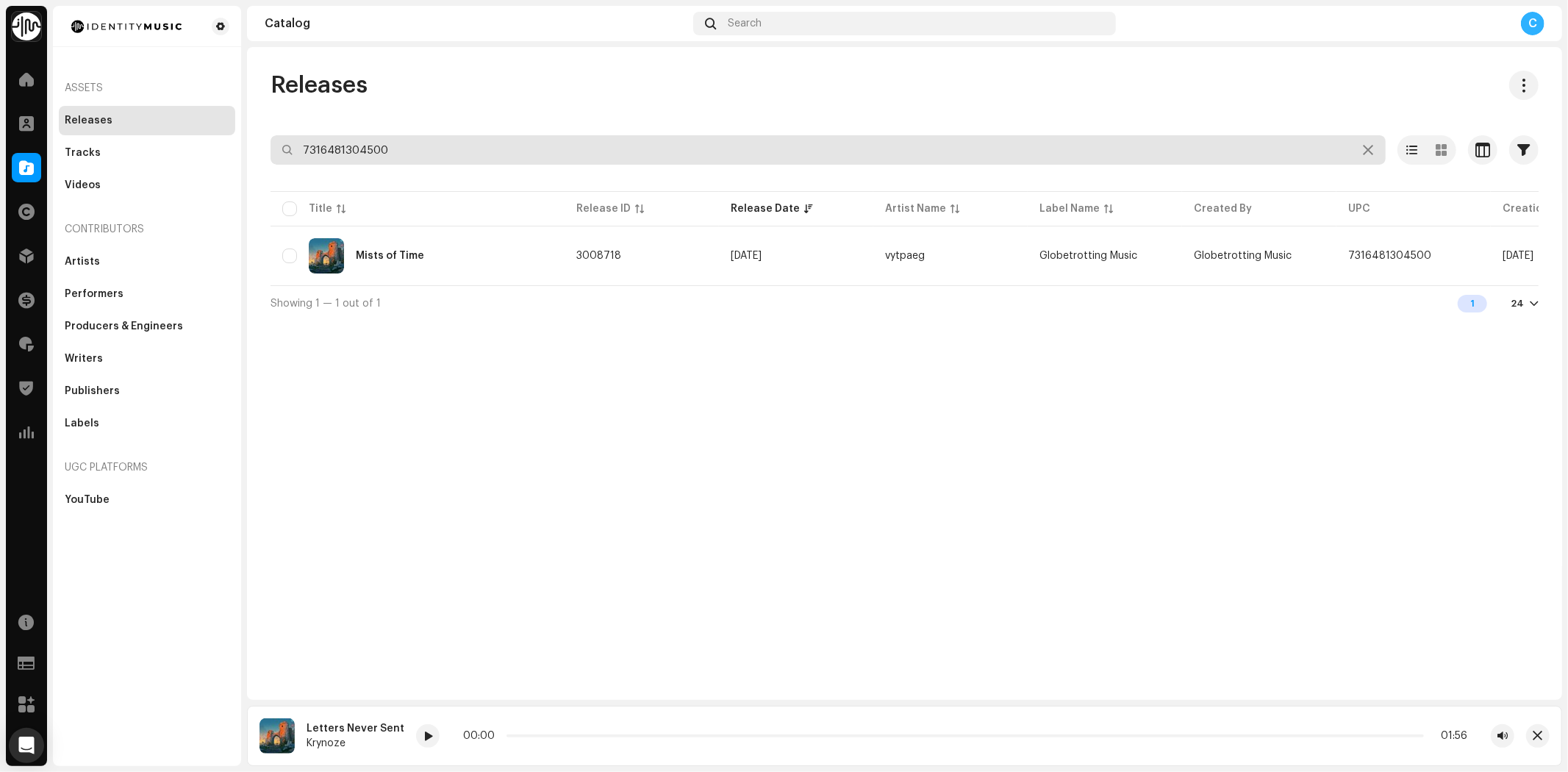
click at [131, 128] on div "Identity Music Home Clients Catalog Rights Distribution Finance Royalties Trust…" at bounding box center [784, 386] width 1568 height 772
paste input "7316481352259"
type input "7316481352259"
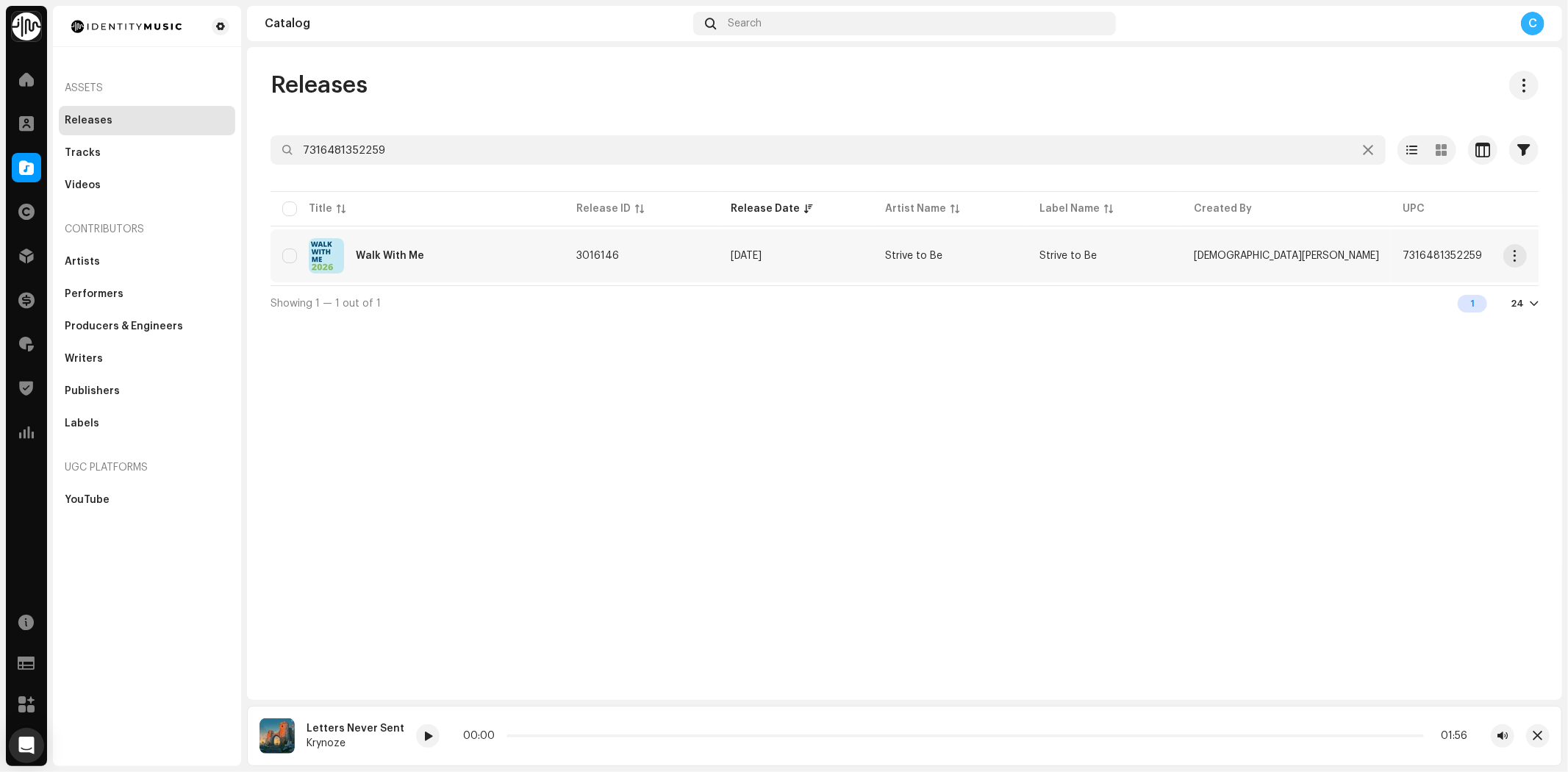
click at [485, 254] on div "Walk With Me" at bounding box center [417, 256] width 270 height 36
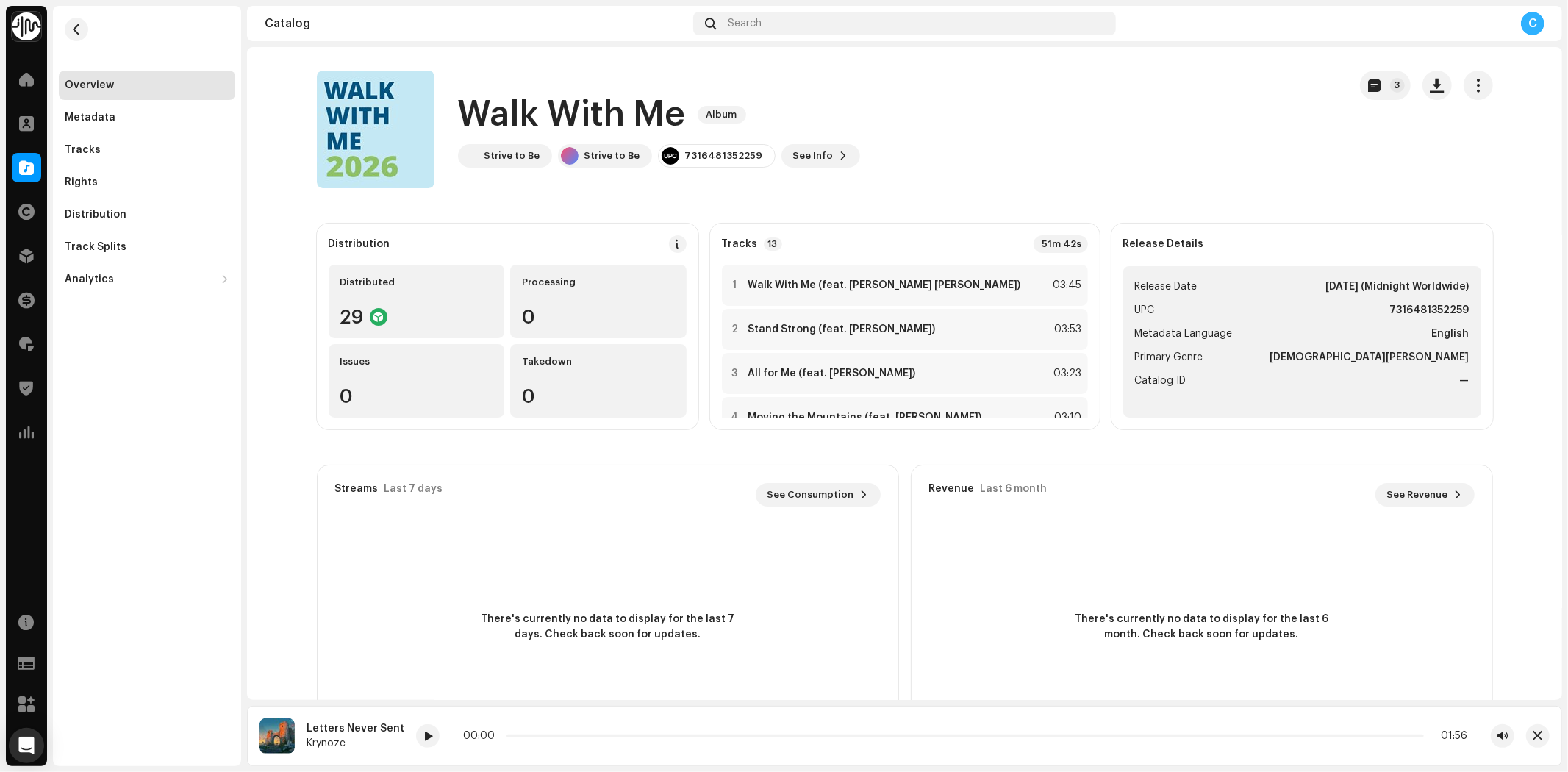
click at [9, 155] on div "Catalog" at bounding box center [25, 167] width 41 height 41
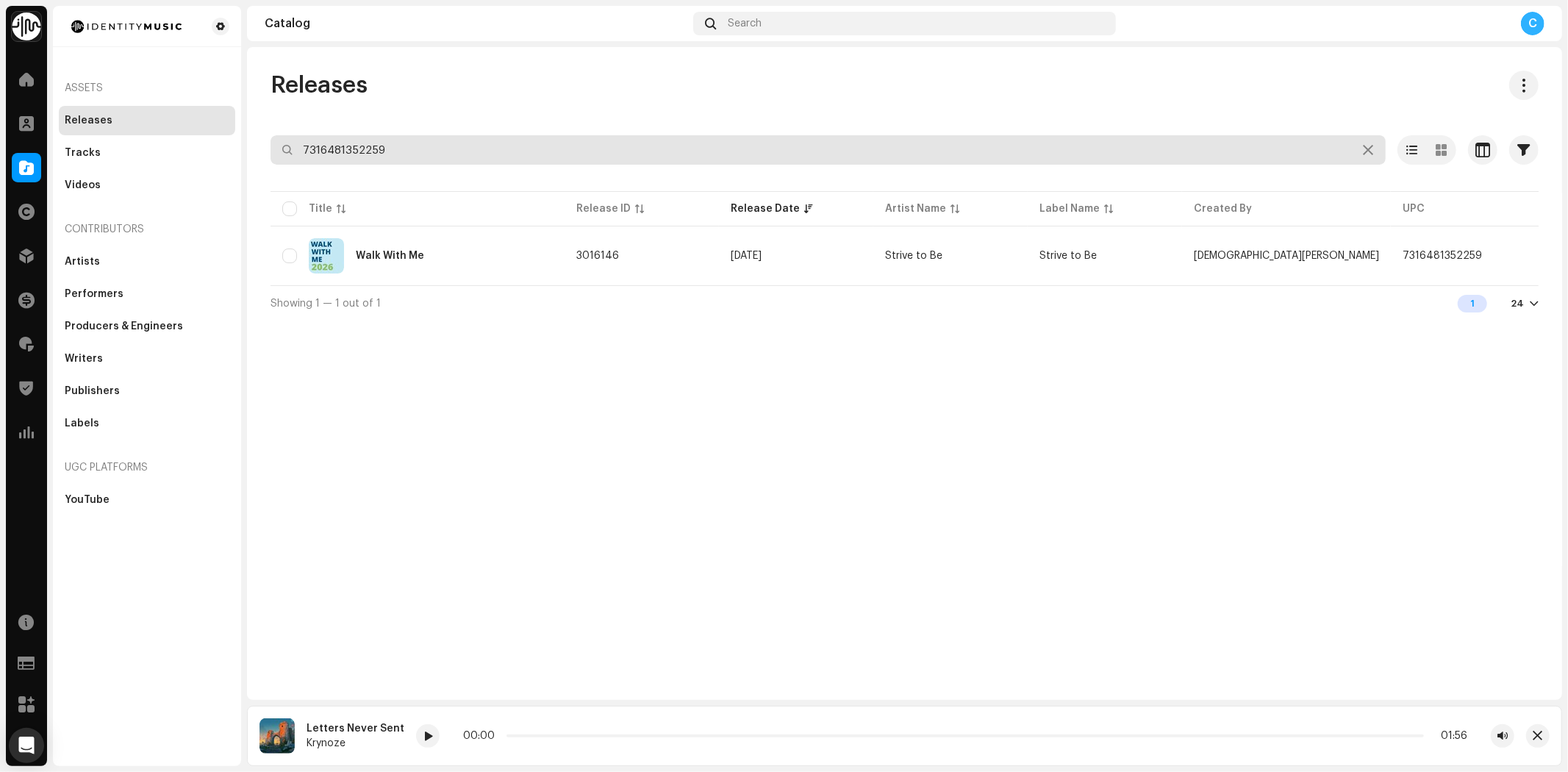
drag, startPoint x: 412, startPoint y: 150, endPoint x: 115, endPoint y: 122, distance: 298.3
click at [160, 137] on div "Identity Music Home Clients Catalog Rights Distribution Finance Royalties Trust…" at bounding box center [784, 386] width 1568 height 772
paste input "7316481304500"
type input "7316481304500"
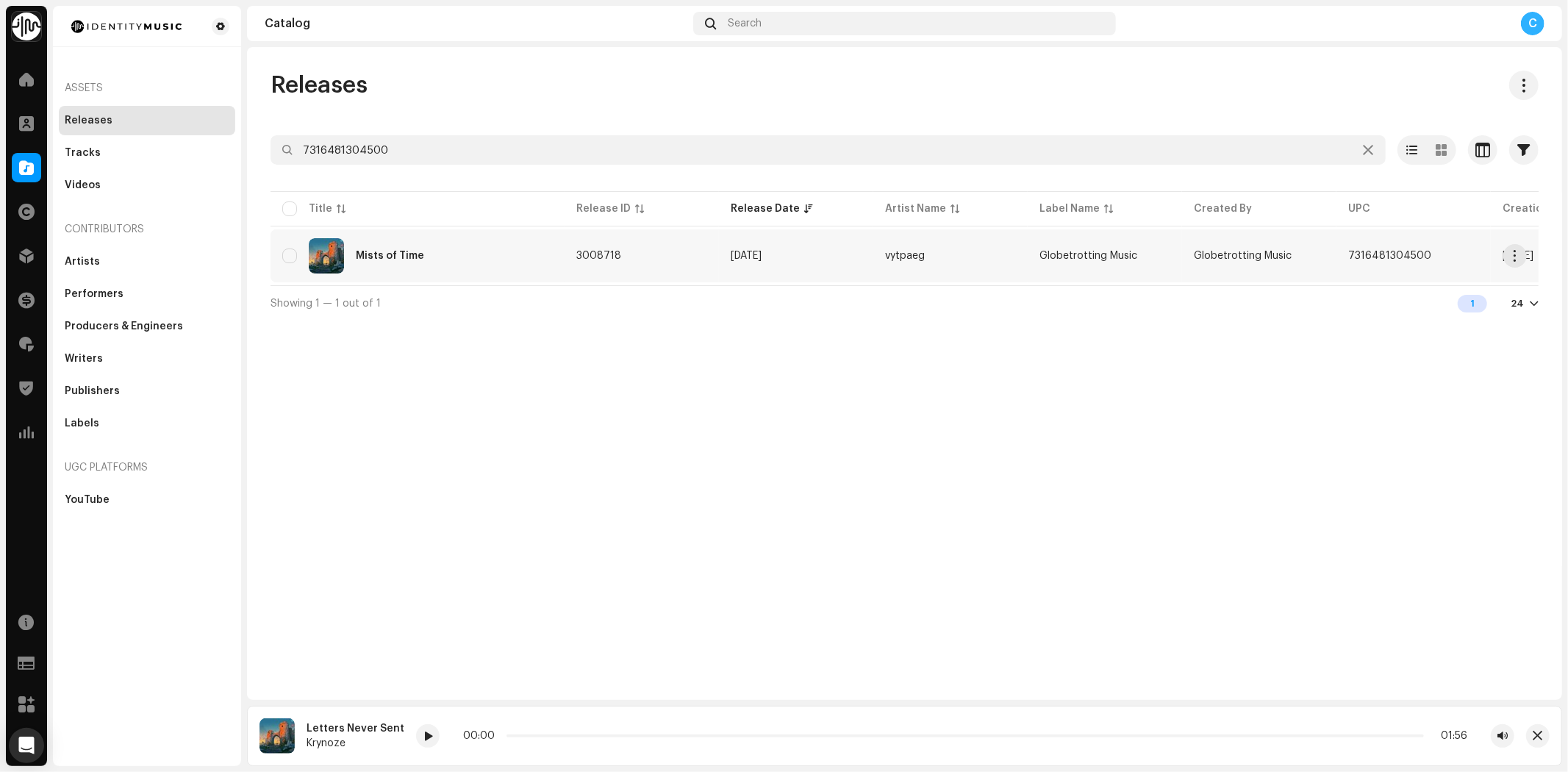
click at [385, 239] on div "Mists of Time" at bounding box center [417, 256] width 270 height 36
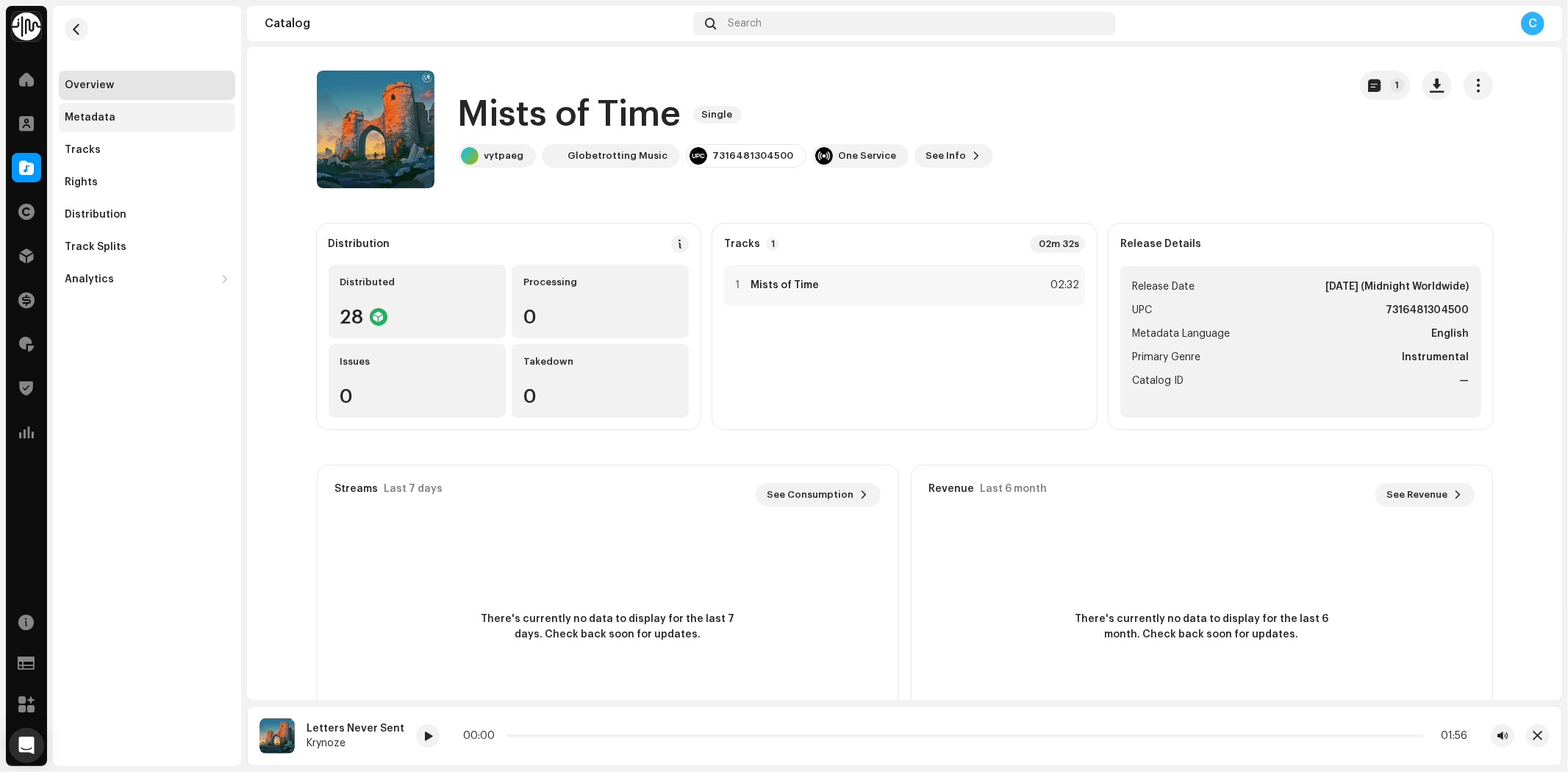
click at [191, 126] on div "Metadata" at bounding box center [148, 117] width 177 height 29
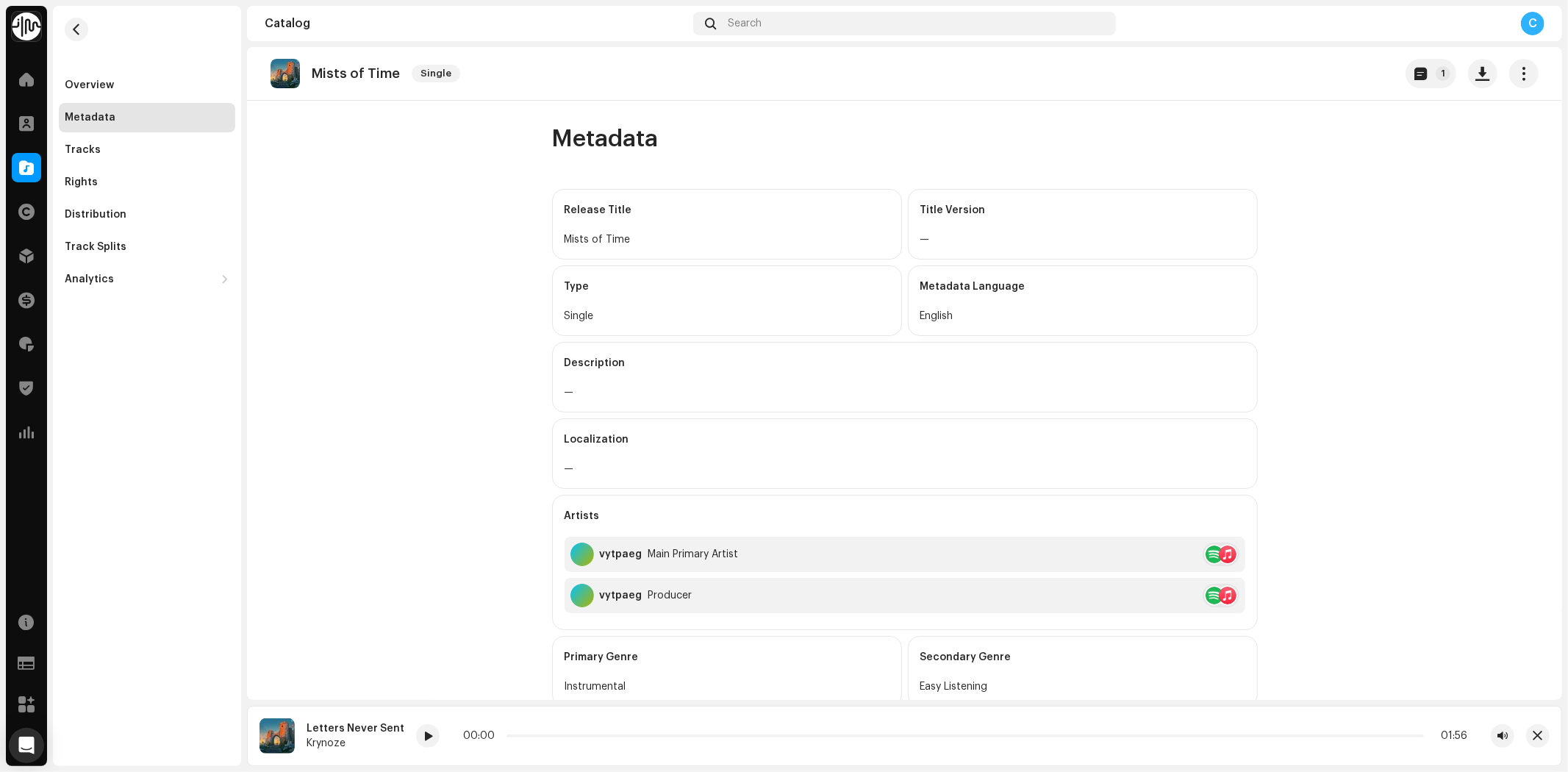
scroll to position [245, 0]
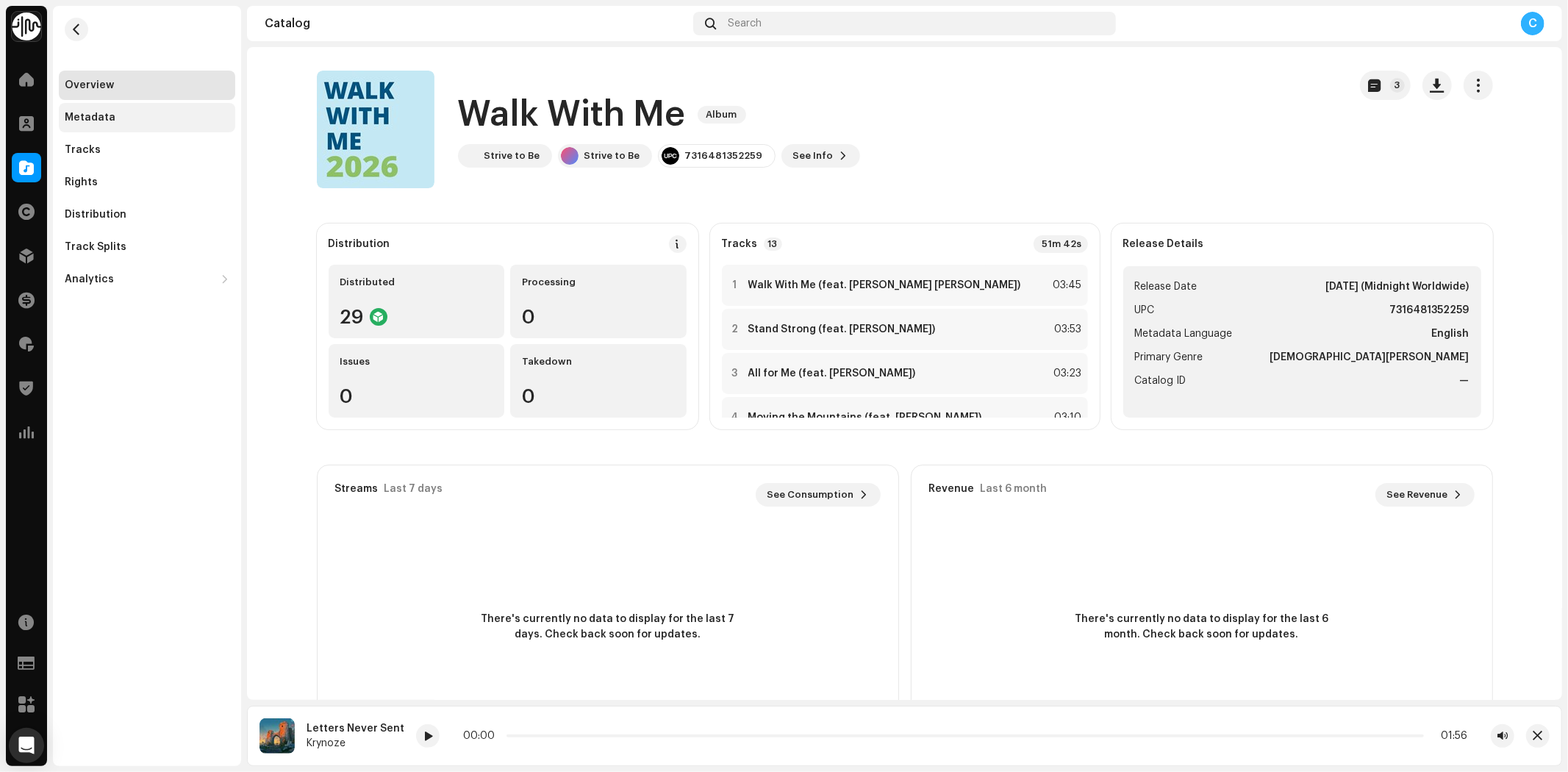
click at [179, 120] on div "Metadata" at bounding box center [147, 117] width 165 height 12
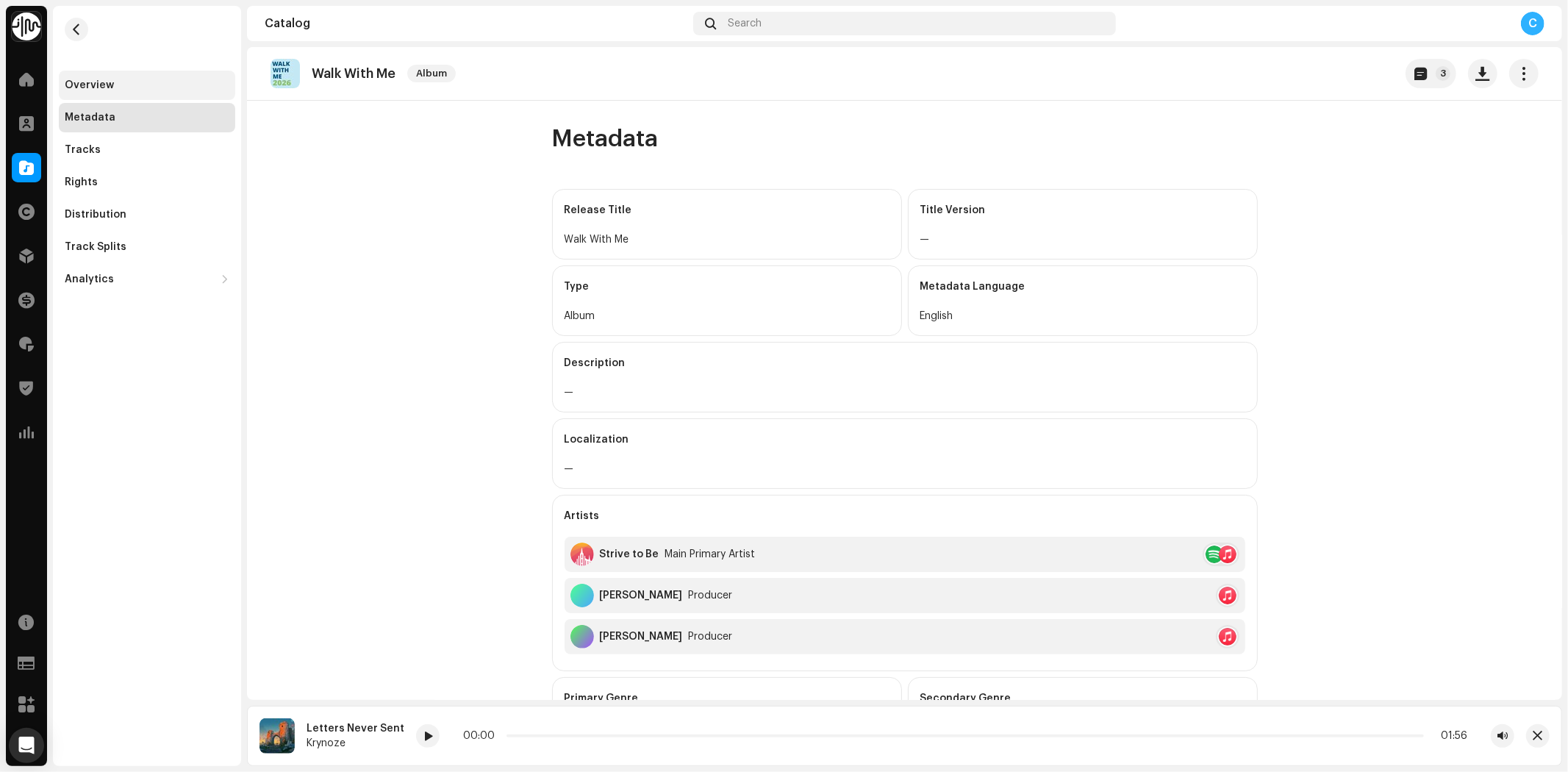
click at [209, 77] on div "Overview" at bounding box center [148, 86] width 177 height 29
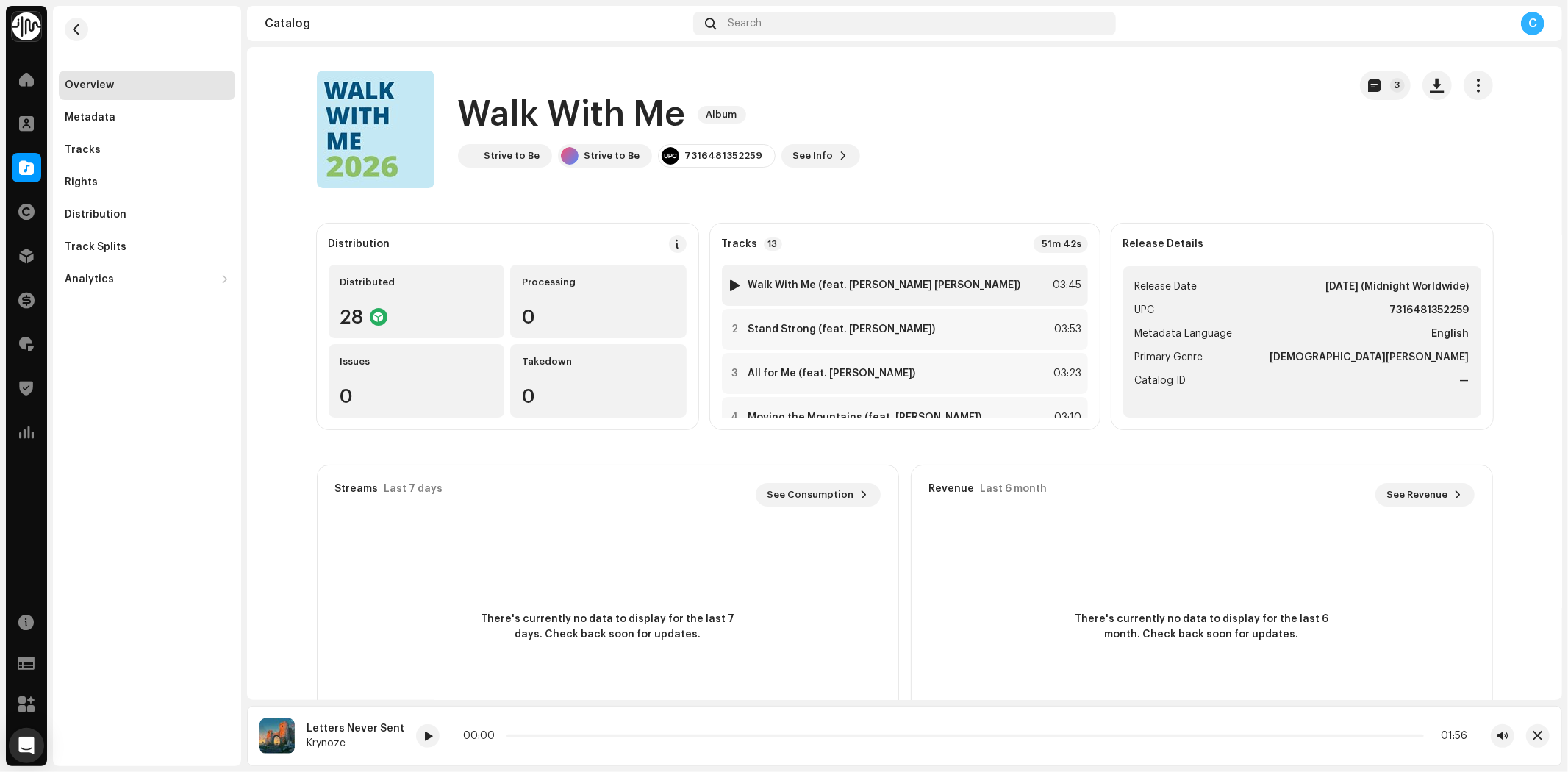
click at [737, 284] on div at bounding box center [735, 285] width 11 height 12
drag, startPoint x: 636, startPoint y: 732, endPoint x: 612, endPoint y: 733, distance: 24.0
click at [612, 735] on div "00:26 03:45" at bounding box center [986, 736] width 961 height 12
drag, startPoint x: 709, startPoint y: 735, endPoint x: 891, endPoint y: 750, distance: 182.6
click at [891, 750] on div "Walk With Me (feat. [PERSON_NAME] [PERSON_NAME]) Strive to Be 00:56 03:45" at bounding box center [904, 736] width 1315 height 60
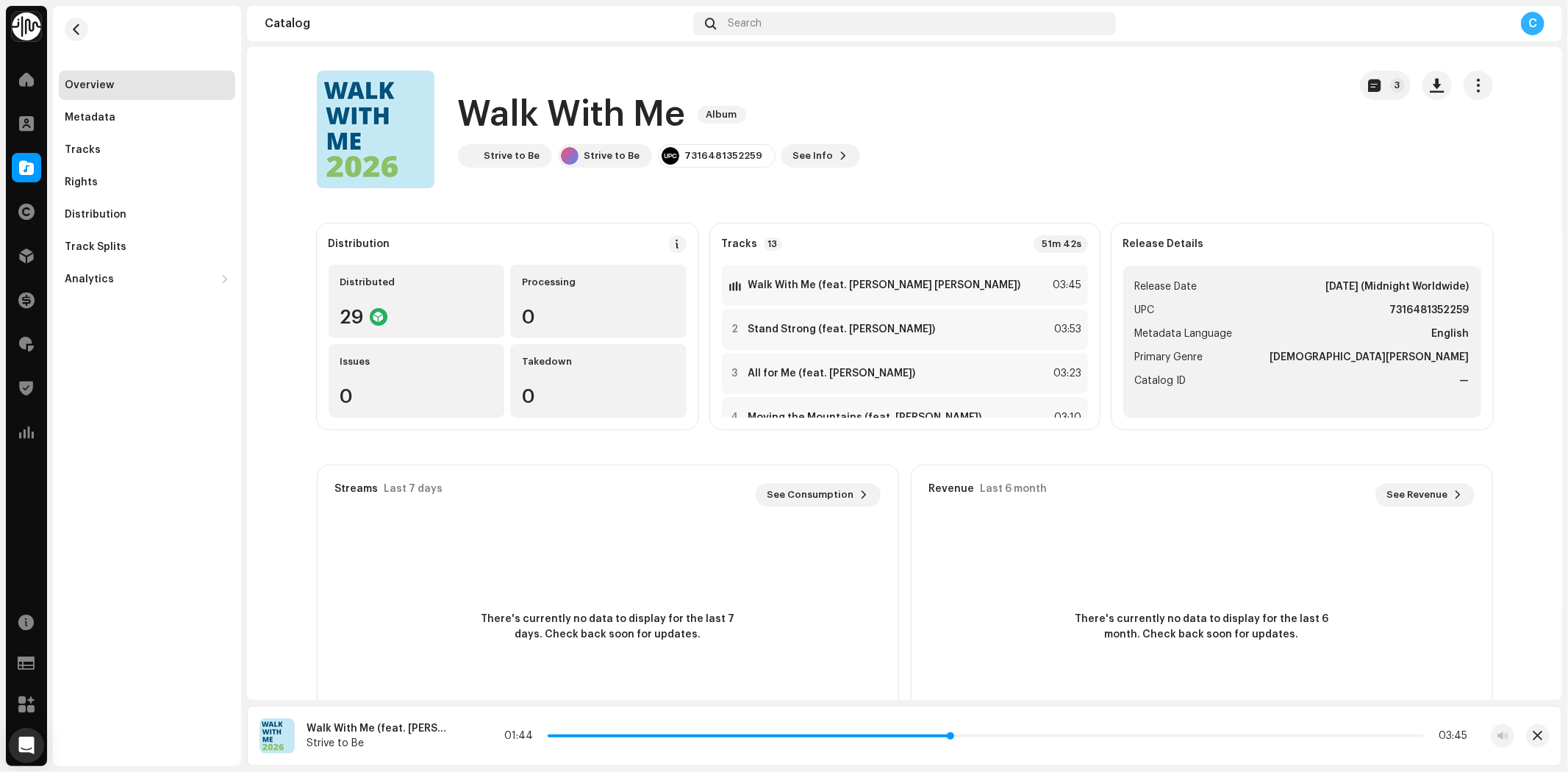
drag, startPoint x: 891, startPoint y: 735, endPoint x: 971, endPoint y: 736, distance: 80.0
click at [971, 736] on p-slider at bounding box center [985, 735] width 876 height 3
drag, startPoint x: 997, startPoint y: 734, endPoint x: 1066, endPoint y: 734, distance: 69.0
click at [1066, 734] on p-slider at bounding box center [987, 735] width 874 height 3
